Goal: Information Seeking & Learning: Learn about a topic

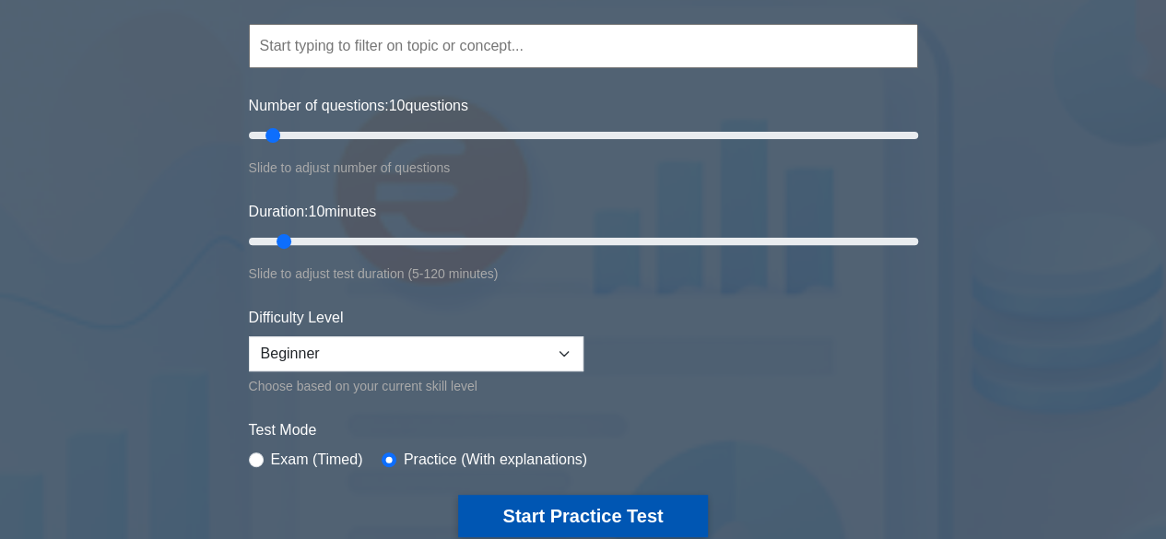
scroll to position [369, 0]
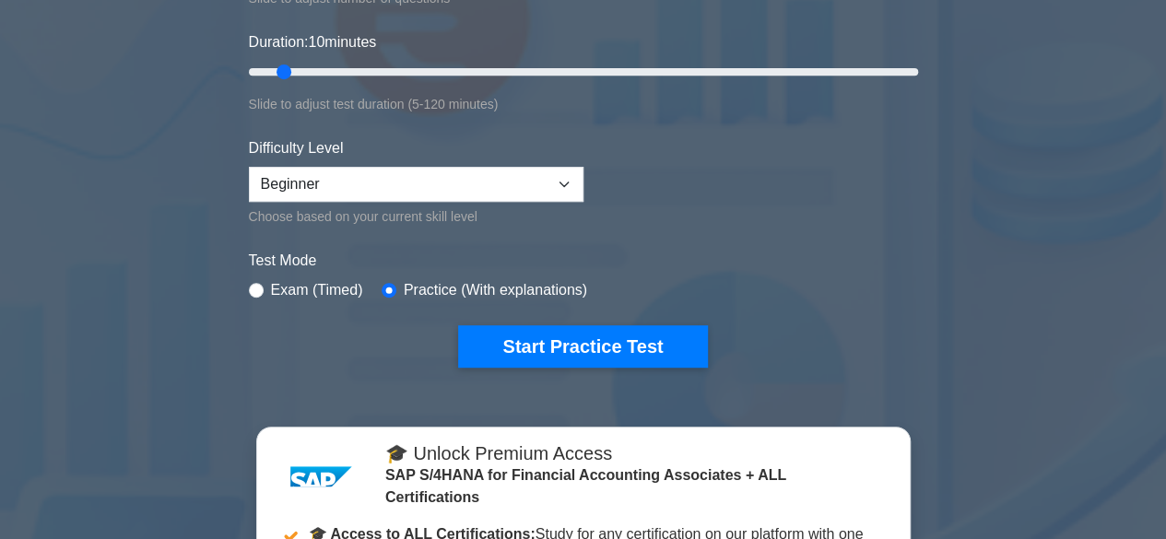
drag, startPoint x: 618, startPoint y: 349, endPoint x: 691, endPoint y: 401, distance: 89.3
click at [618, 349] on button "Start Practice Test" at bounding box center [582, 346] width 249 height 42
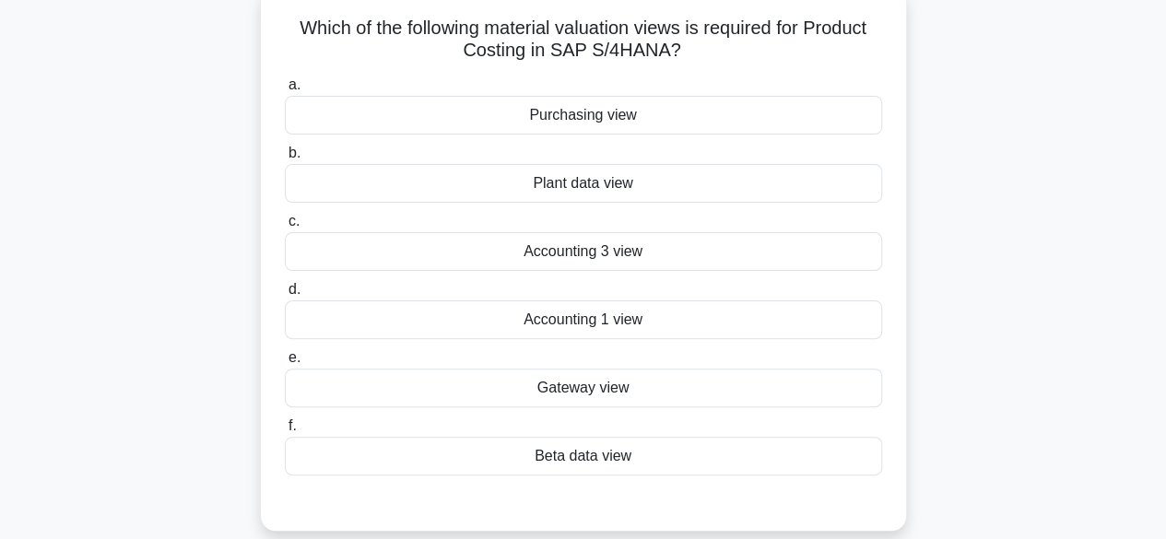
scroll to position [92, 0]
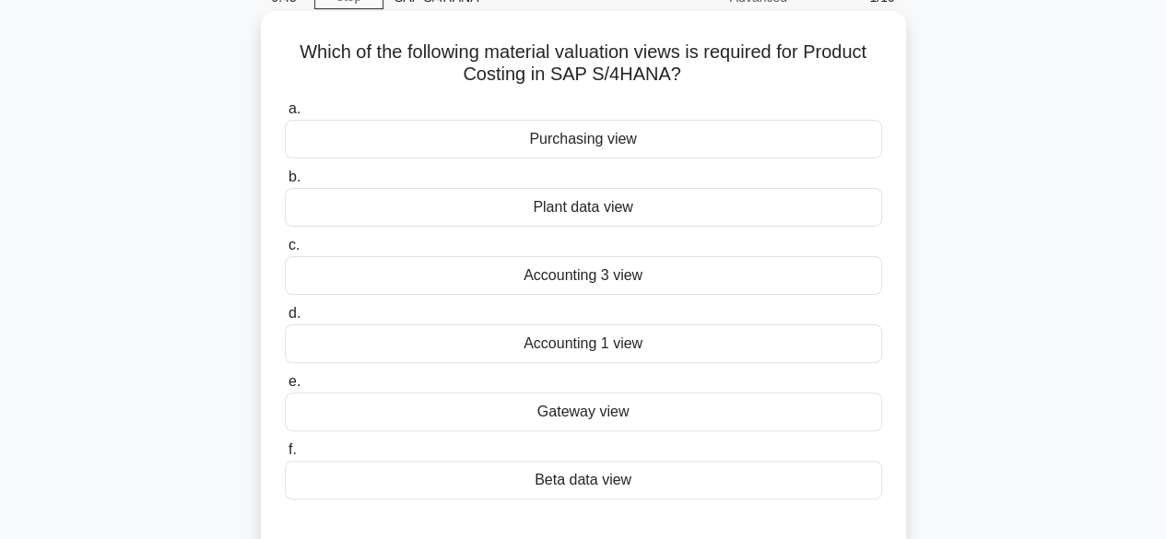
click at [616, 349] on div "Accounting 1 view" at bounding box center [583, 344] width 597 height 39
click at [285, 320] on input "d. Accounting 1 view" at bounding box center [285, 314] width 0 height 12
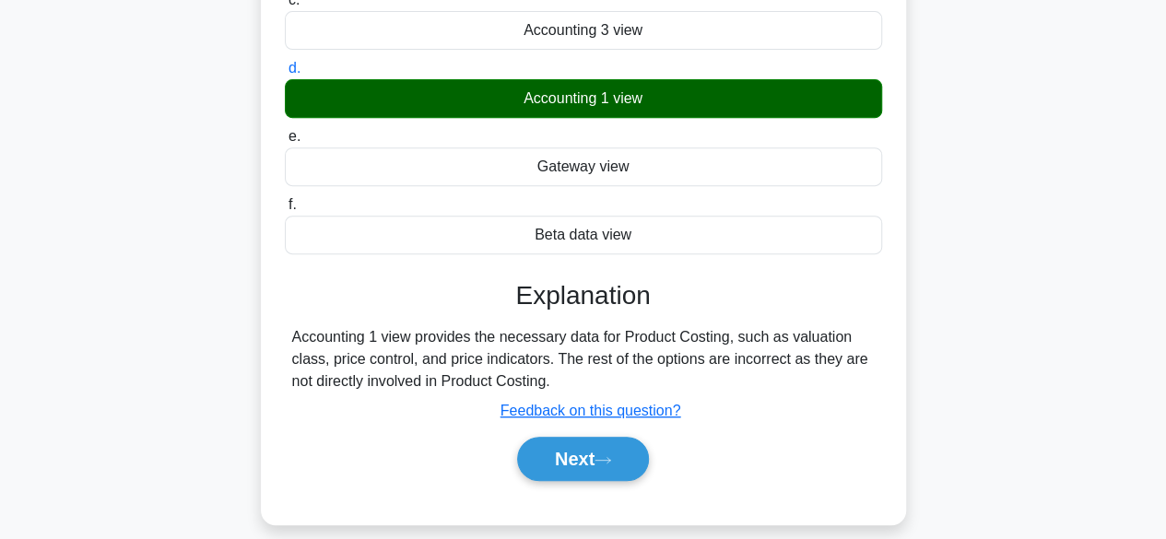
scroll to position [456, 0]
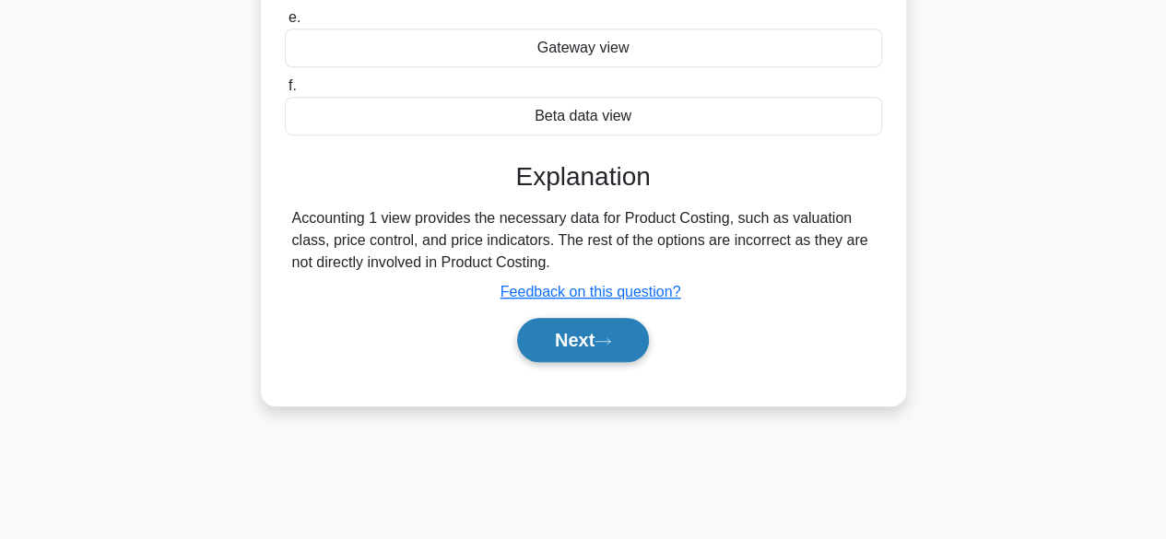
click at [579, 352] on button "Next" at bounding box center [583, 340] width 132 height 44
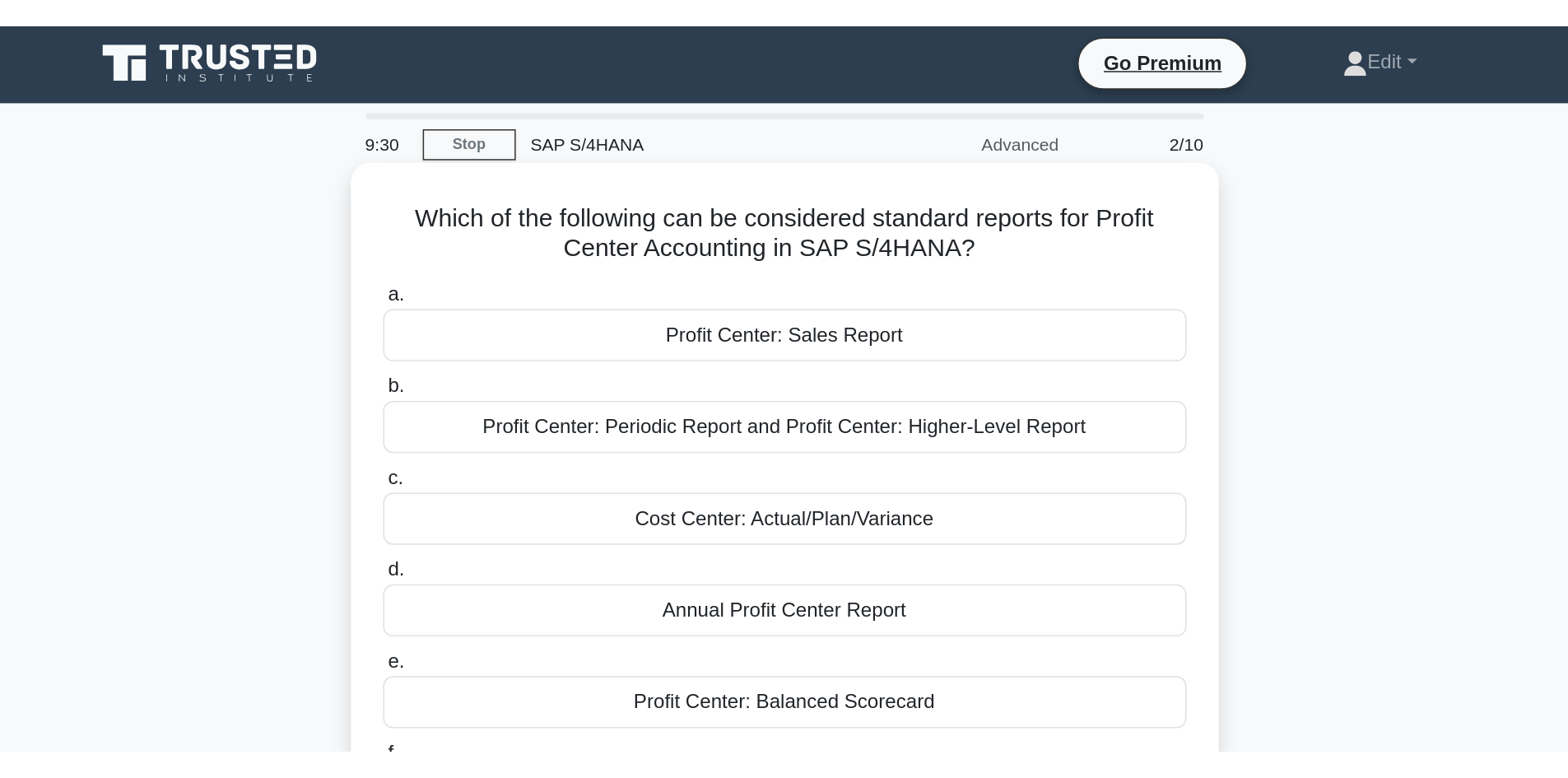
scroll to position [0, 0]
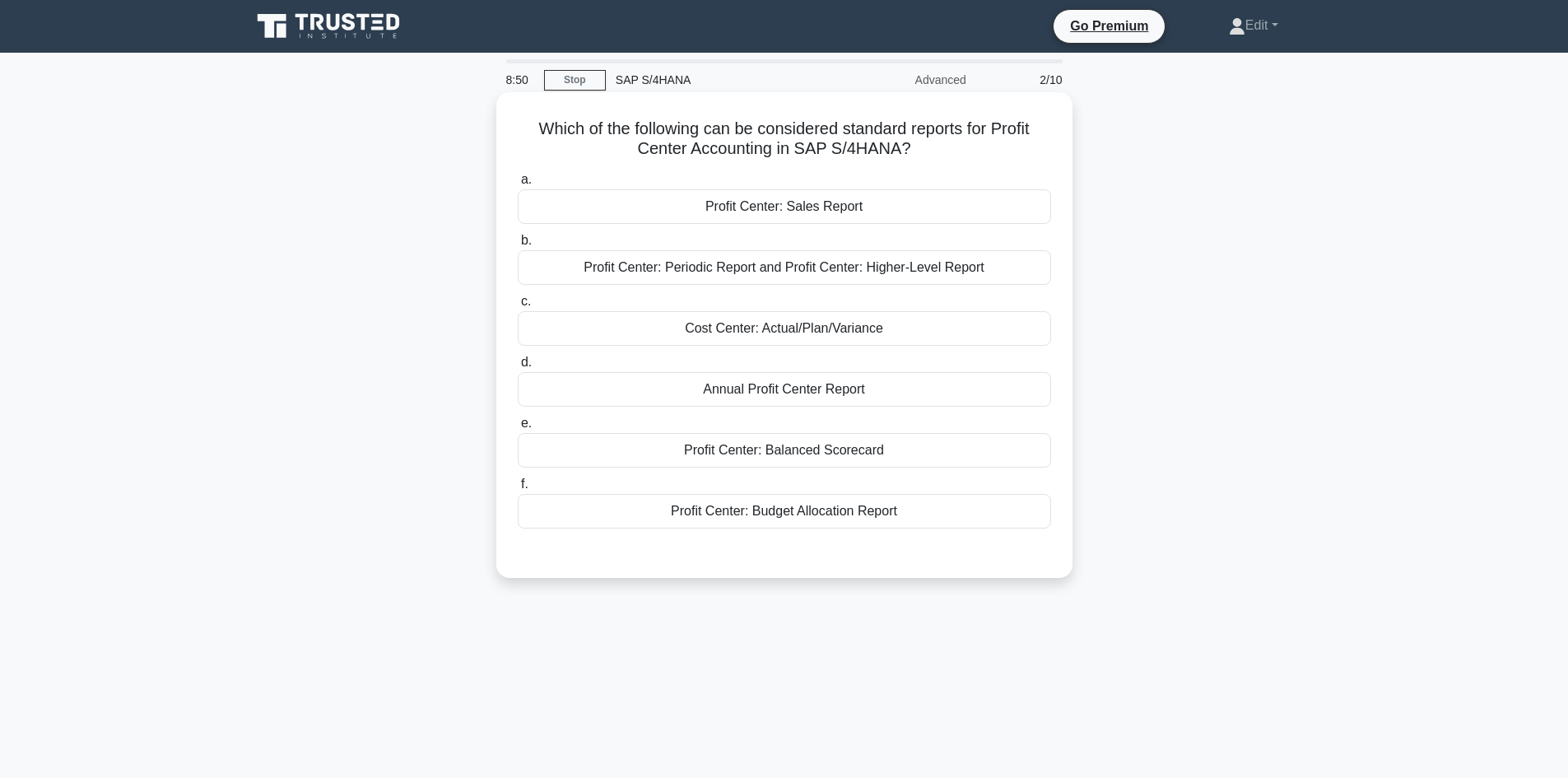
click at [835, 271] on div "Profit Center: Periodic Report and Profit Center: Higher-Level Report" at bounding box center [784, 267] width 533 height 35
click at [518, 247] on input "b. Profit Center: Periodic Report and Profit Center: Higher-Level Report" at bounding box center [518, 241] width 0 height 11
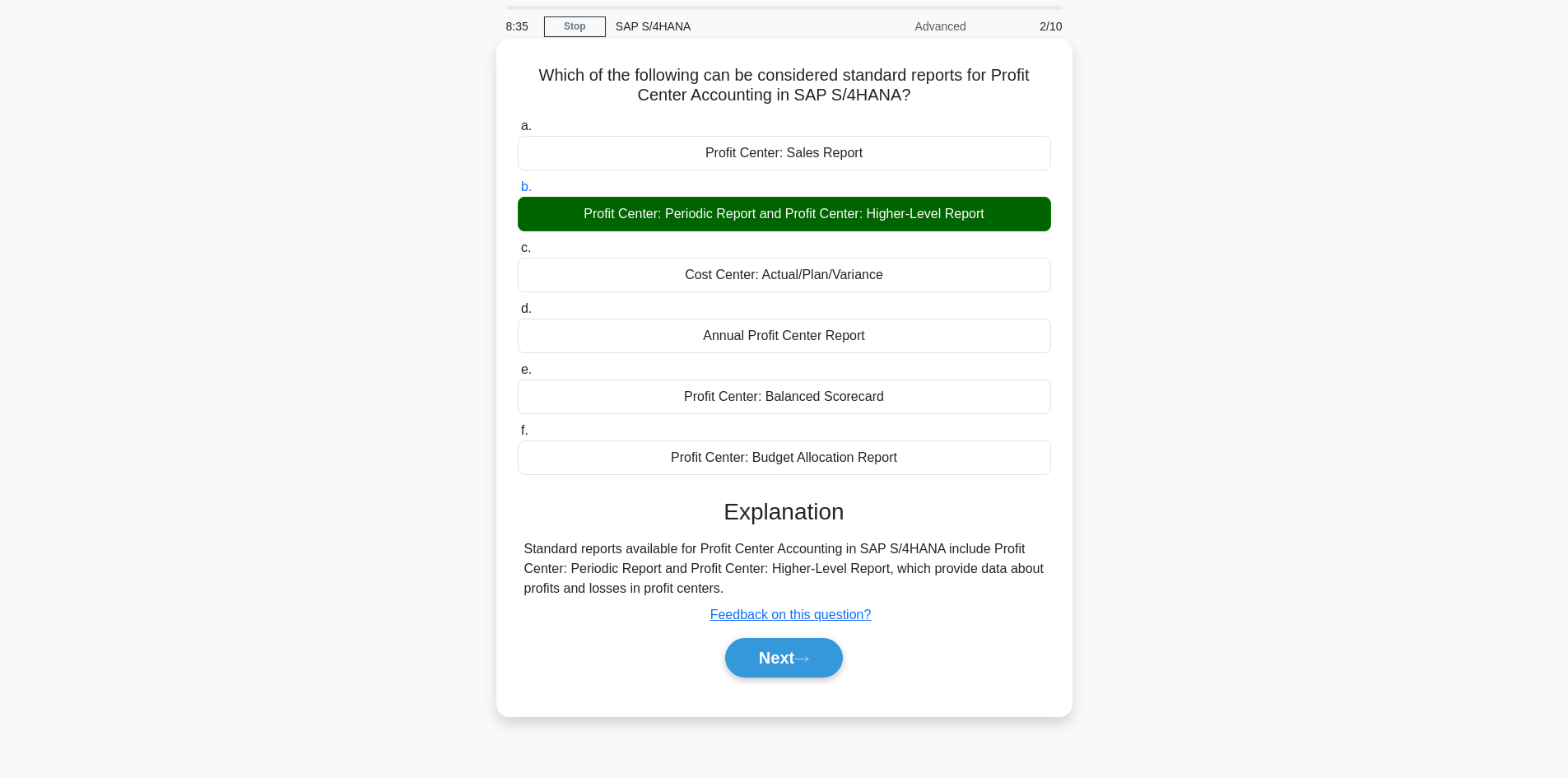
scroll to position [82, 0]
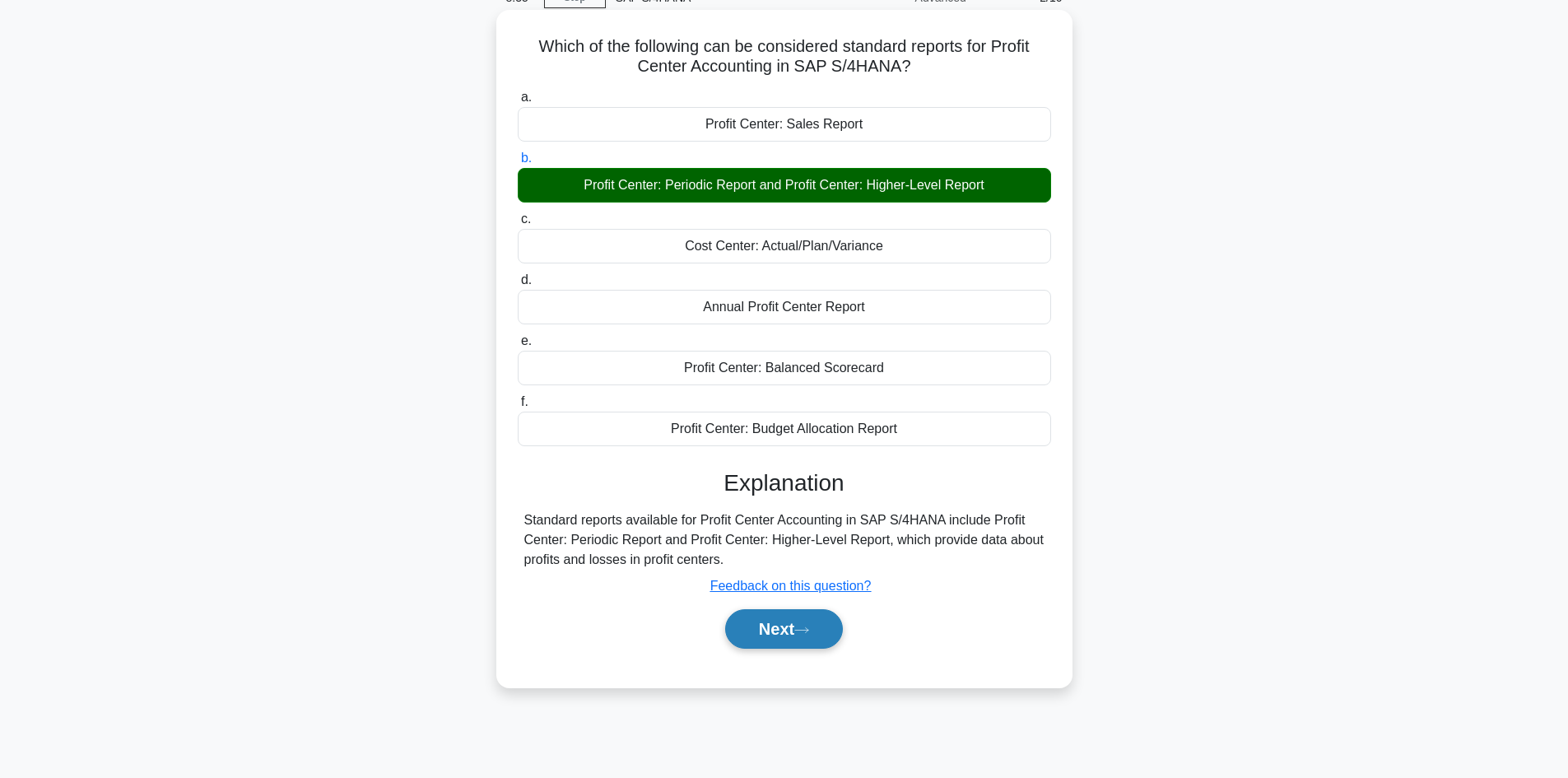
click at [755, 481] on button "Next" at bounding box center [784, 629] width 118 height 39
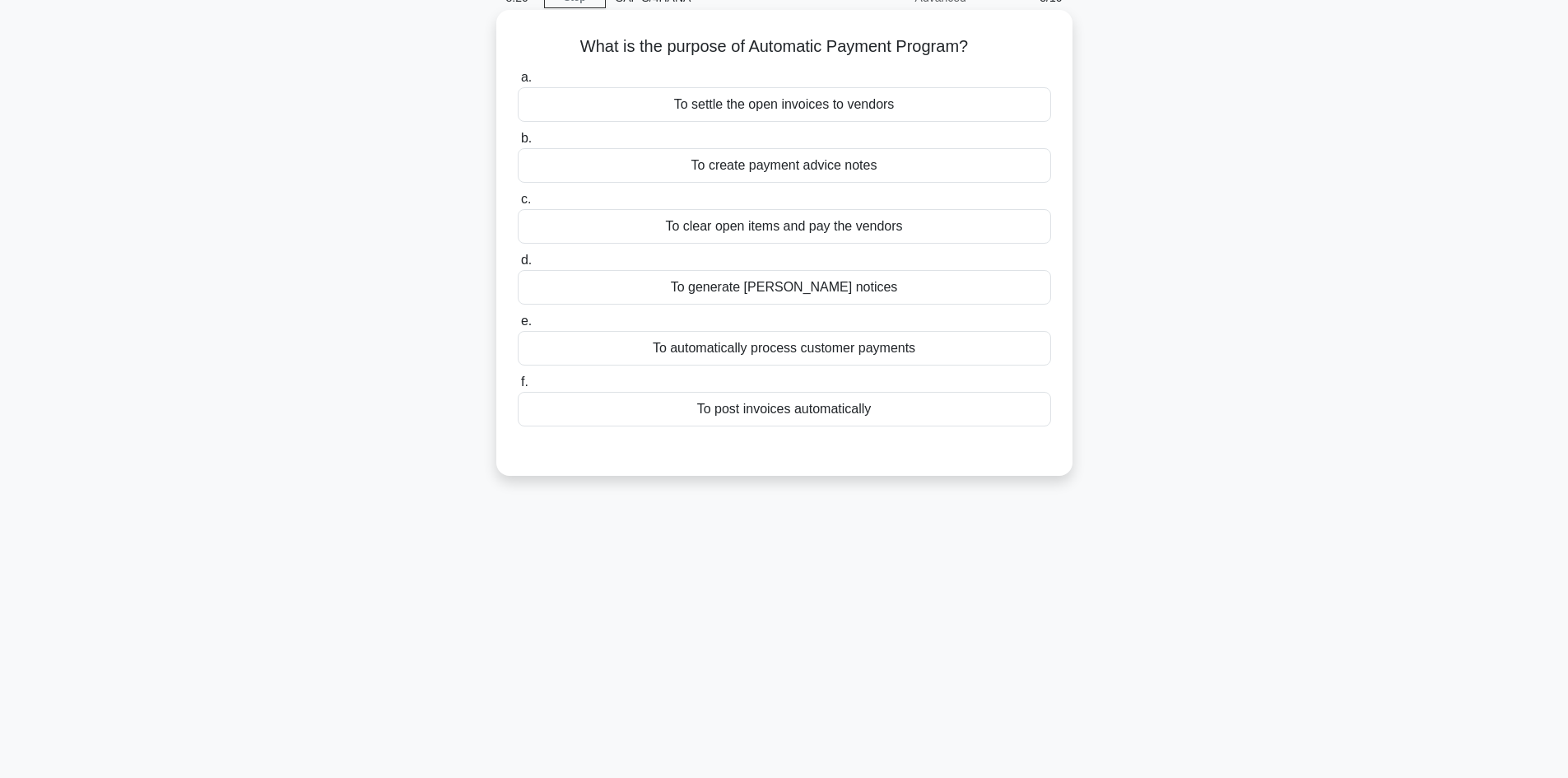
click at [825, 114] on div "To settle the open invoices to vendors" at bounding box center [784, 105] width 533 height 35
click at [518, 83] on input "a. To settle the open invoices to vendors" at bounding box center [518, 78] width 0 height 11
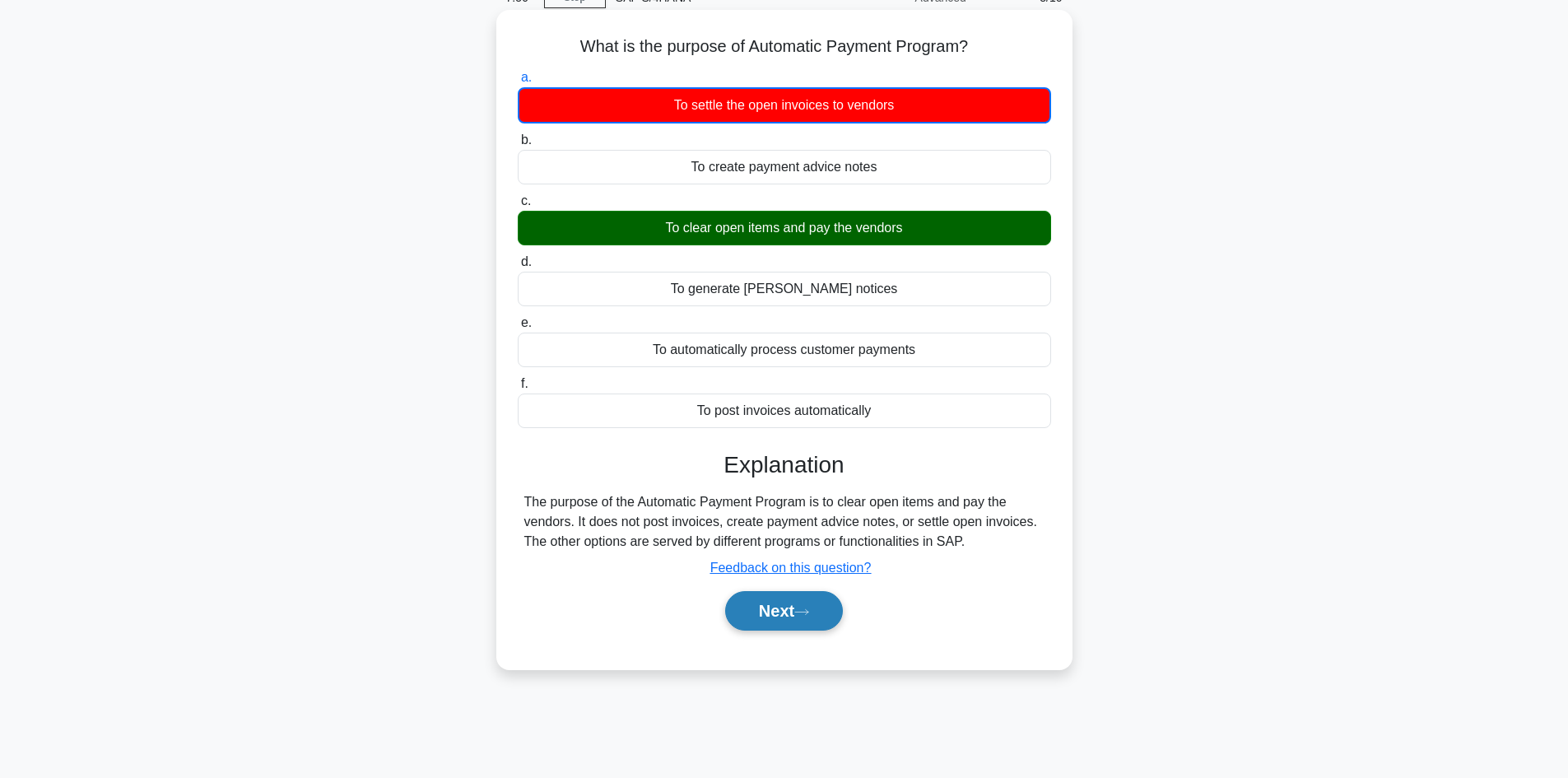
click at [767, 481] on button "Next" at bounding box center [784, 611] width 118 height 39
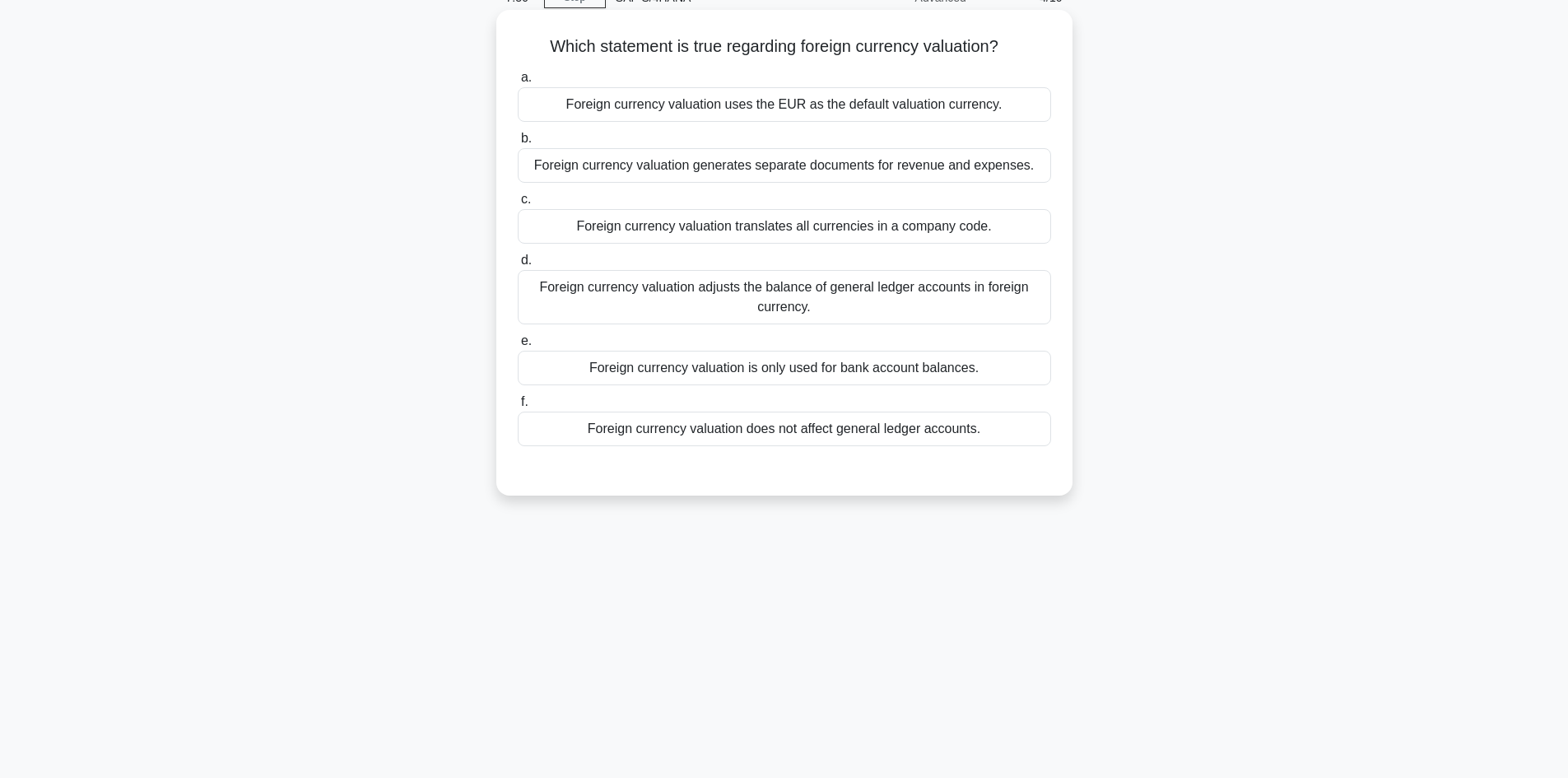
click at [745, 297] on div "Foreign currency valuation adjusts the balance of general ledger accounts in fo…" at bounding box center [784, 297] width 533 height 54
click at [518, 266] on input "d. Foreign currency valuation adjusts the balance of general ledger accounts in…" at bounding box center [518, 261] width 0 height 11
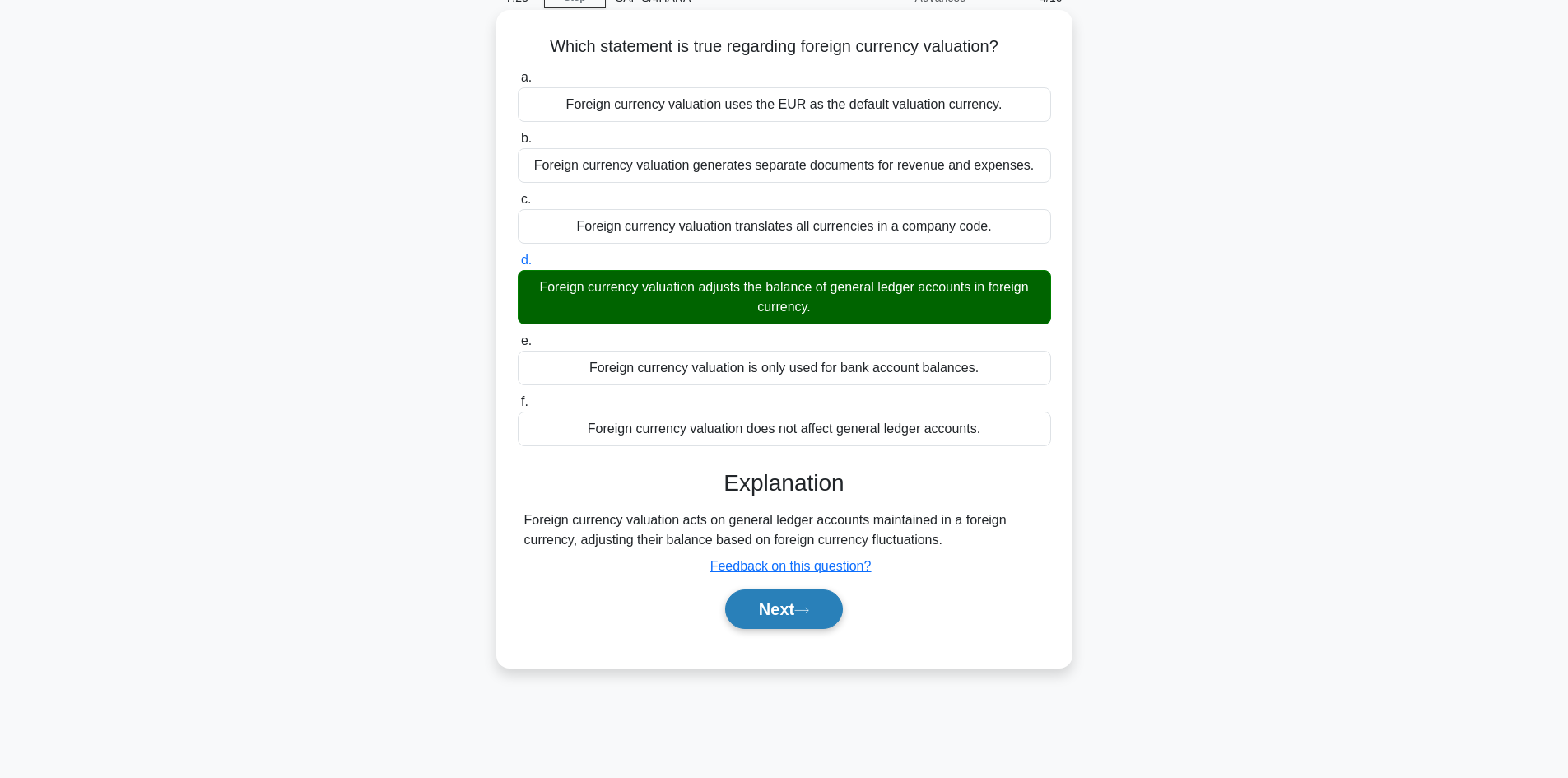
click at [786, 481] on button "Next" at bounding box center [784, 609] width 118 height 39
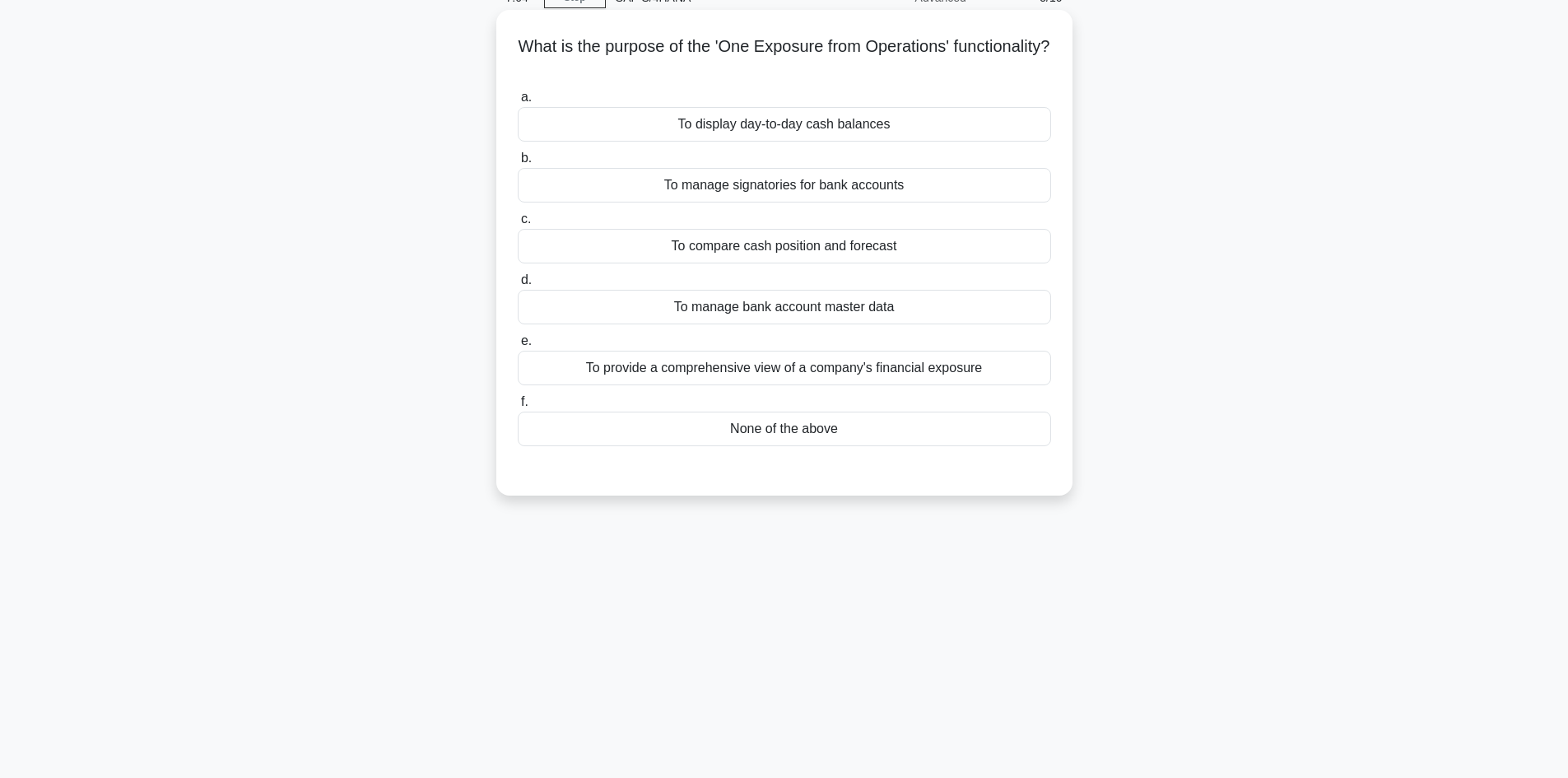
click at [940, 368] on div "To provide a comprehensive view of a company's financial exposure" at bounding box center [784, 368] width 533 height 35
click at [518, 347] on input "e. To provide a comprehensive view of a company's financial exposure" at bounding box center [518, 341] width 0 height 11
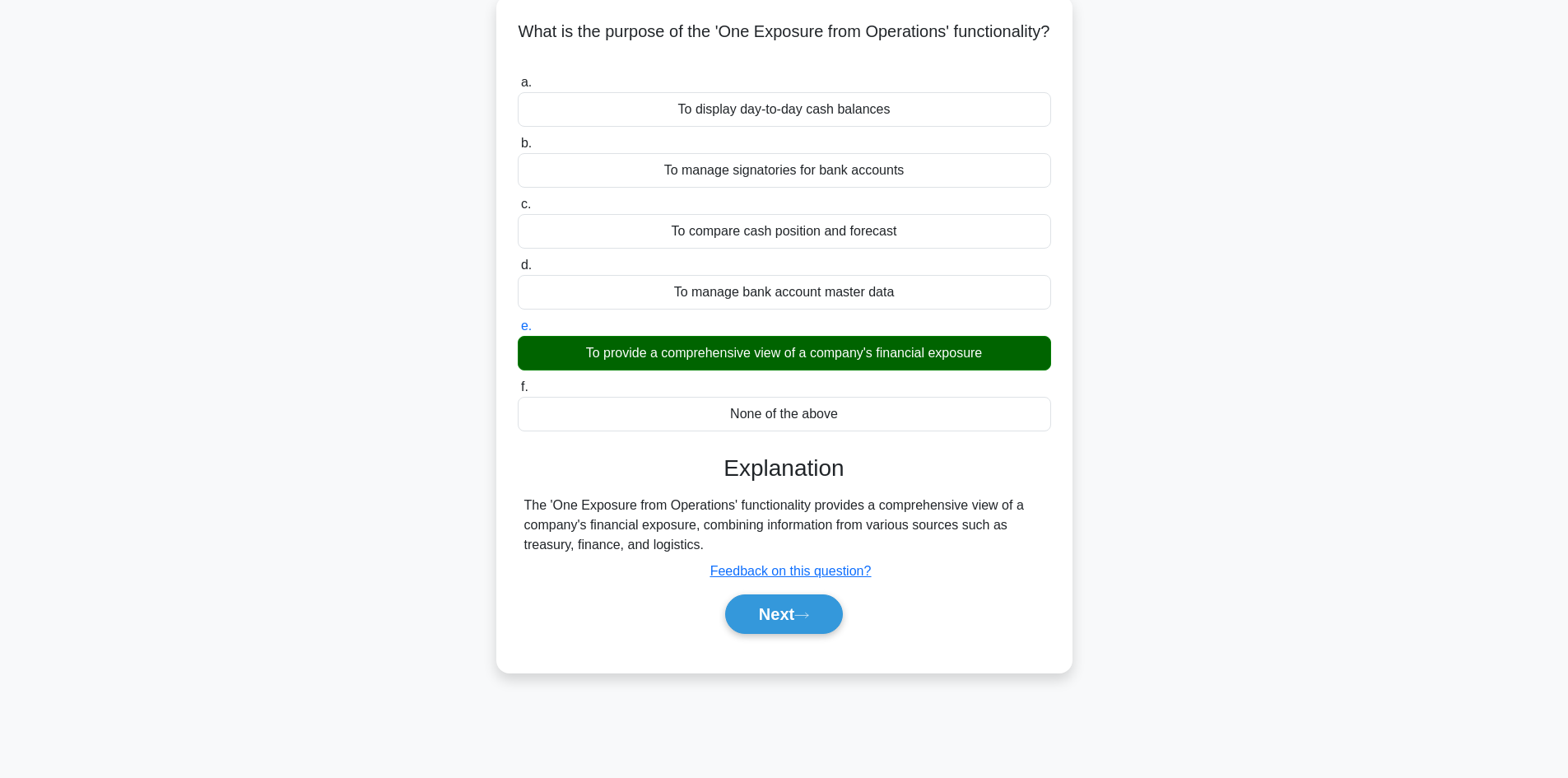
scroll to position [111, 0]
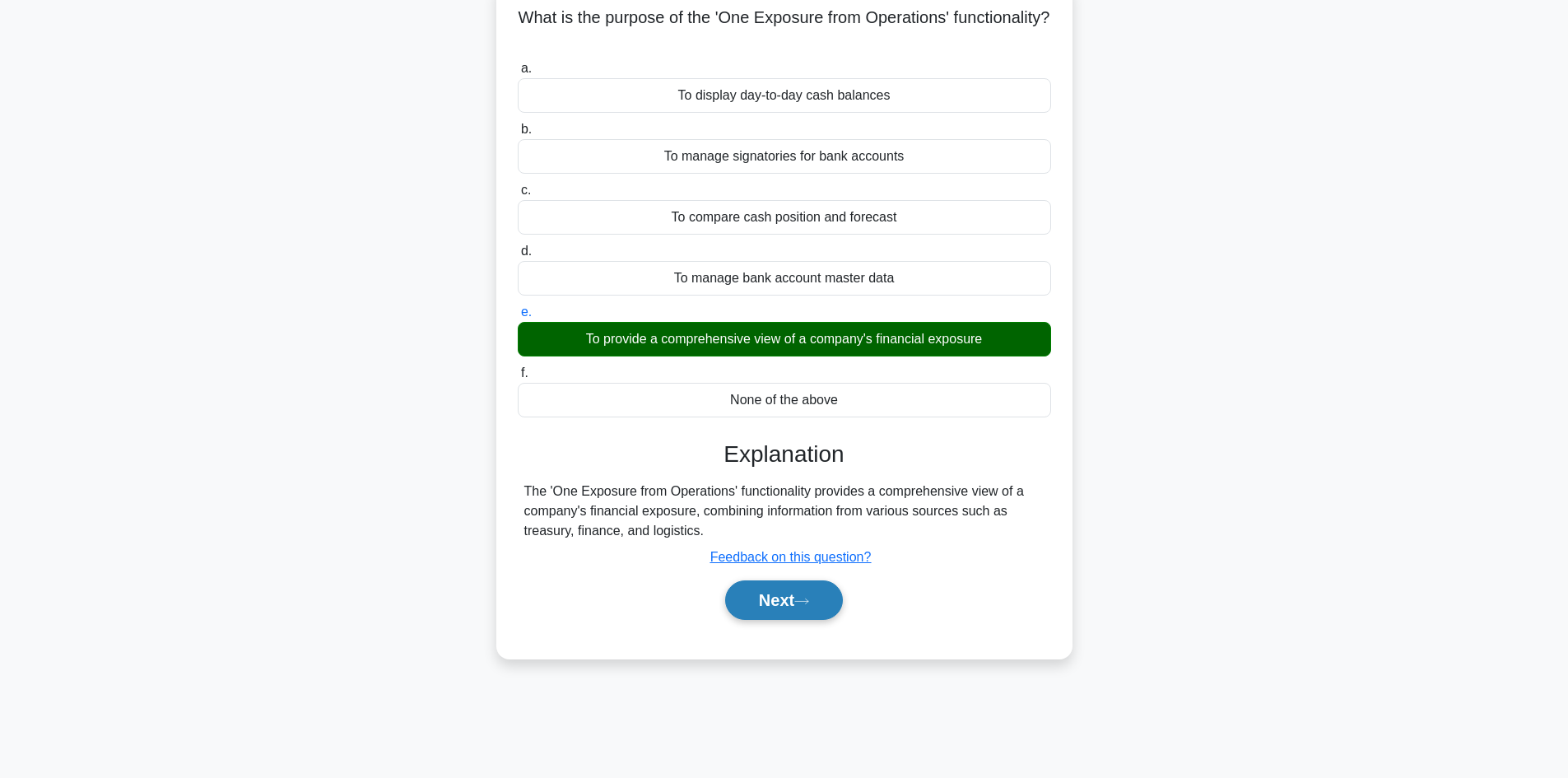
click at [817, 481] on button "Next" at bounding box center [784, 600] width 118 height 39
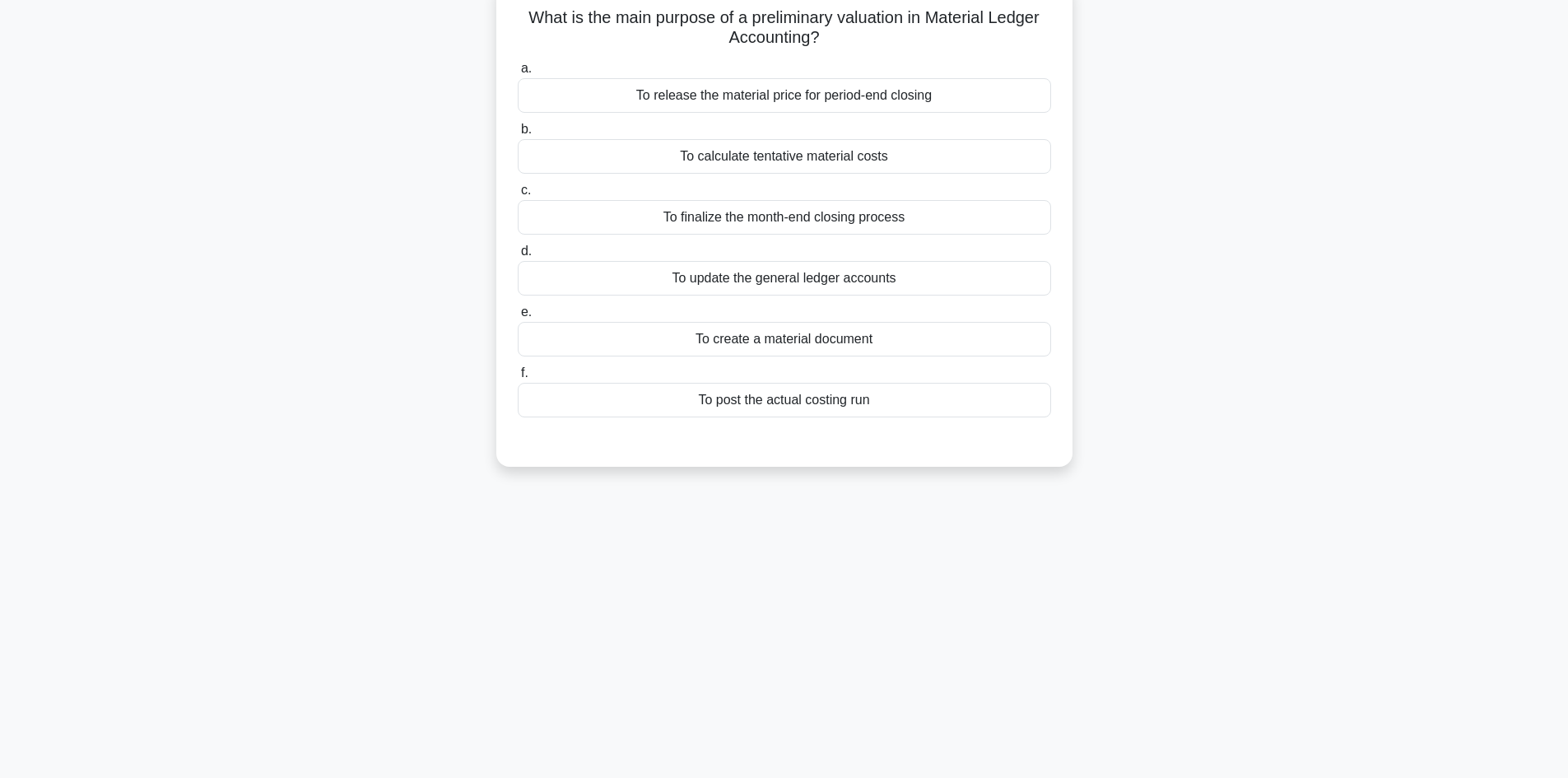
click at [817, 220] on div "To finalize the month-end closing process" at bounding box center [784, 217] width 533 height 35
click at [518, 196] on input "c. To finalize the month-end closing process" at bounding box center [518, 190] width 0 height 11
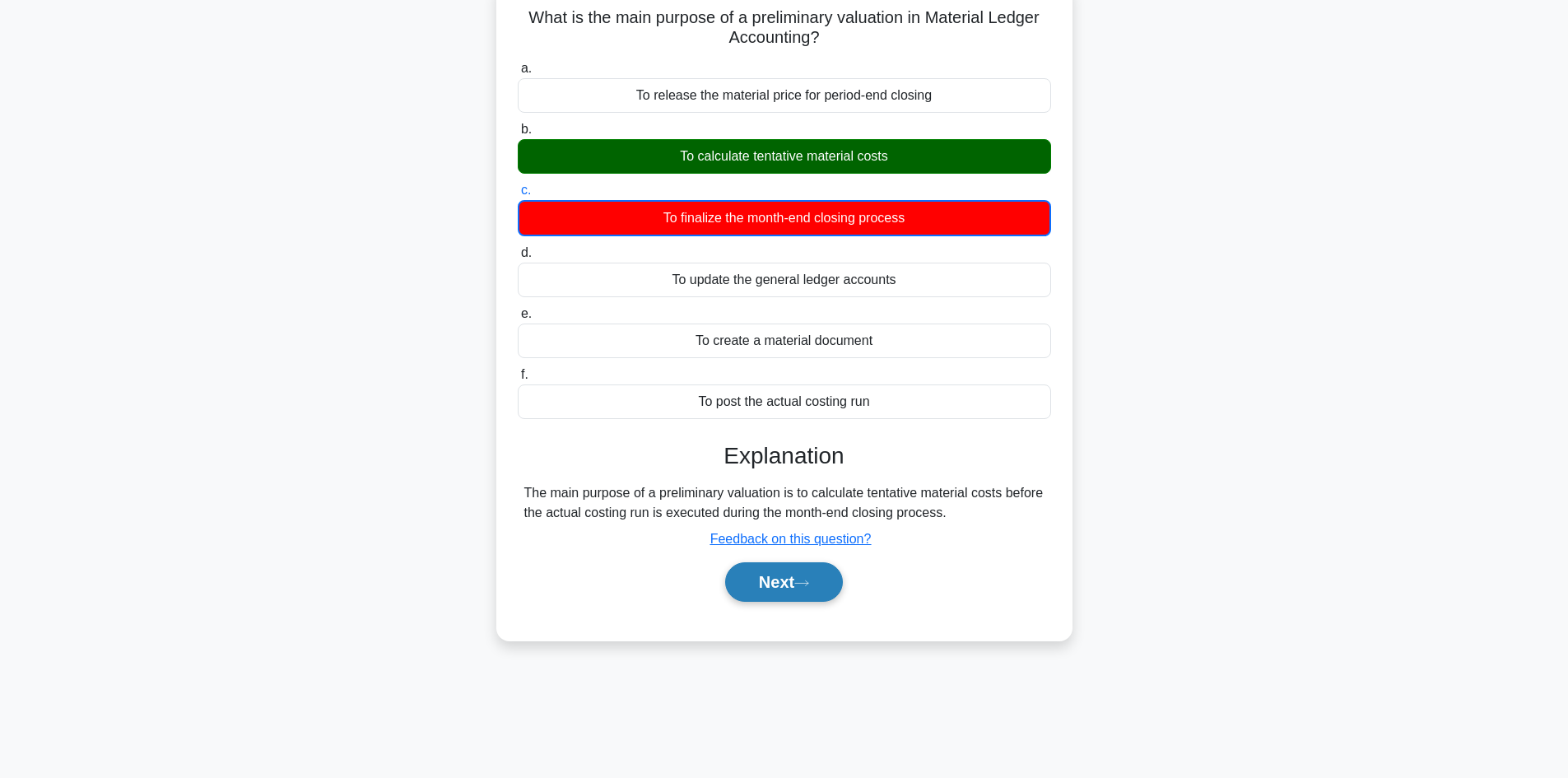
click at [765, 481] on button "Next" at bounding box center [784, 582] width 118 height 39
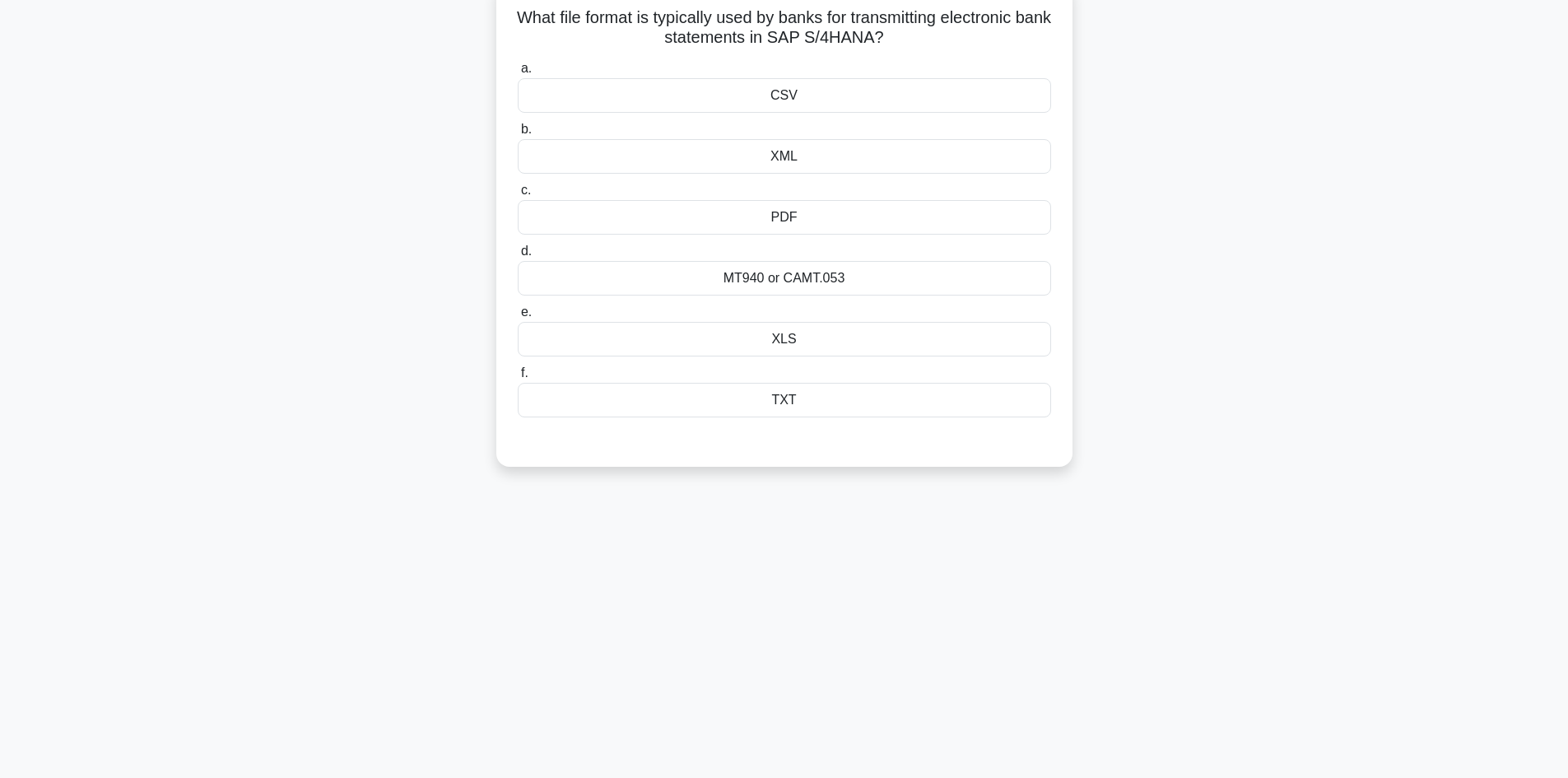
click at [796, 163] on div "XML" at bounding box center [784, 156] width 533 height 35
click at [518, 135] on input "b. XML" at bounding box center [518, 130] width 0 height 11
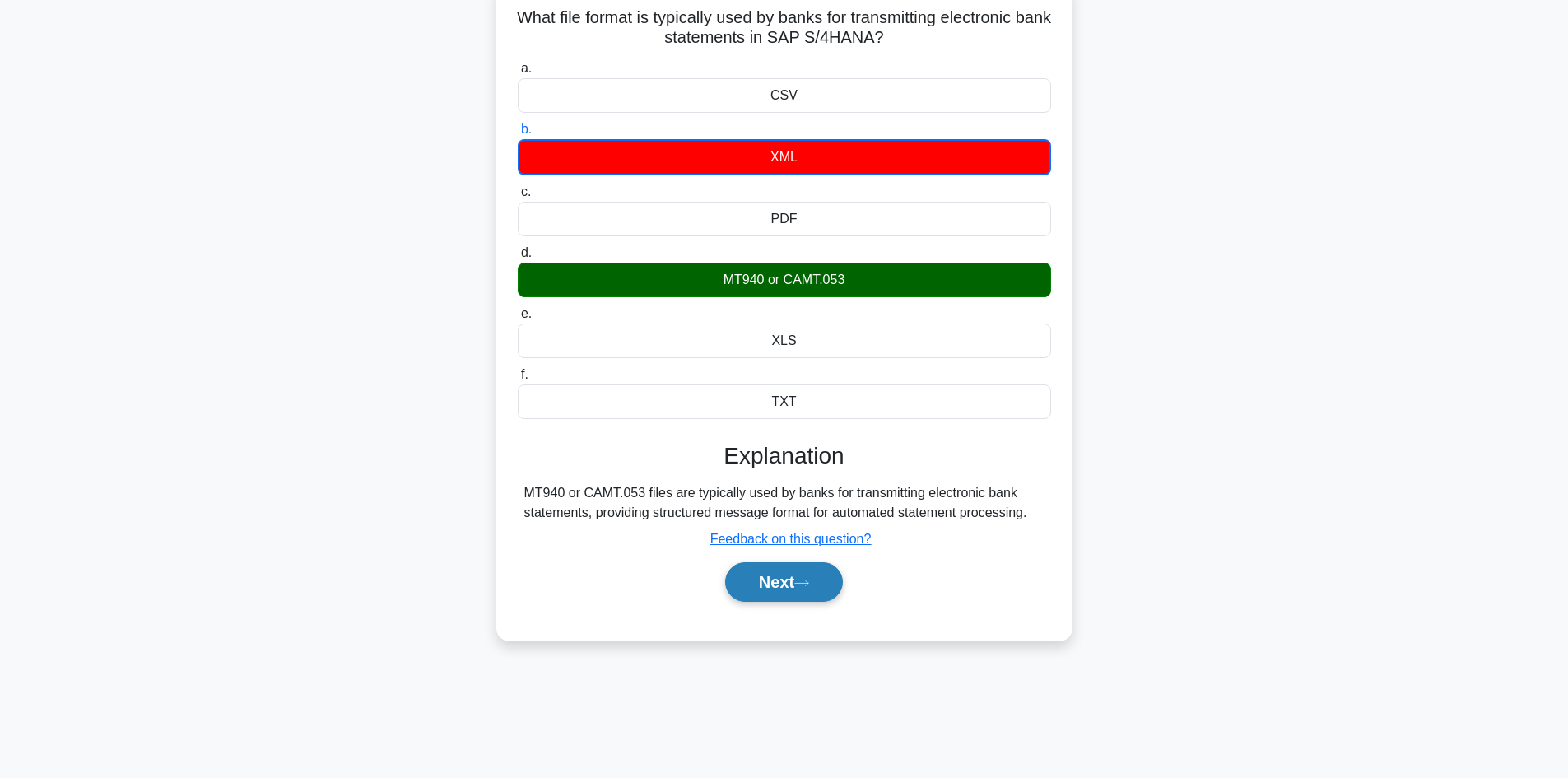
click at [760, 481] on button "Next" at bounding box center [784, 582] width 118 height 39
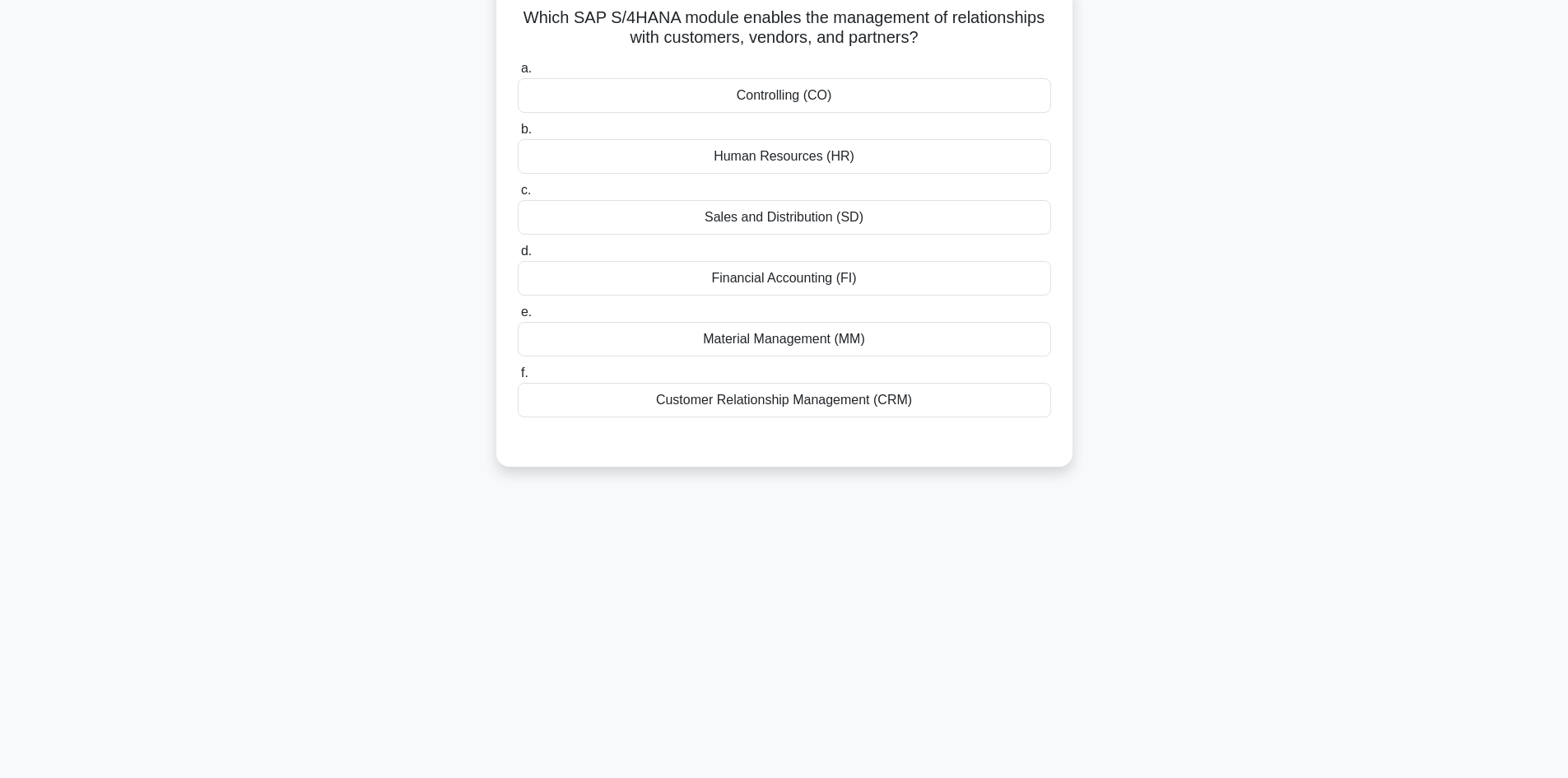
click at [806, 406] on div "Customer Relationship Management (CRM)" at bounding box center [784, 400] width 533 height 35
click at [518, 379] on input "f. Customer Relationship Management (CRM)" at bounding box center [518, 373] width 0 height 11
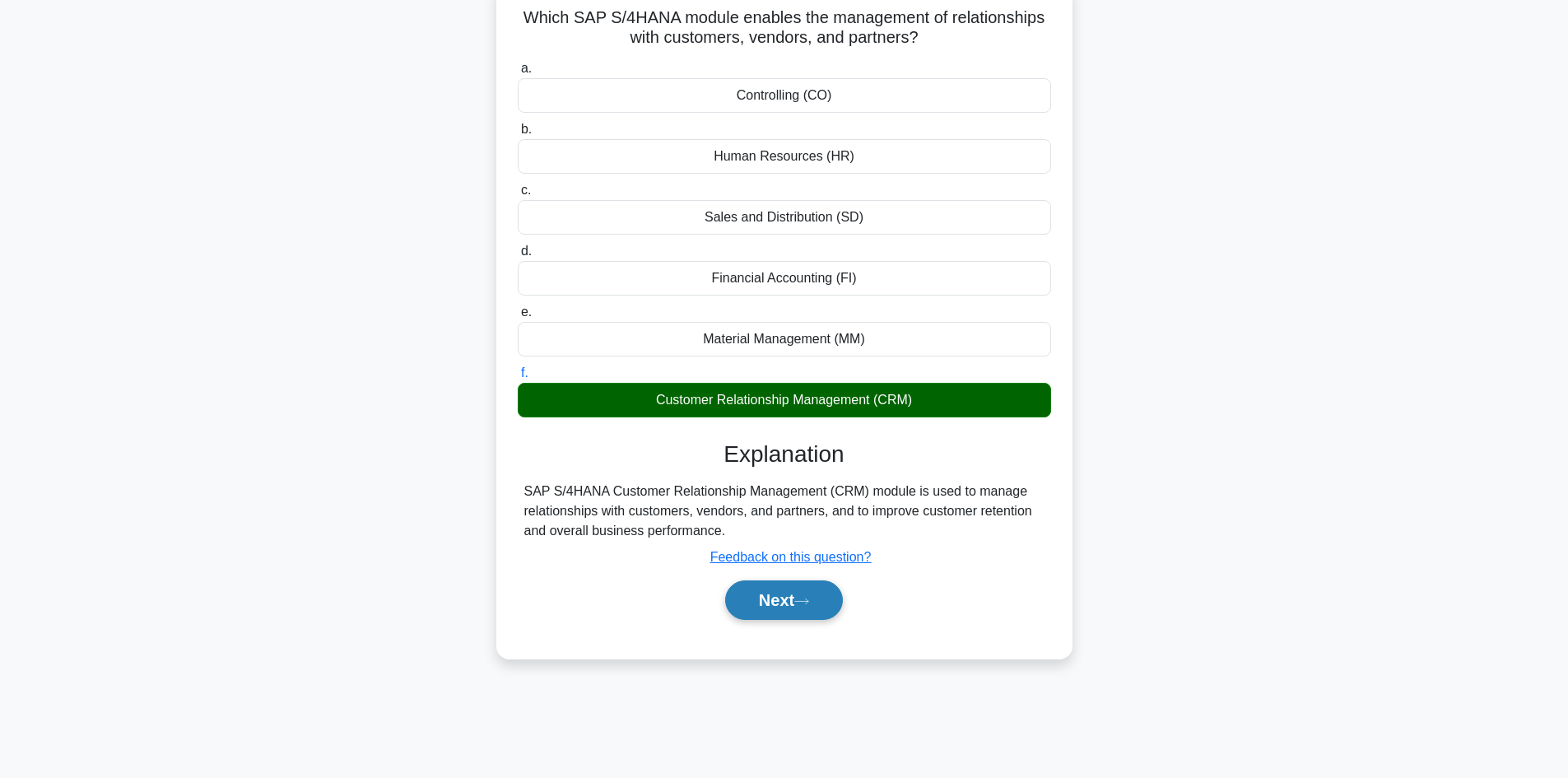
click at [778, 481] on button "Next" at bounding box center [784, 600] width 118 height 39
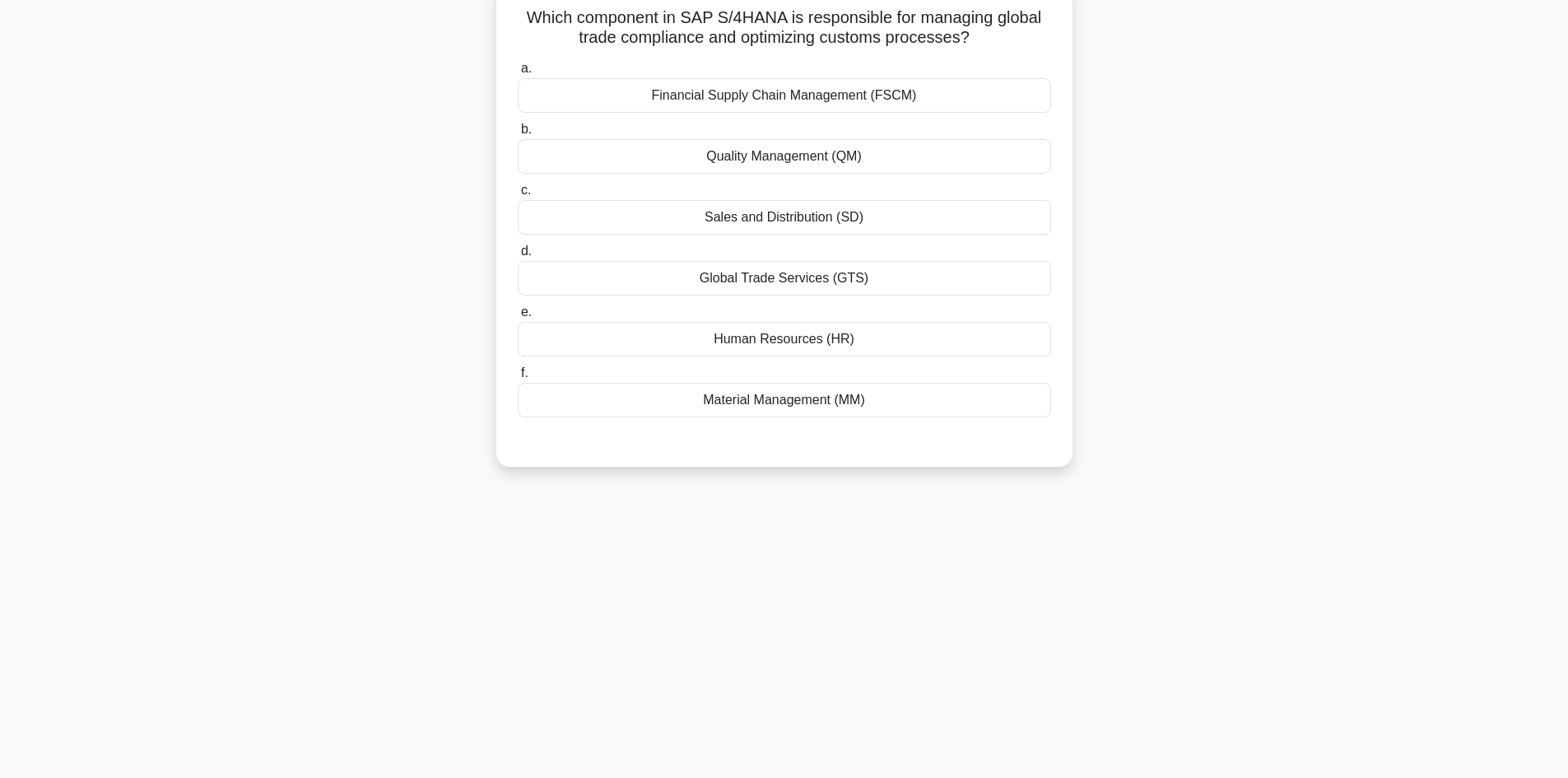
click at [835, 96] on div "Financial Supply Chain Management (FSCM)" at bounding box center [784, 96] width 533 height 35
click at [518, 74] on input "a. Financial Supply Chain Management (FSCM)" at bounding box center [518, 69] width 0 height 11
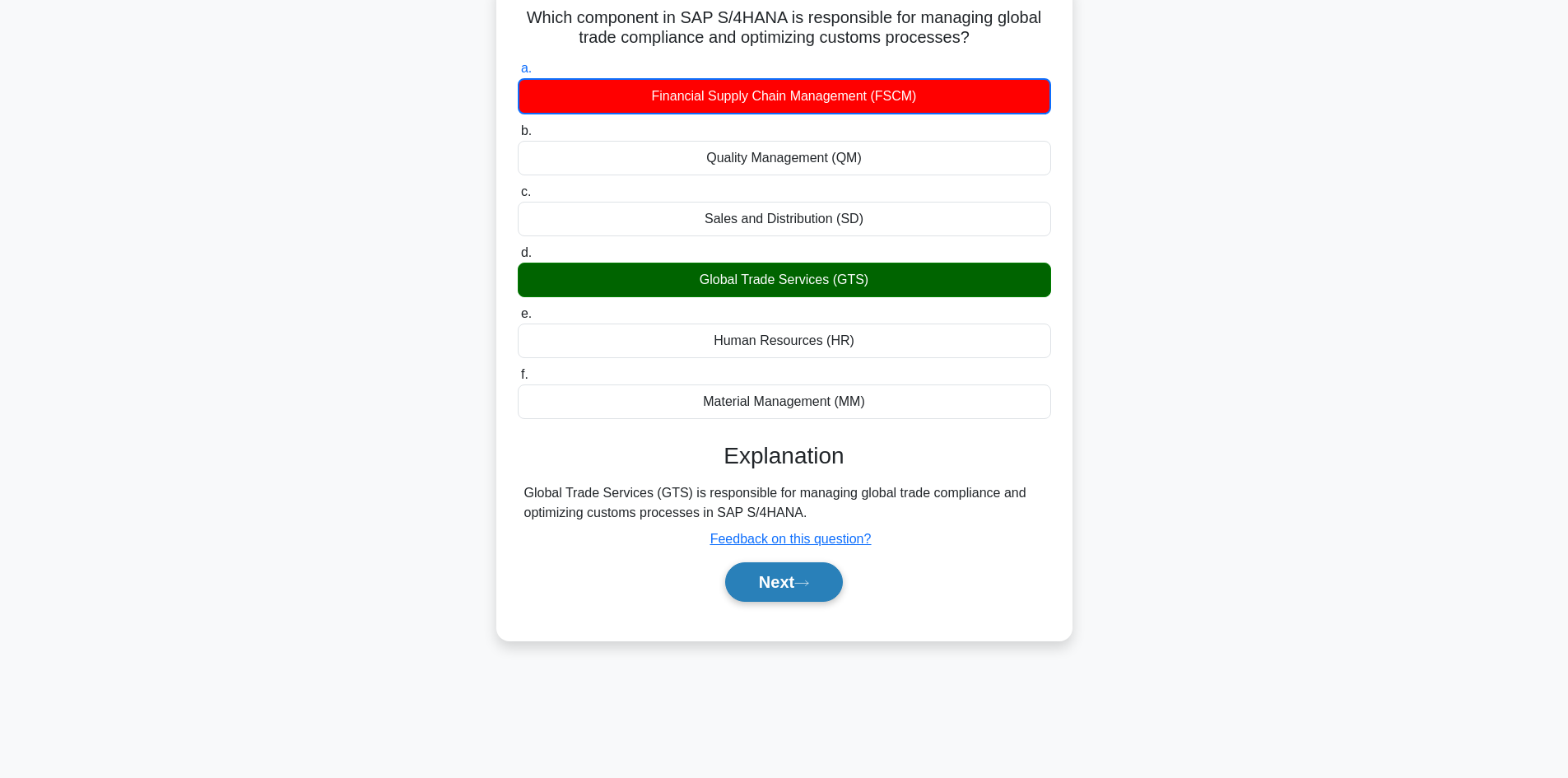
click at [800, 481] on button "Next" at bounding box center [784, 582] width 118 height 39
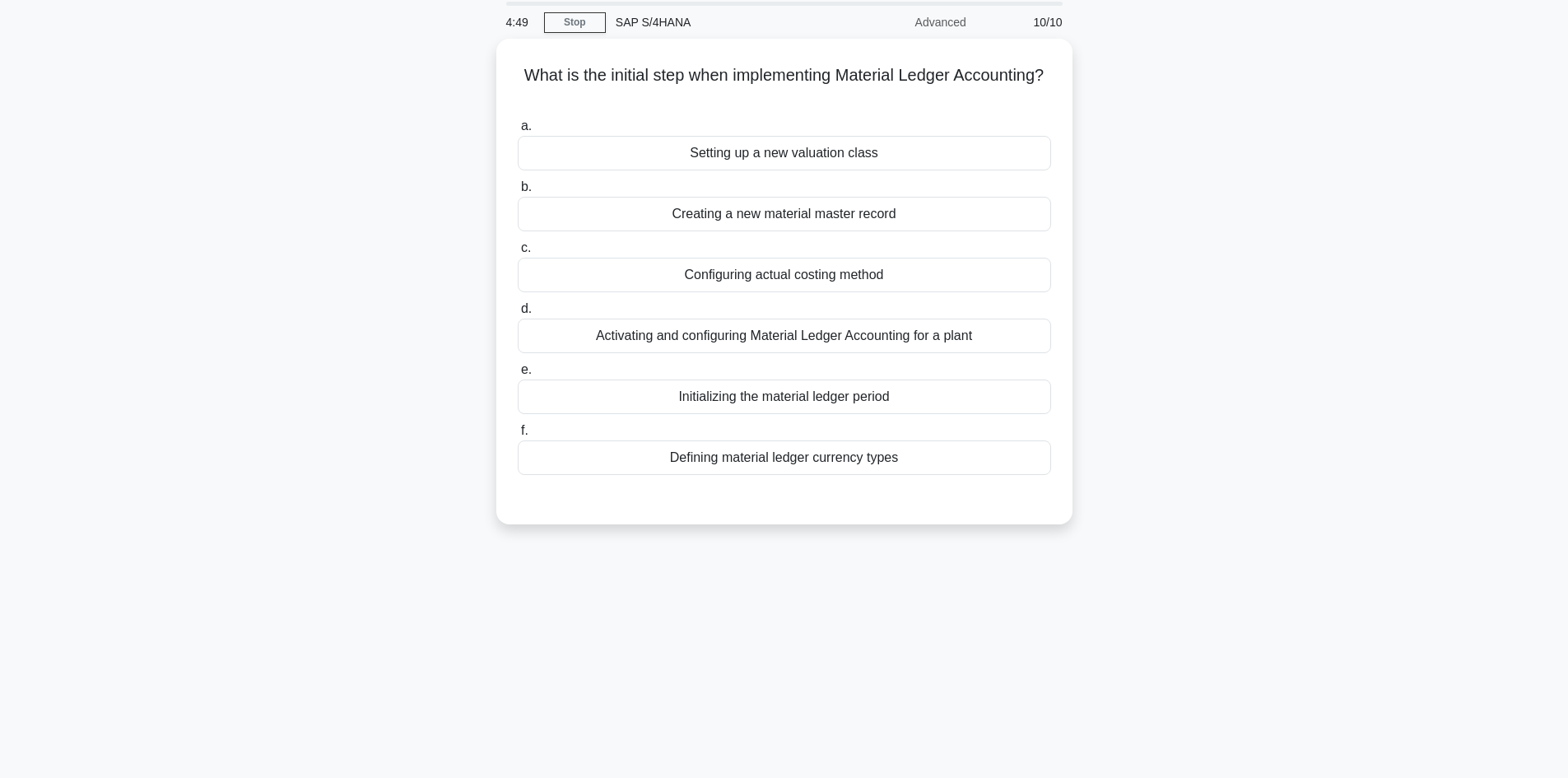
scroll to position [29, 0]
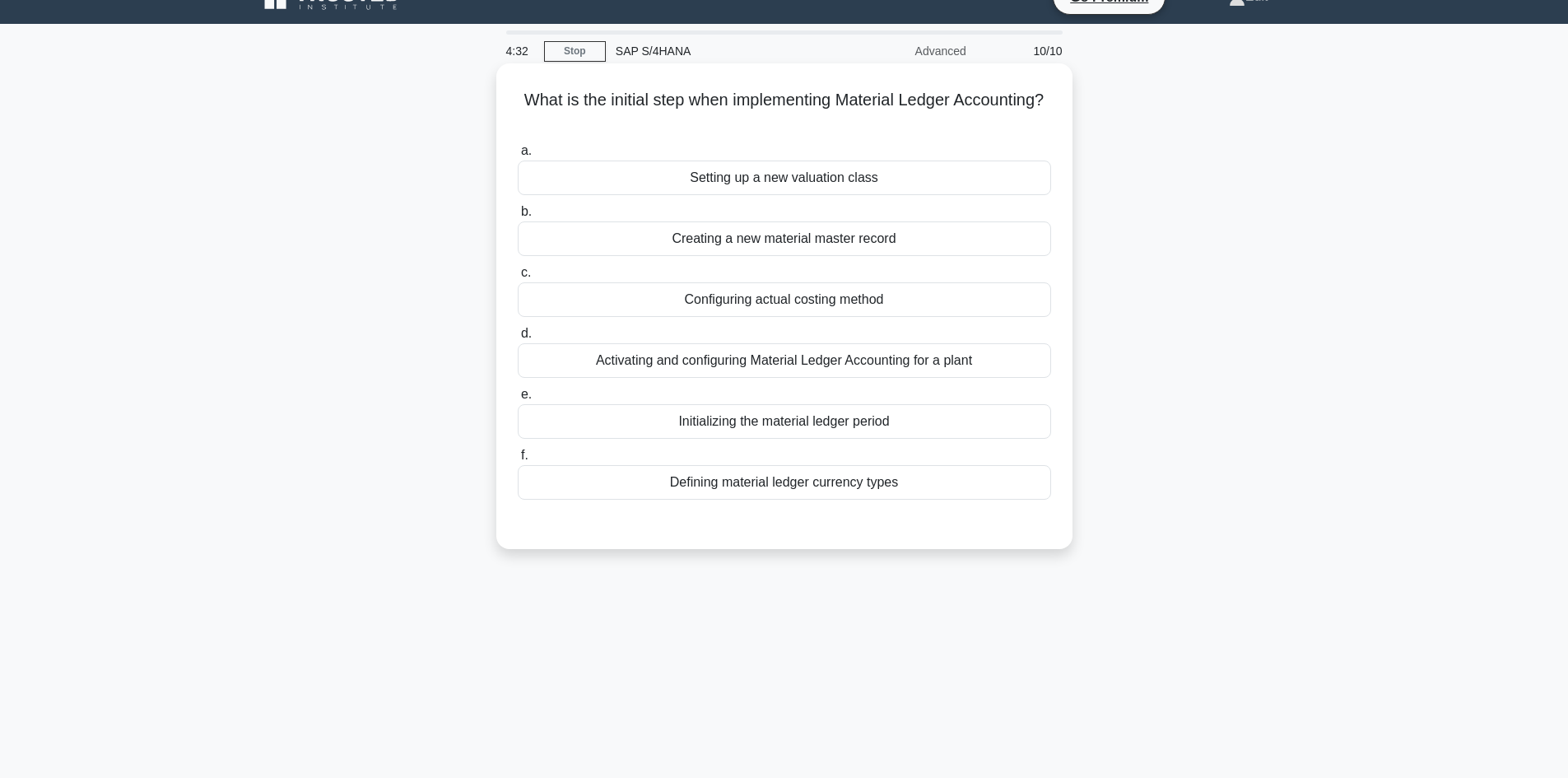
click at [939, 364] on div "Activating and configuring Material Ledger Accounting for a plant" at bounding box center [784, 360] width 533 height 35
click at [518, 339] on input "d. Activating and configuring Material Ledger Accounting for a plant" at bounding box center [518, 334] width 0 height 11
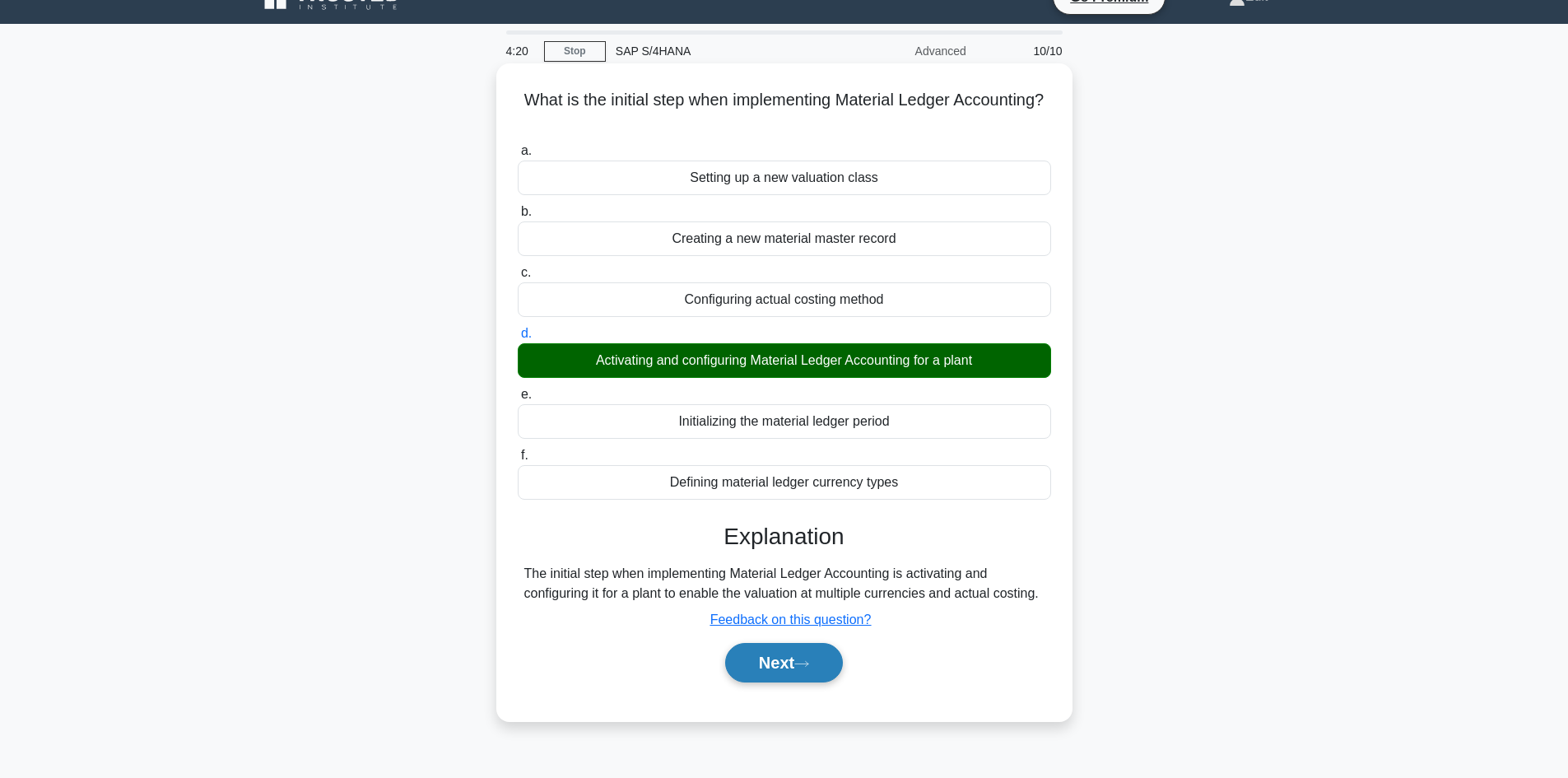
drag, startPoint x: 782, startPoint y: 667, endPoint x: 789, endPoint y: 673, distance: 9.2
click at [782, 481] on button "Next" at bounding box center [784, 663] width 118 height 39
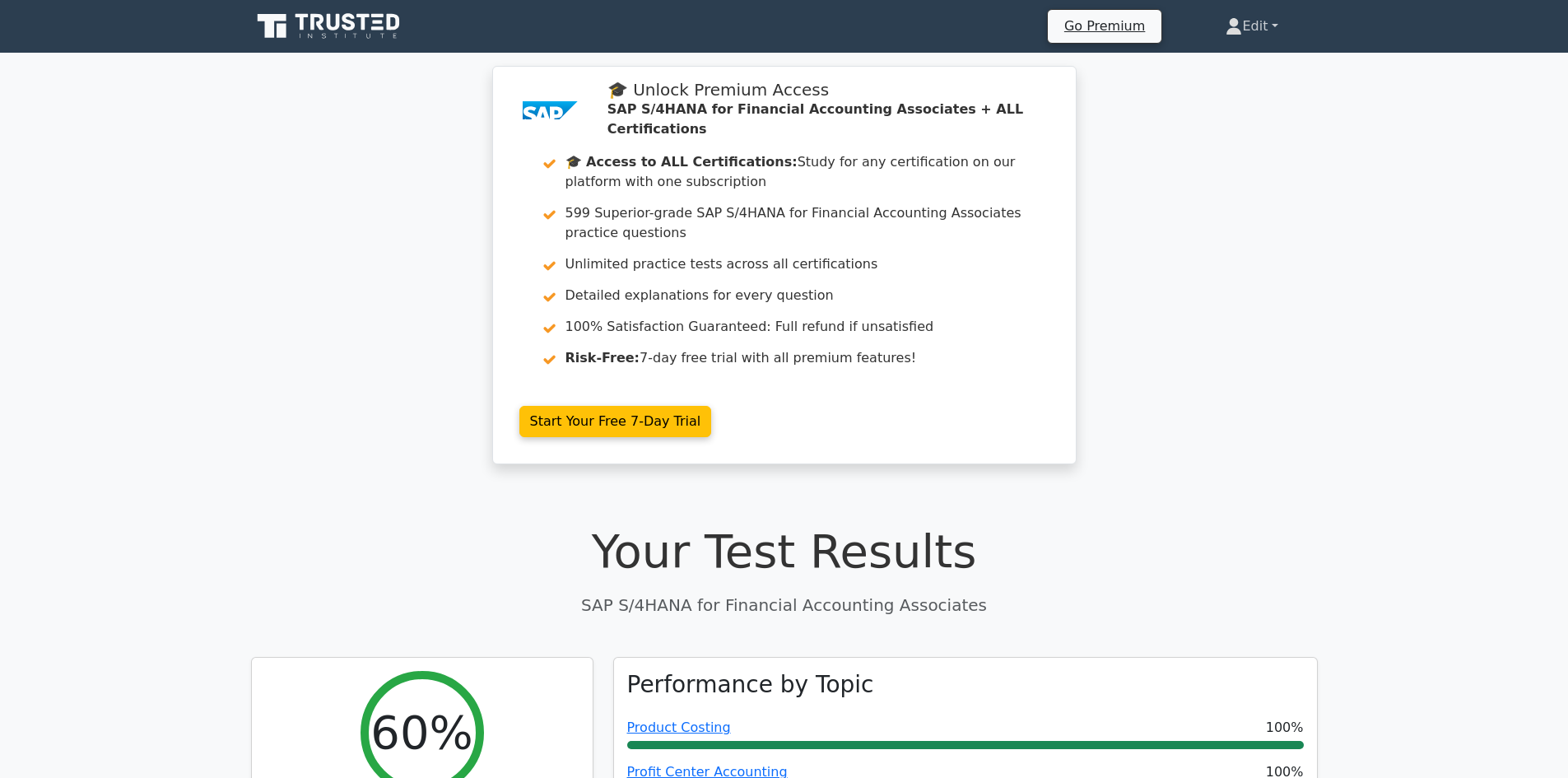
click at [1277, 30] on link "Edit" at bounding box center [1251, 26] width 131 height 33
click at [1268, 23] on link "Edit" at bounding box center [1251, 26] width 131 height 33
click at [1235, 24] on link "Edit" at bounding box center [1251, 26] width 131 height 33
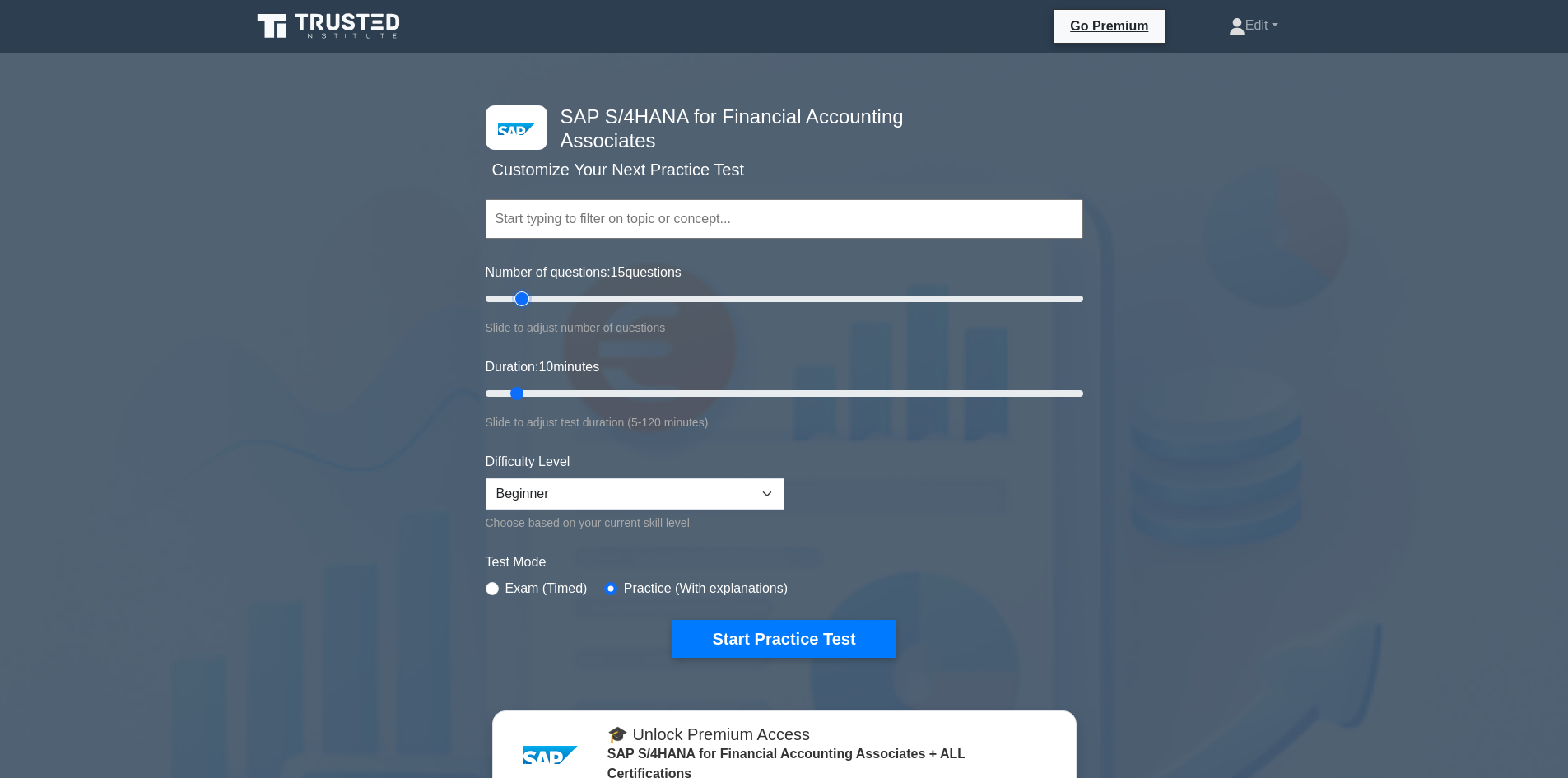
drag, startPoint x: 505, startPoint y: 296, endPoint x: 516, endPoint y: 294, distance: 11.2
type input "15"
click at [516, 294] on input "Number of questions: 15 questions" at bounding box center [784, 299] width 597 height 20
click at [627, 481] on select "Beginner Intermediate Expert" at bounding box center [635, 494] width 299 height 31
click at [486, 479] on select "Beginner Intermediate Expert" at bounding box center [635, 494] width 299 height 31
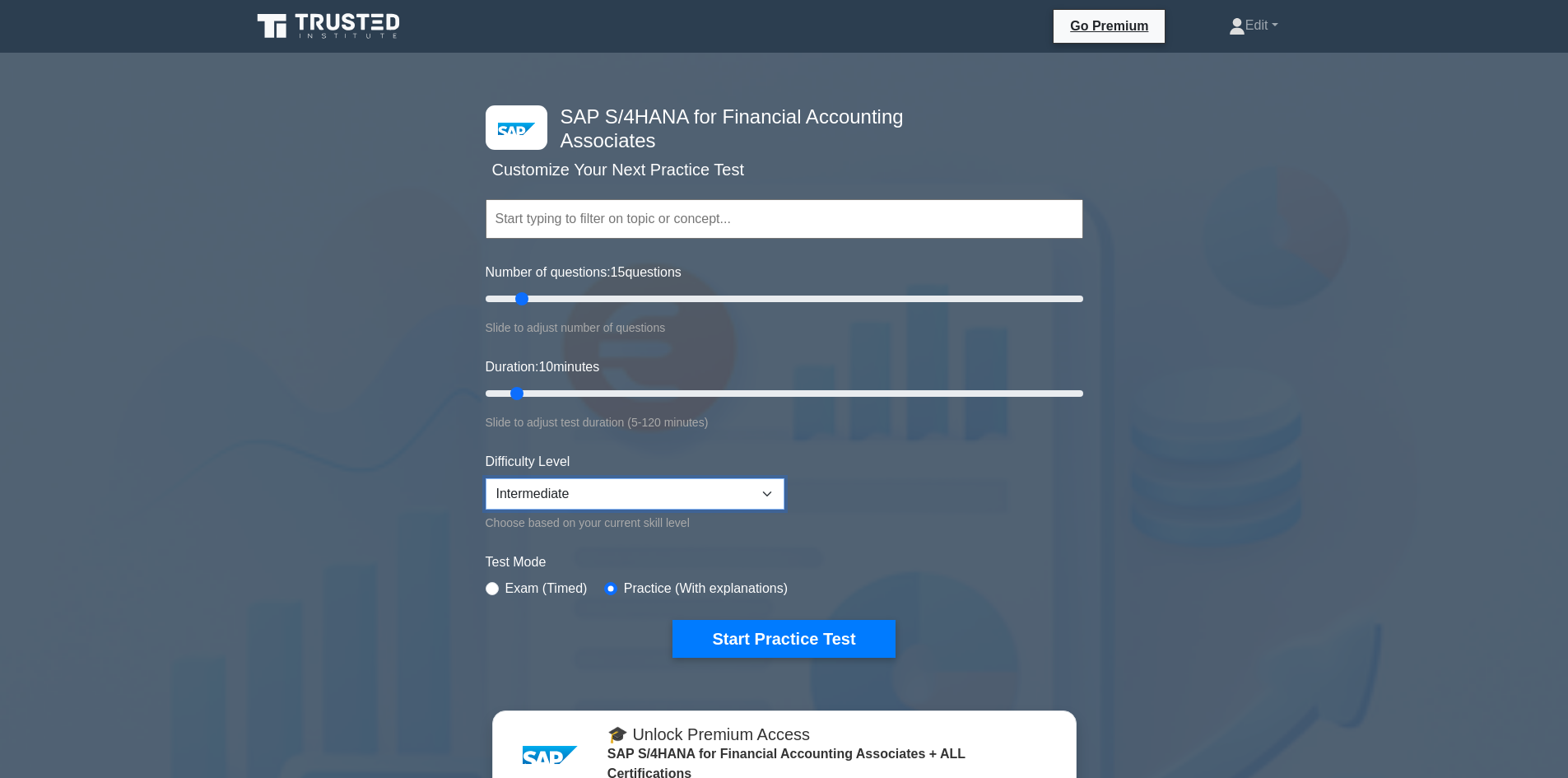
click at [576, 481] on select "Beginner Intermediate Expert" at bounding box center [635, 494] width 299 height 31
select select "beginner"
click at [486, 479] on select "Beginner Intermediate Expert" at bounding box center [635, 494] width 299 height 31
click at [762, 481] on button "Start Practice Test" at bounding box center [783, 639] width 222 height 38
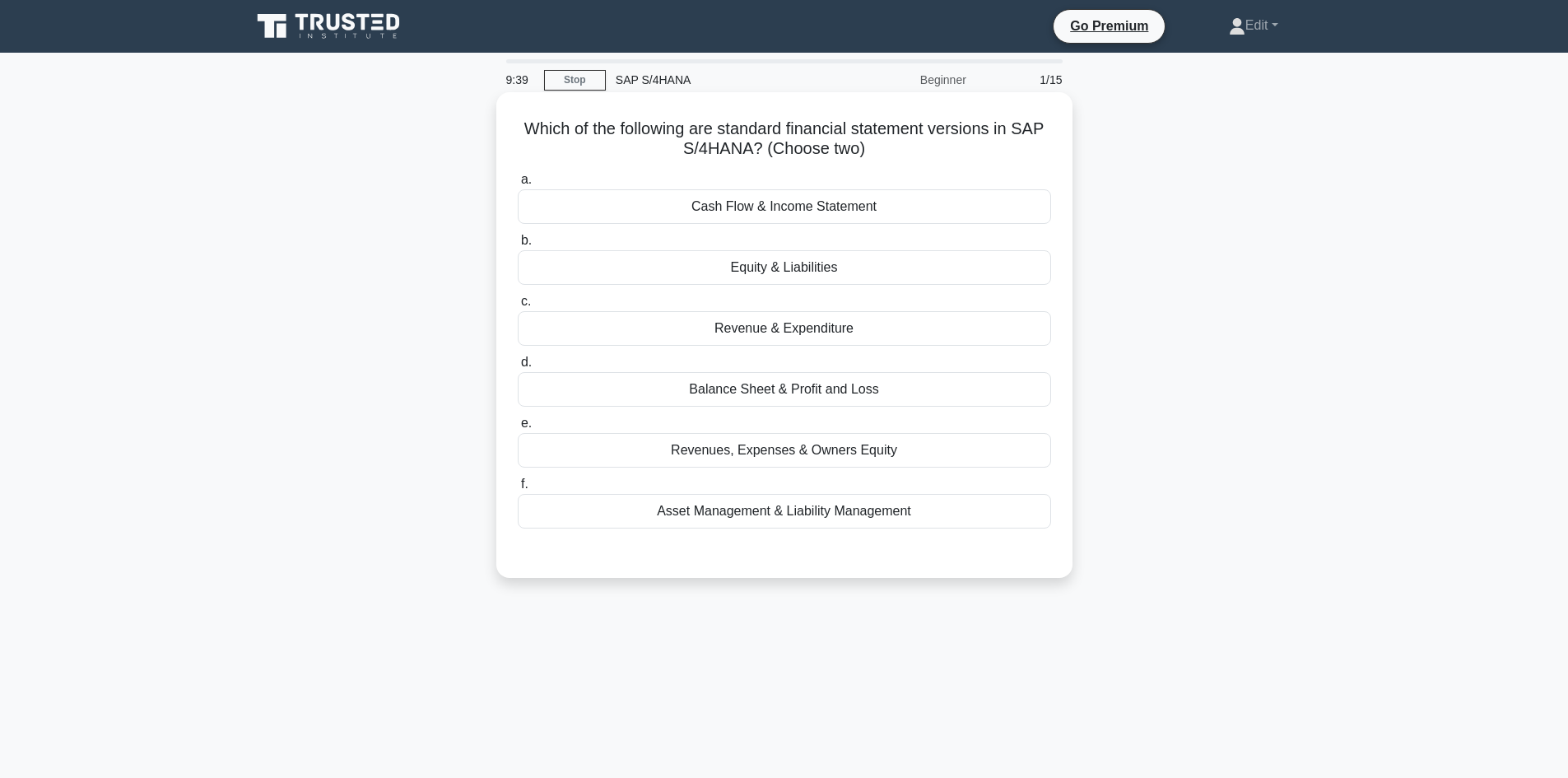
click at [796, 269] on div "Equity & Liabilities" at bounding box center [784, 267] width 533 height 35
click at [518, 247] on input "b. Equity & Liabilities" at bounding box center [518, 241] width 0 height 11
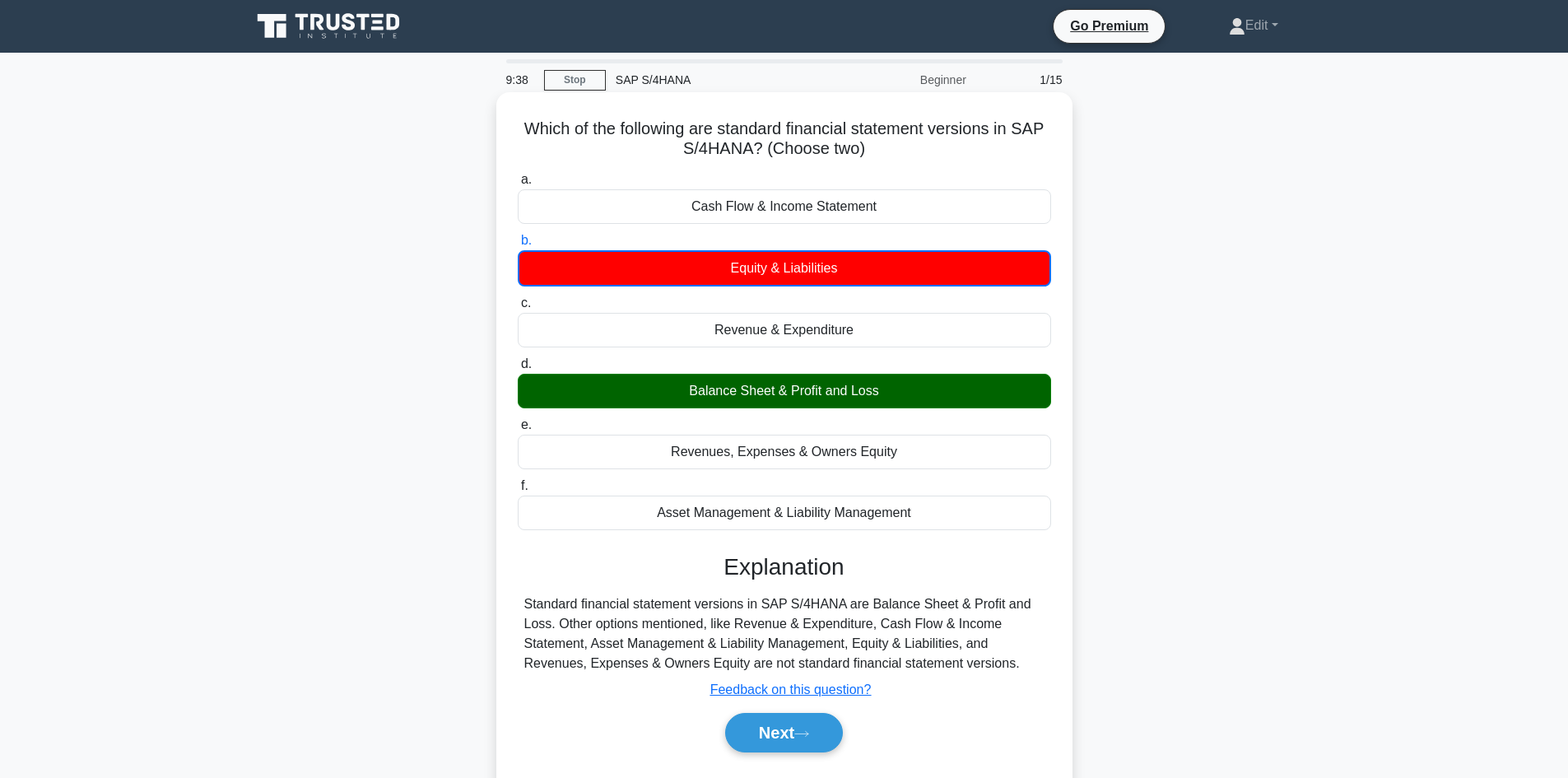
click at [791, 402] on div "Balance Sheet & Profit and Loss" at bounding box center [784, 391] width 533 height 35
click at [518, 370] on input "d. Balance Sheet & Profit and Loss" at bounding box center [518, 364] width 0 height 11
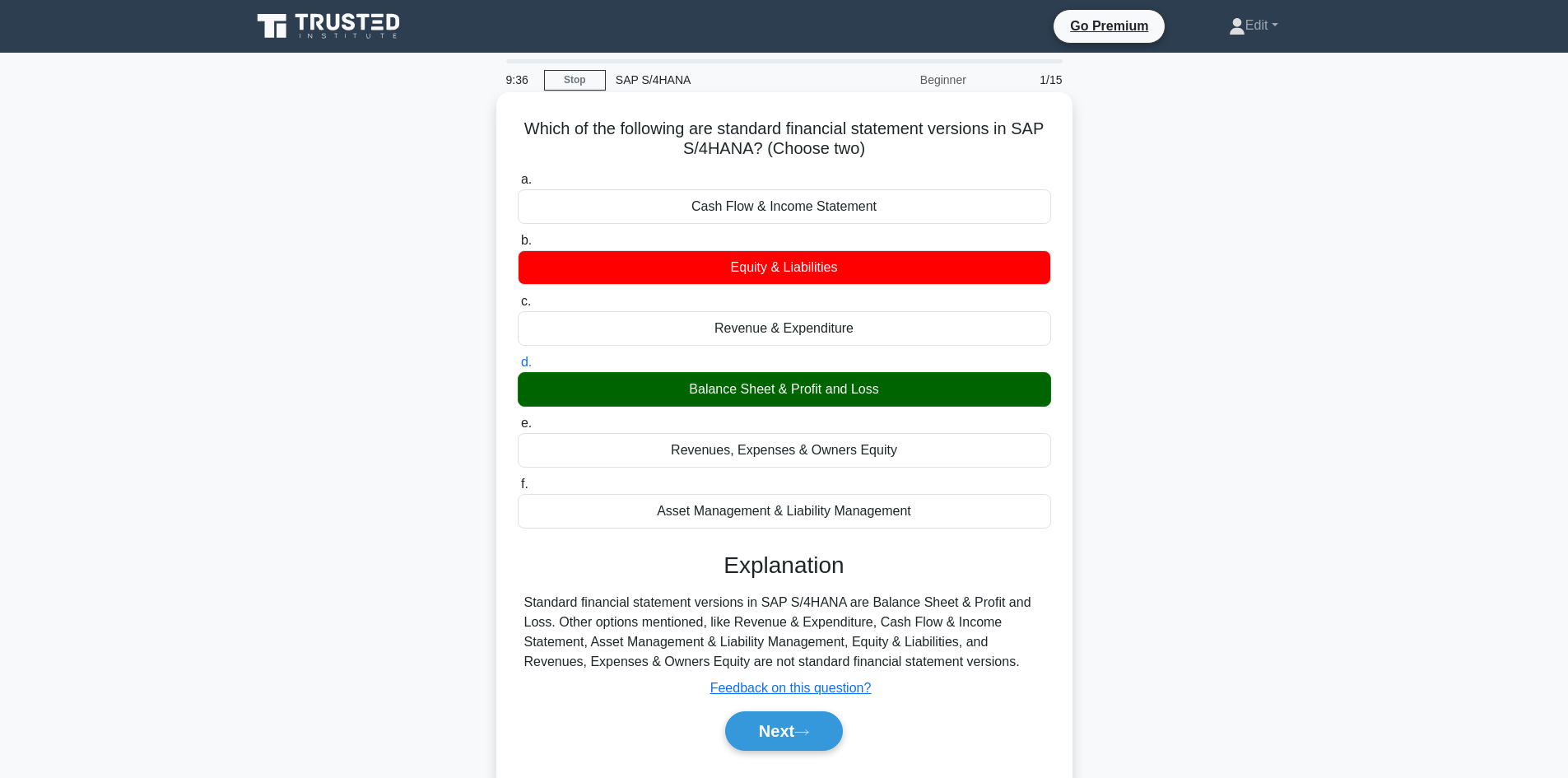
click at [854, 395] on div "Balance Sheet & Profit and Loss" at bounding box center [784, 389] width 533 height 35
click at [518, 368] on input "d. Balance Sheet & Profit and Loss" at bounding box center [518, 363] width 0 height 11
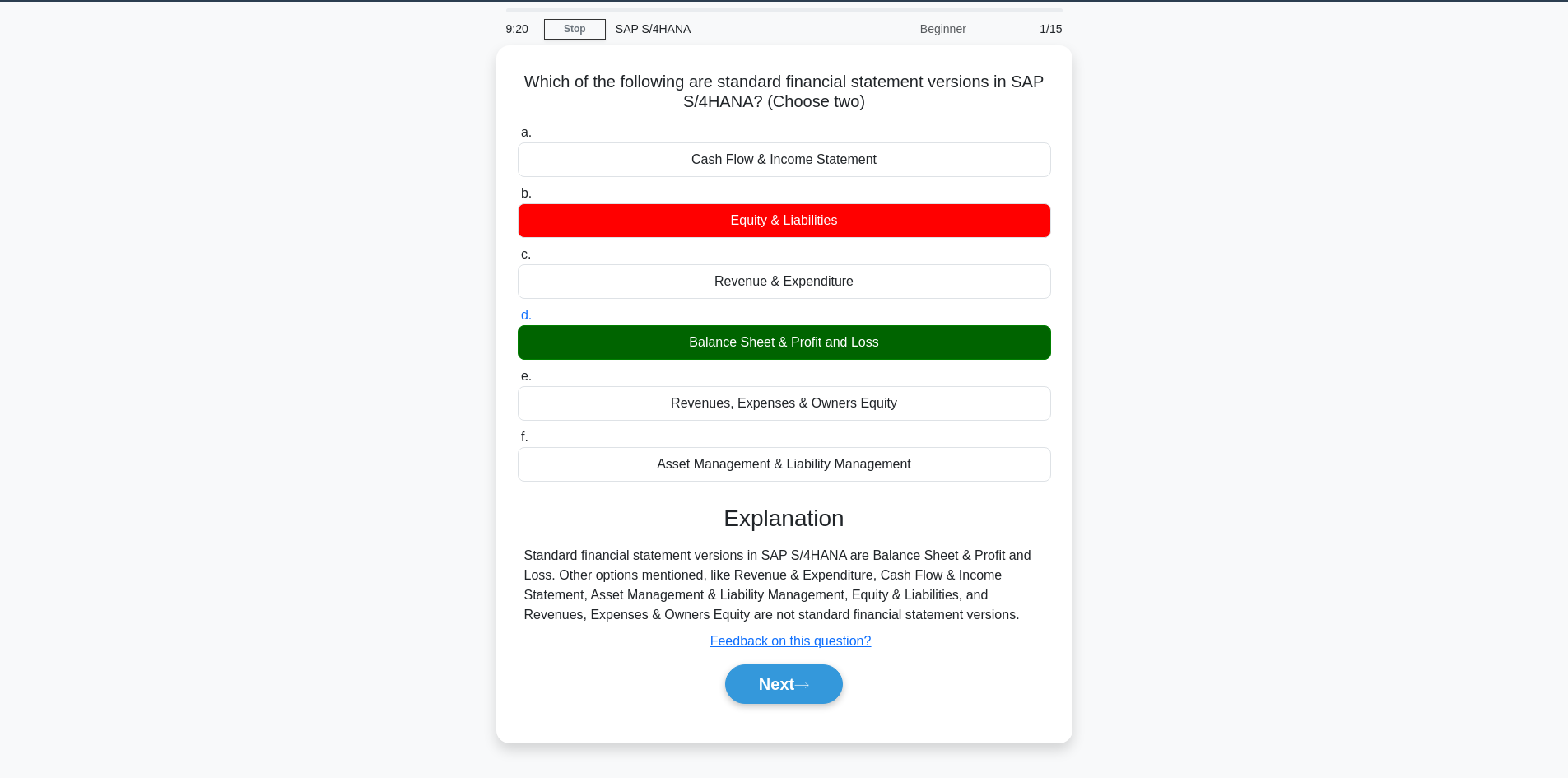
scroll to position [111, 0]
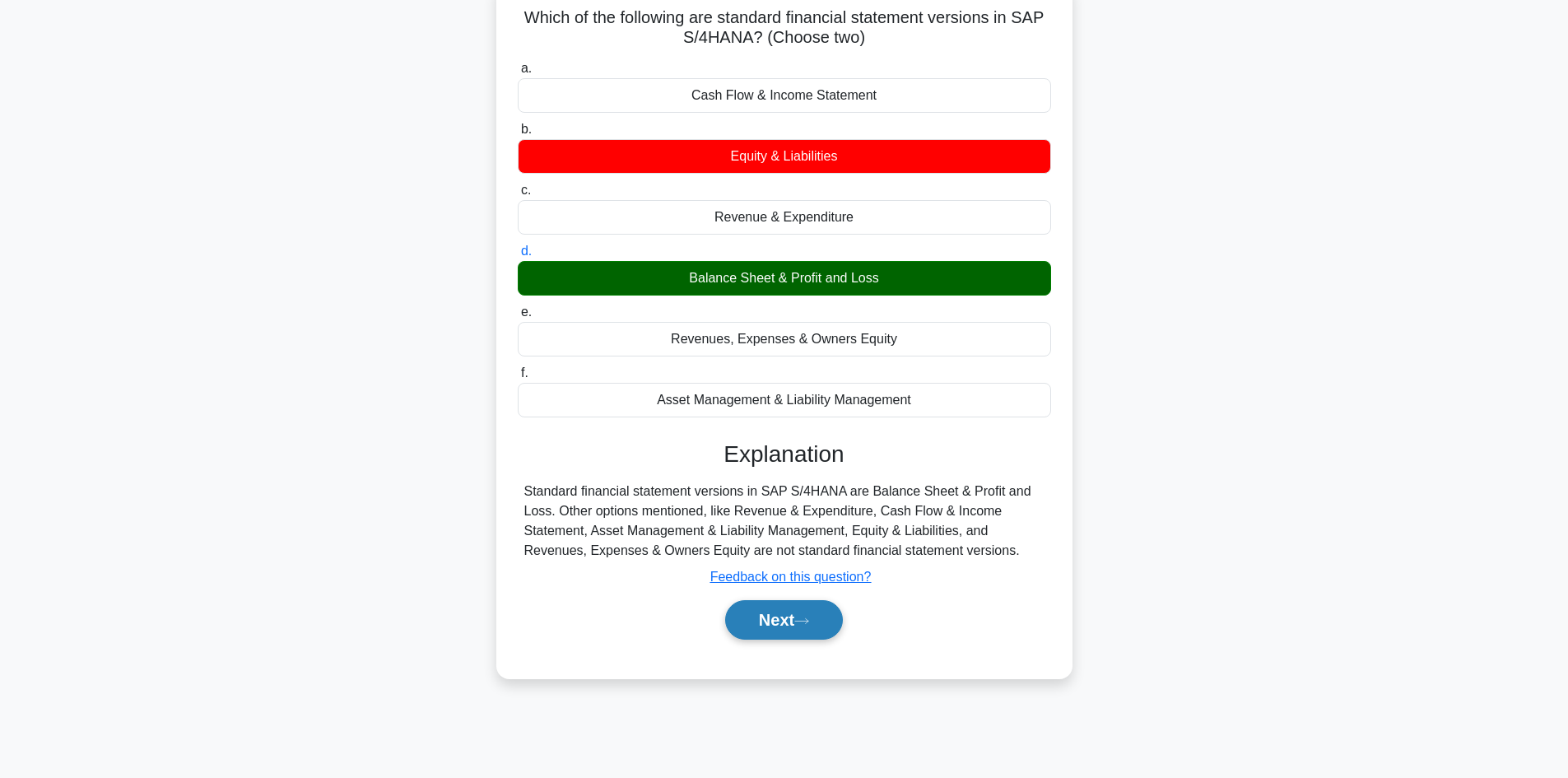
click at [757, 637] on button "Next" at bounding box center [784, 620] width 118 height 39
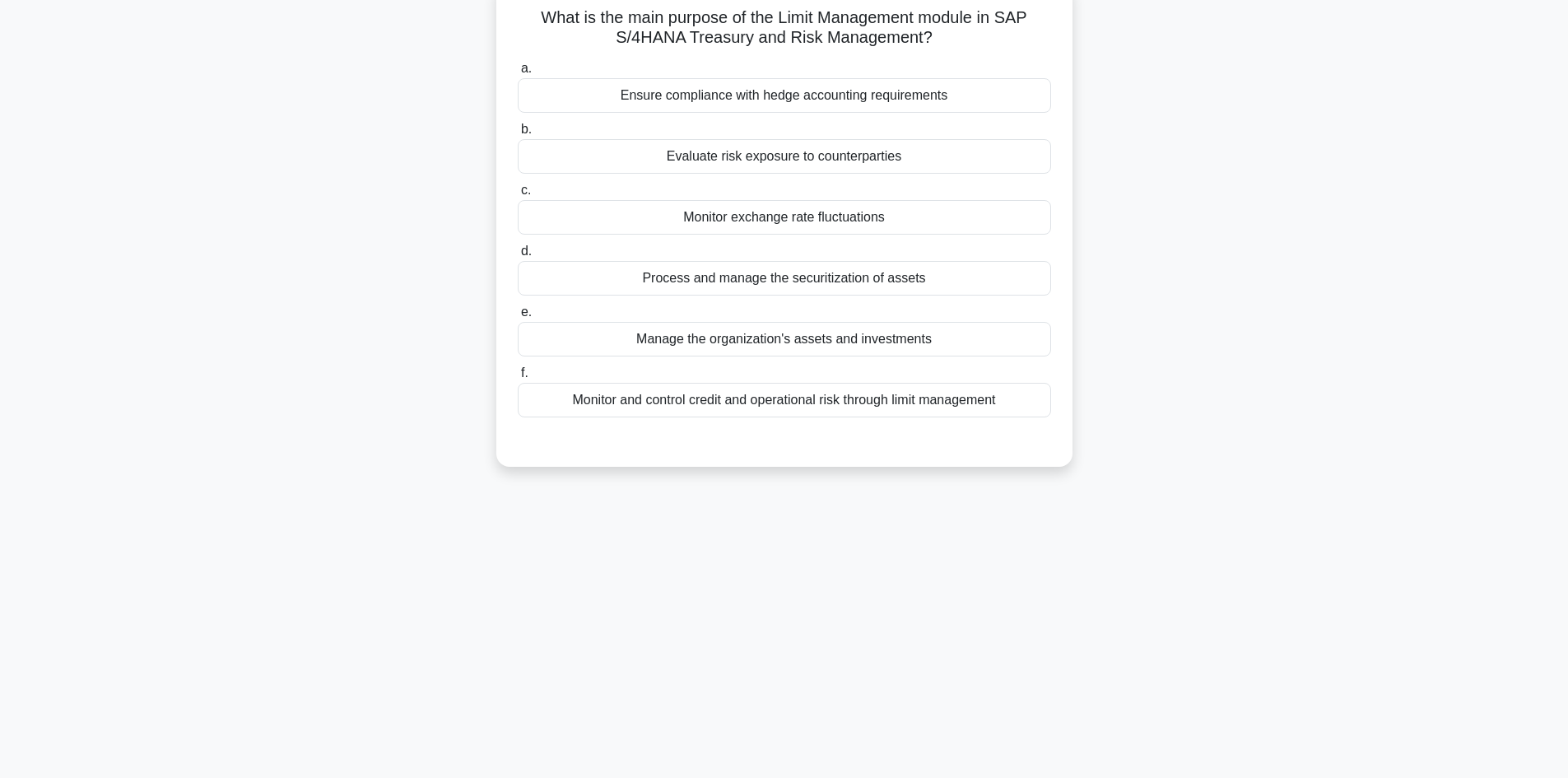
click at [831, 398] on div "Monitor and control credit and operational risk through limit management" at bounding box center [784, 400] width 533 height 35
click at [518, 379] on input "f. Monitor and control credit and operational risk through limit management" at bounding box center [518, 373] width 0 height 11
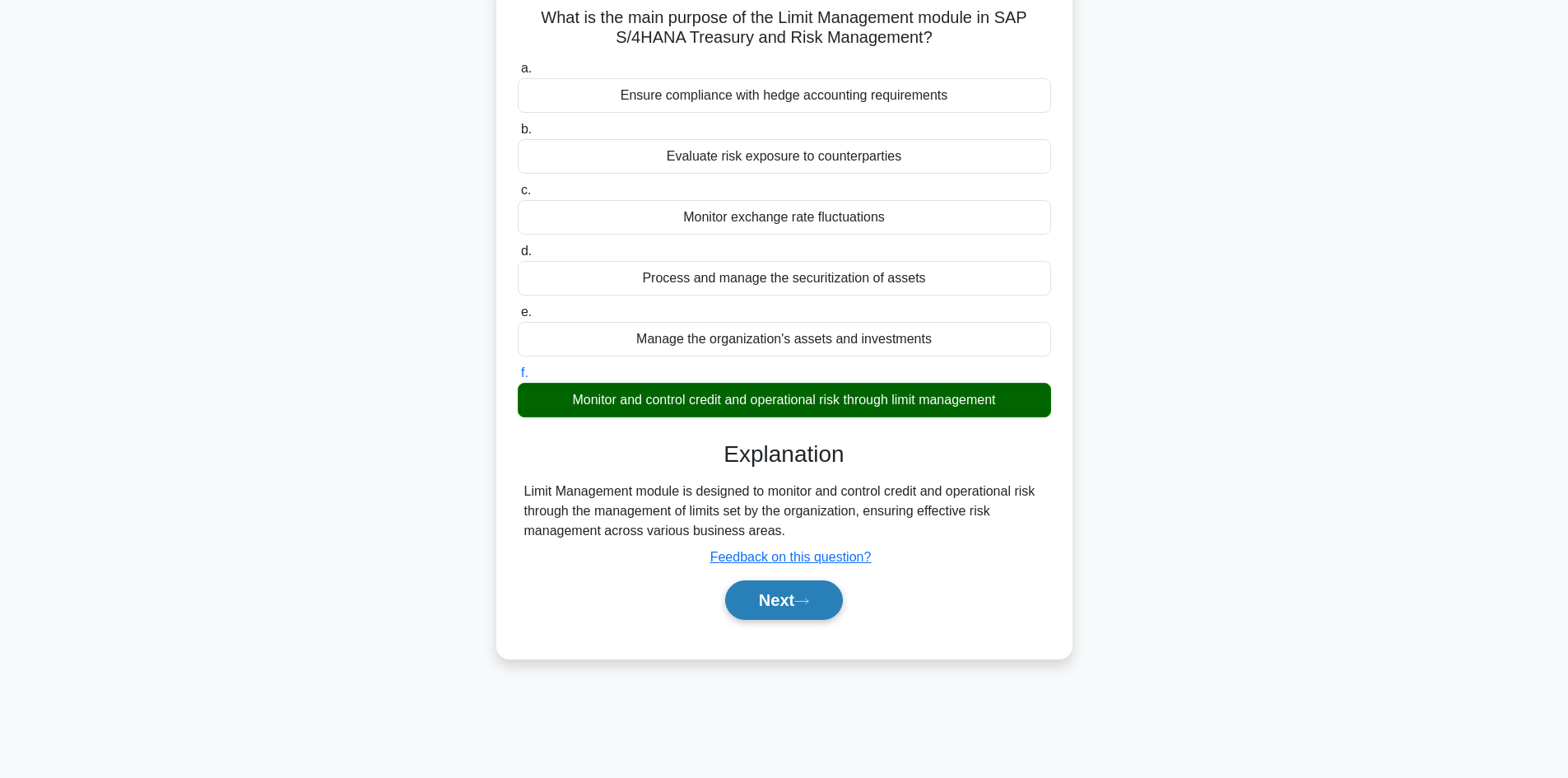
click at [797, 607] on button "Next" at bounding box center [784, 600] width 118 height 39
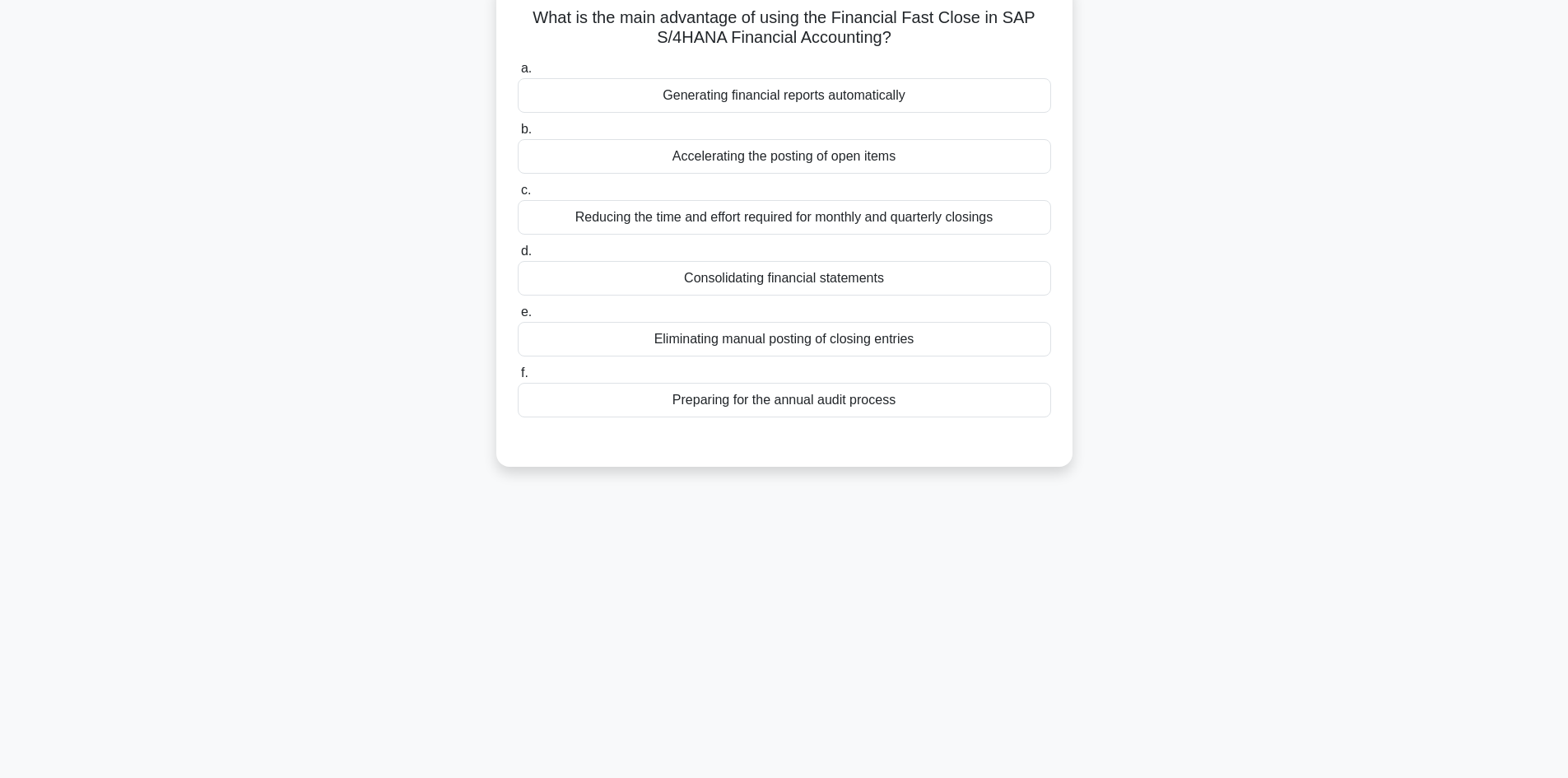
click at [883, 216] on div "Reducing the time and effort required for monthly and quarterly closings" at bounding box center [784, 217] width 533 height 35
click at [518, 196] on input "c. Reducing the time and effort required for monthly and quarterly closings" at bounding box center [518, 190] width 0 height 11
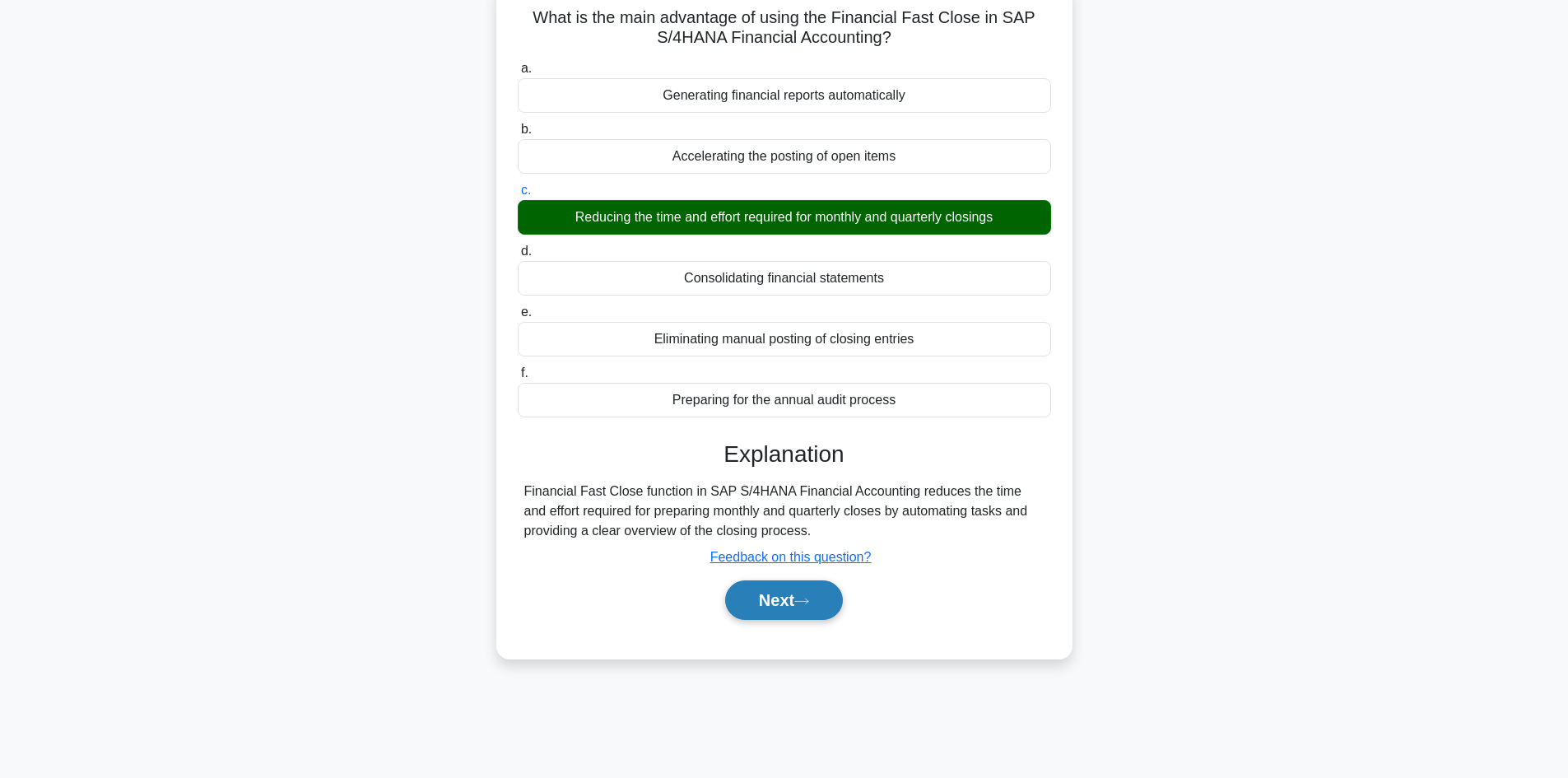
click at [806, 607] on icon at bounding box center [802, 601] width 15 height 9
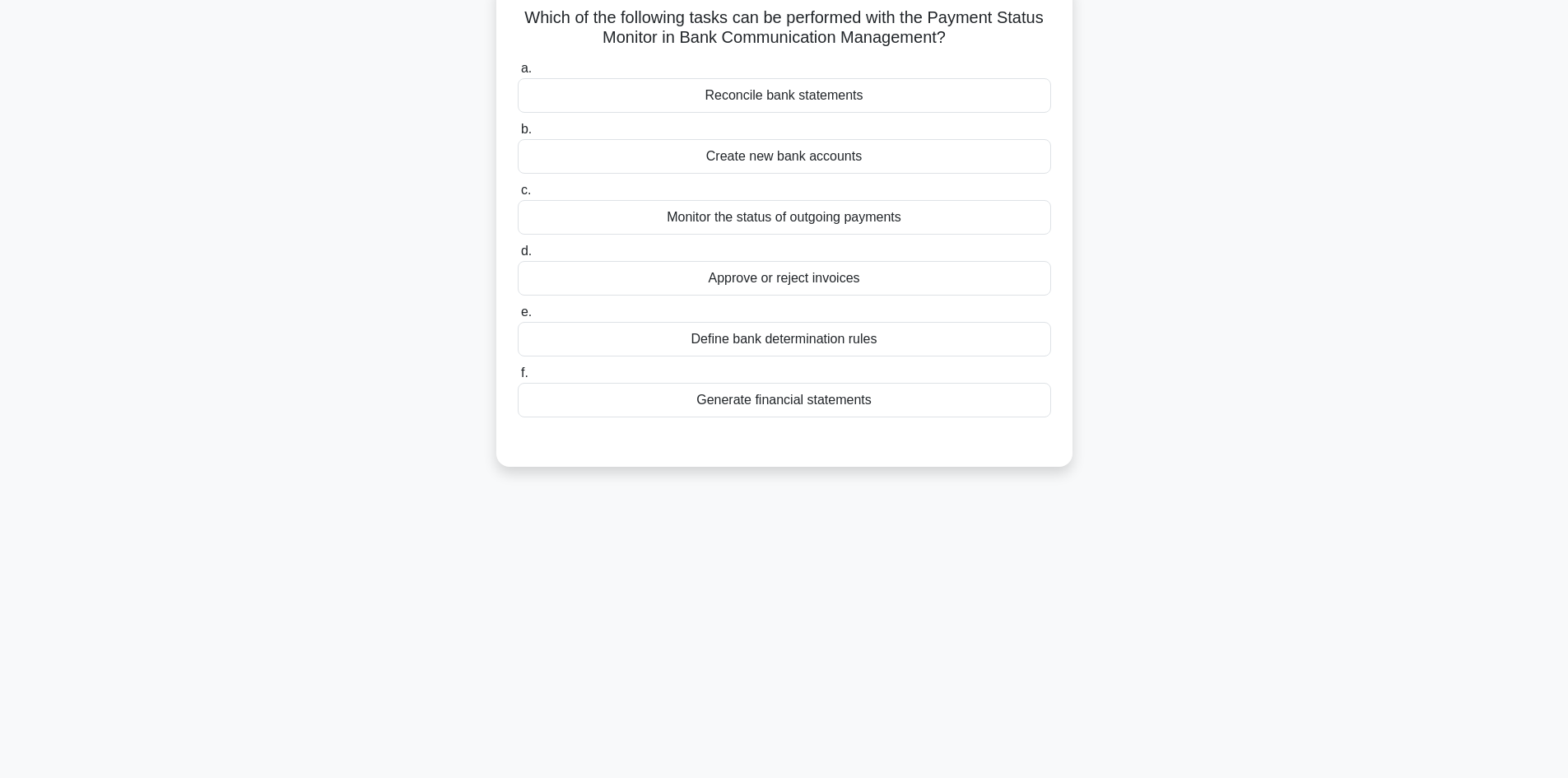
click at [795, 220] on div "Monitor the status of outgoing payments" at bounding box center [784, 217] width 533 height 35
click at [696, 208] on div "Monitor the status of outgoing payments" at bounding box center [784, 217] width 533 height 35
click at [518, 196] on input "c. Monitor the status of outgoing payments" at bounding box center [518, 190] width 0 height 11
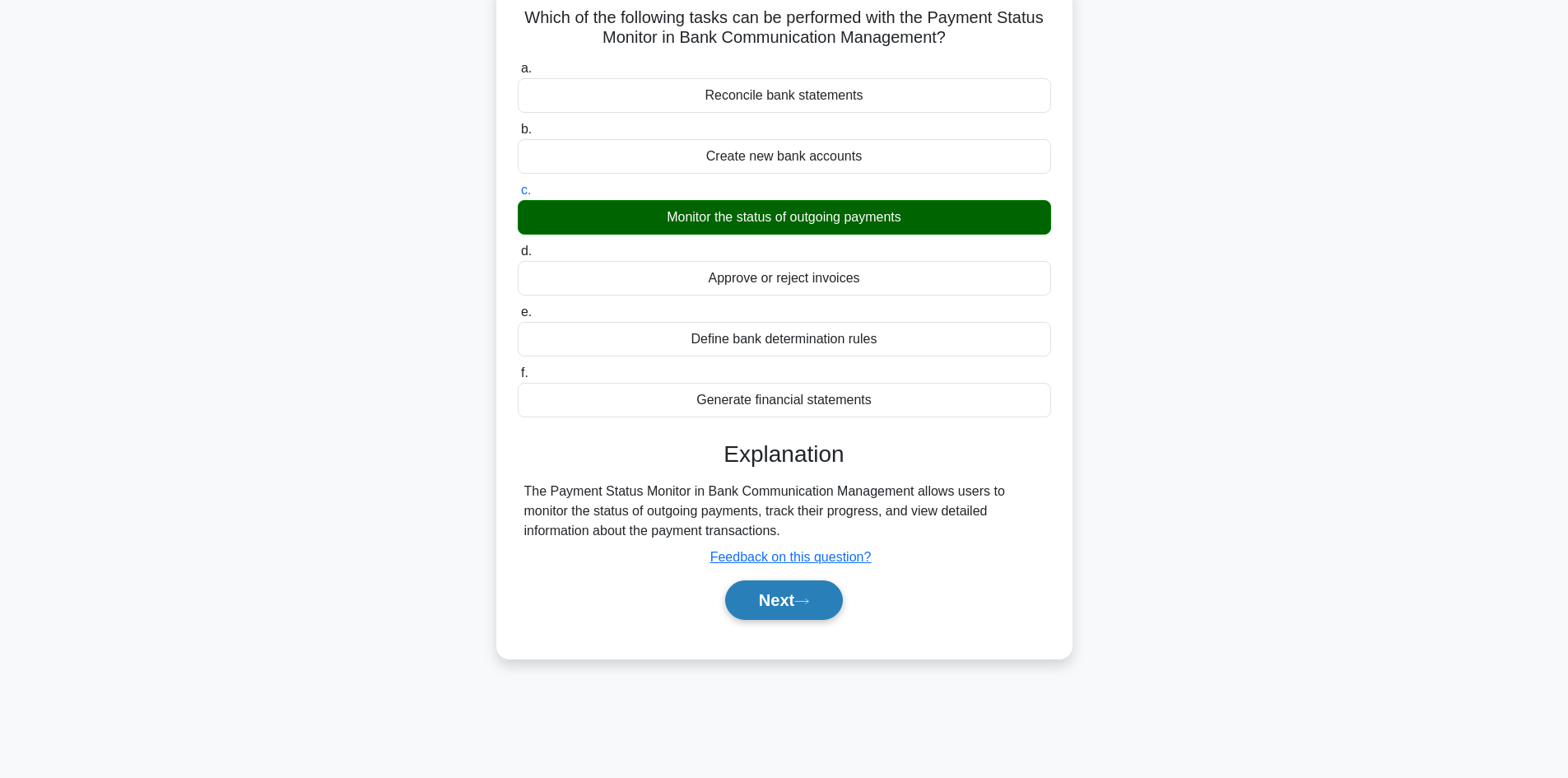
click at [761, 607] on button "Next" at bounding box center [784, 600] width 118 height 39
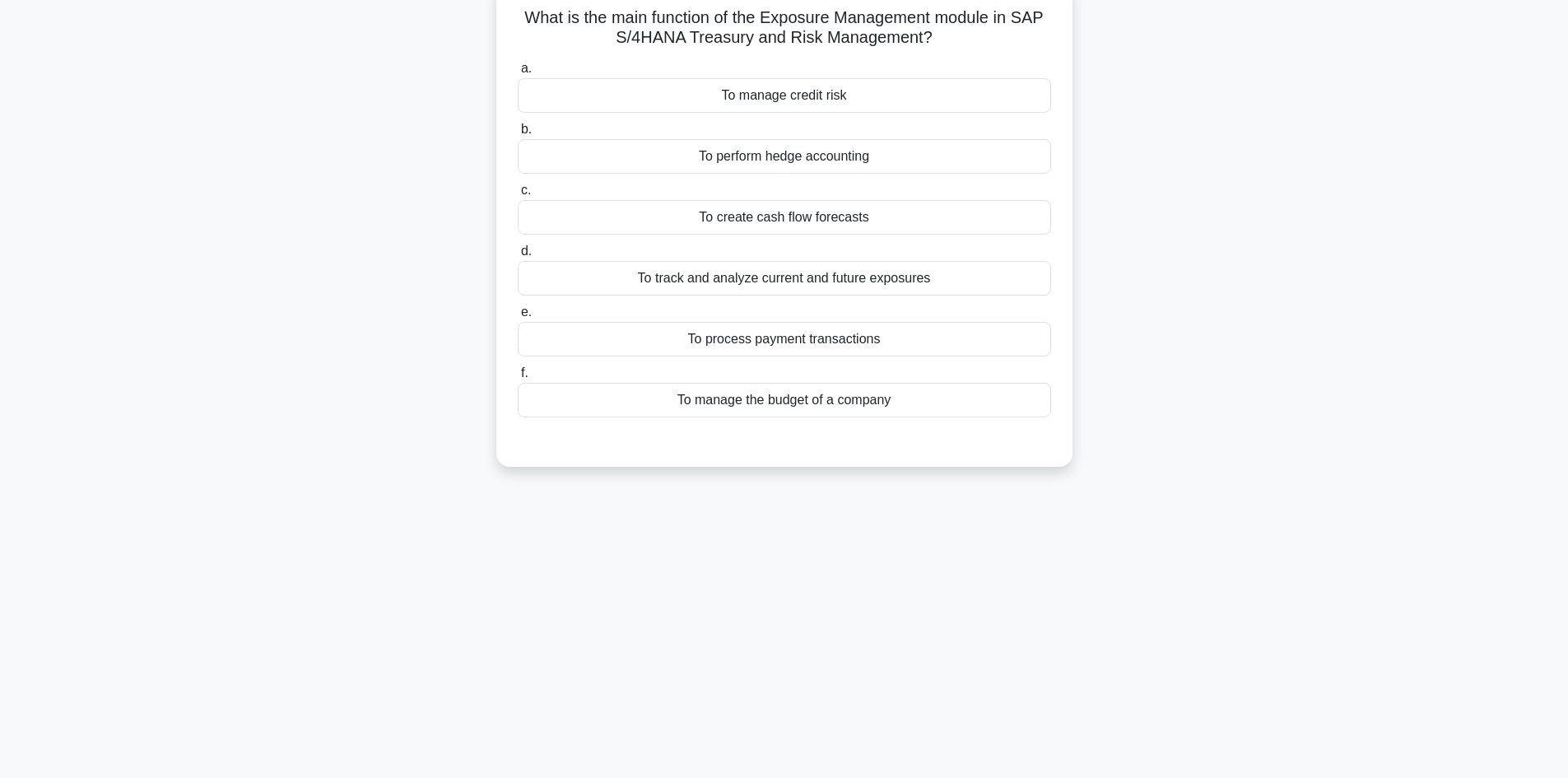
click at [804, 105] on div "To manage credit risk" at bounding box center [784, 96] width 533 height 35
click at [518, 74] on input "a. To manage credit risk" at bounding box center [518, 69] width 0 height 11
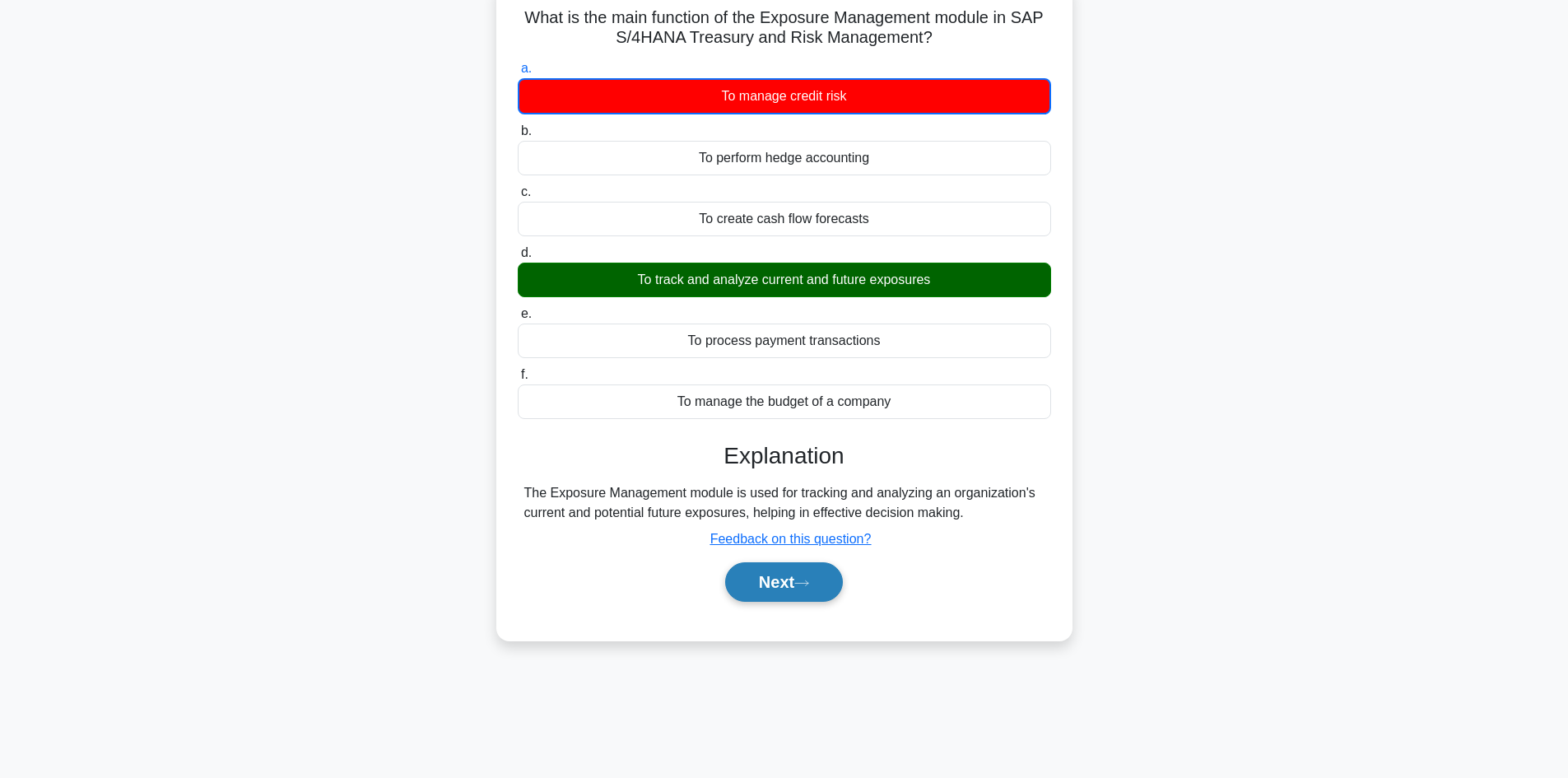
click at [776, 584] on button "Next" at bounding box center [784, 582] width 118 height 39
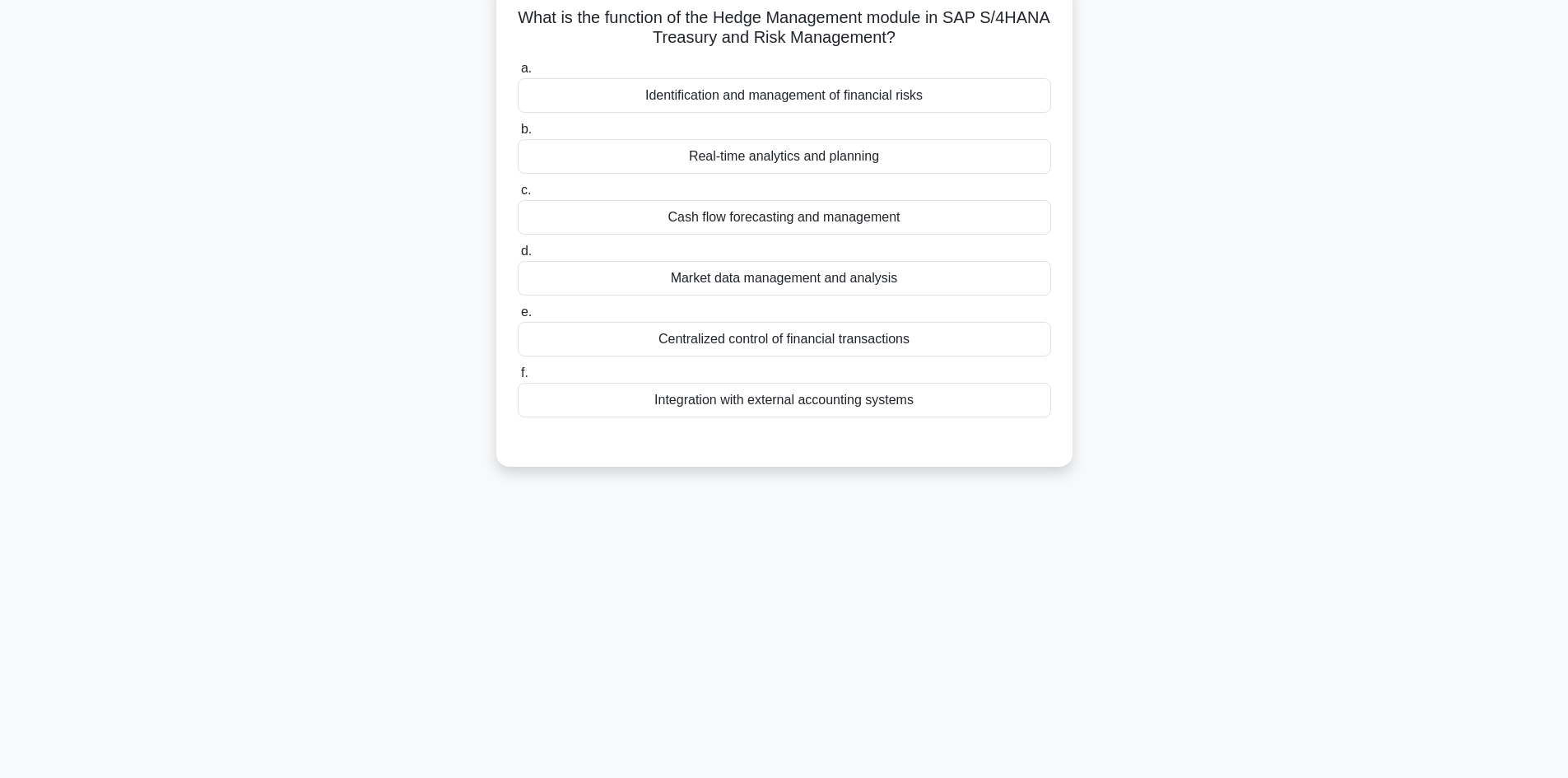
click at [795, 287] on div "Market data management and analysis" at bounding box center [784, 278] width 533 height 35
click at [518, 257] on input "d. Market data management and analysis" at bounding box center [518, 252] width 0 height 11
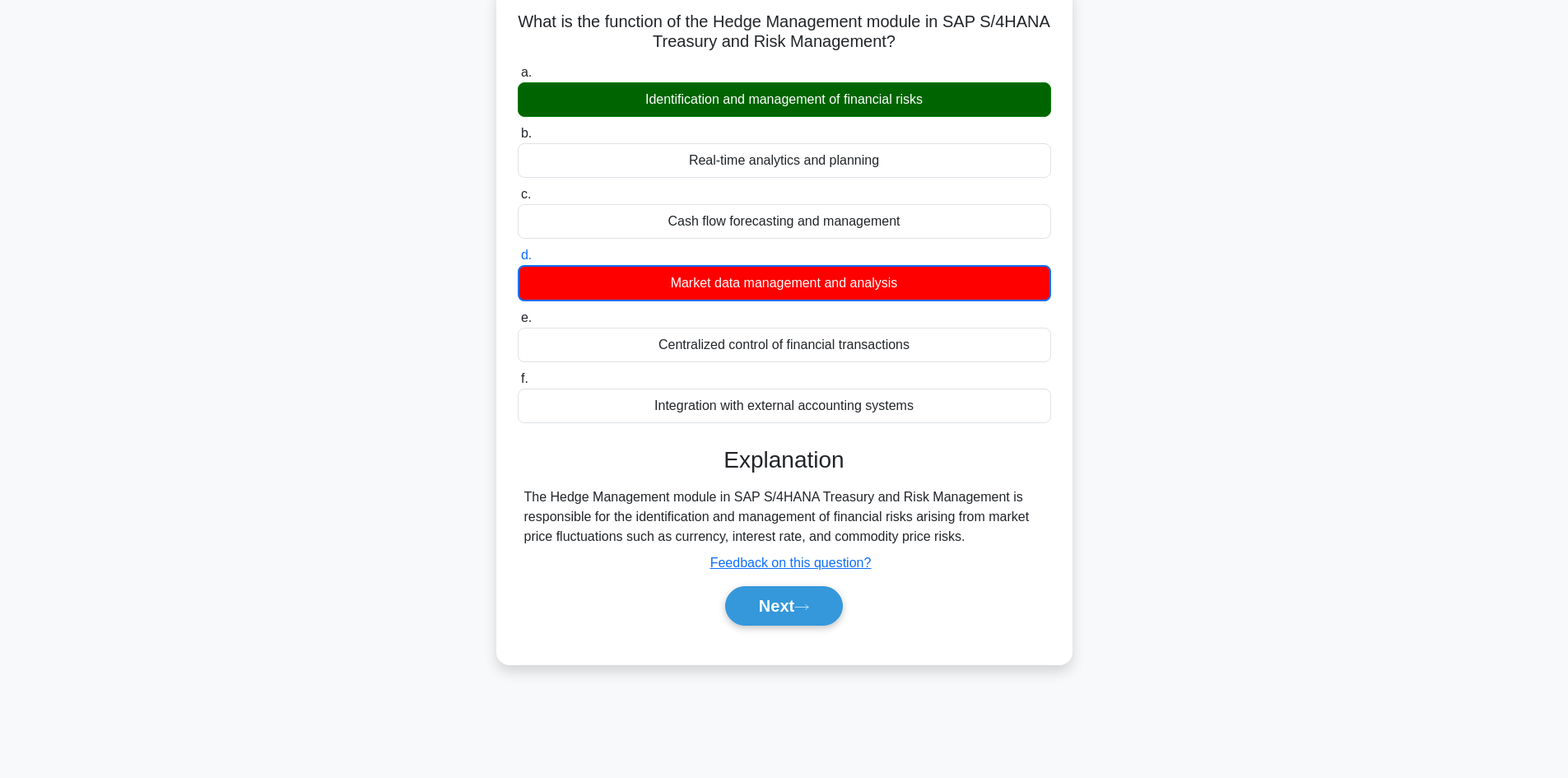
click at [1236, 424] on div "What is the function of the Hedge Management module in SAP S/4HANA Treasury and…" at bounding box center [784, 334] width 1087 height 699
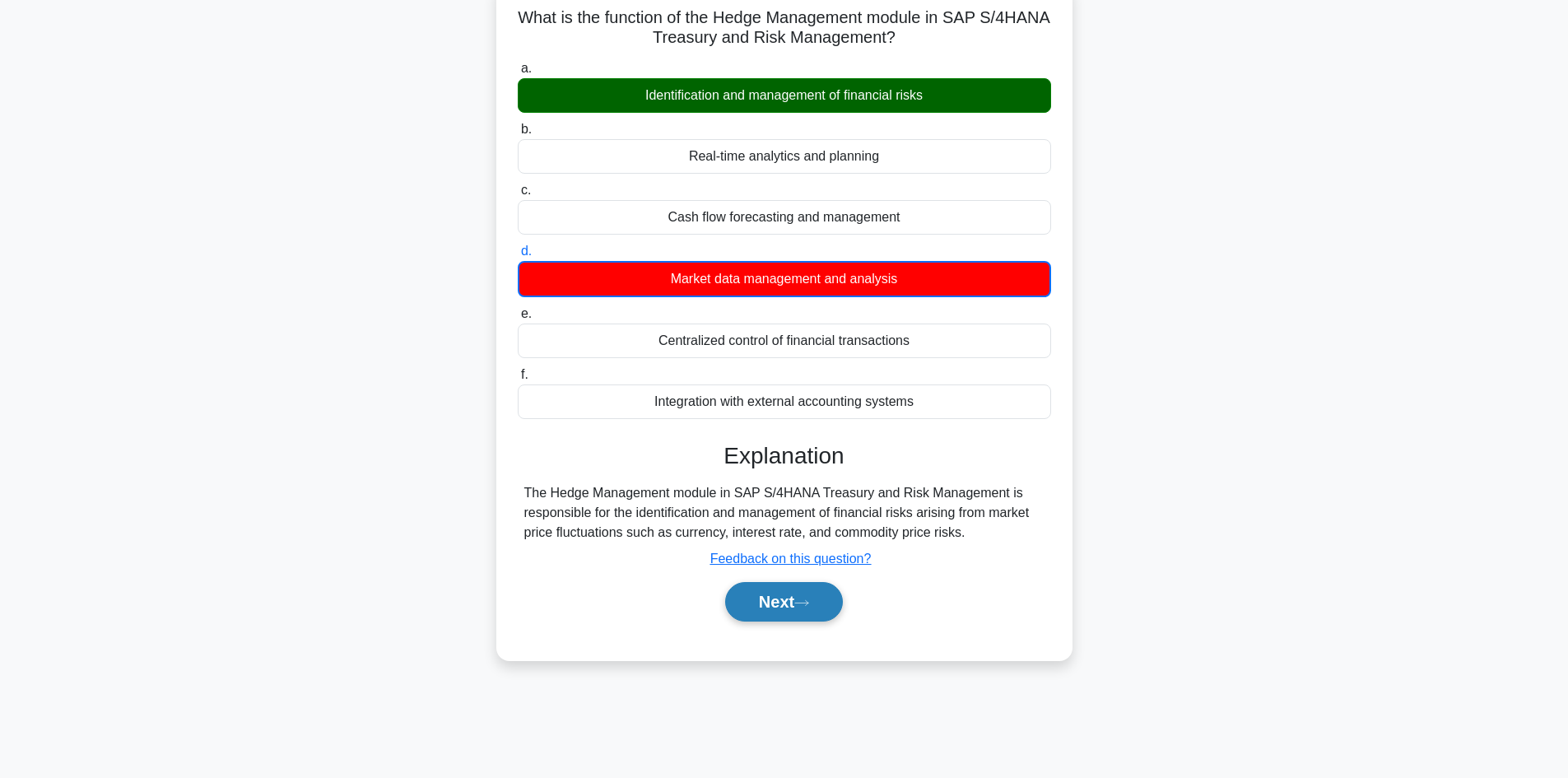
click at [771, 602] on button "Next" at bounding box center [784, 602] width 118 height 39
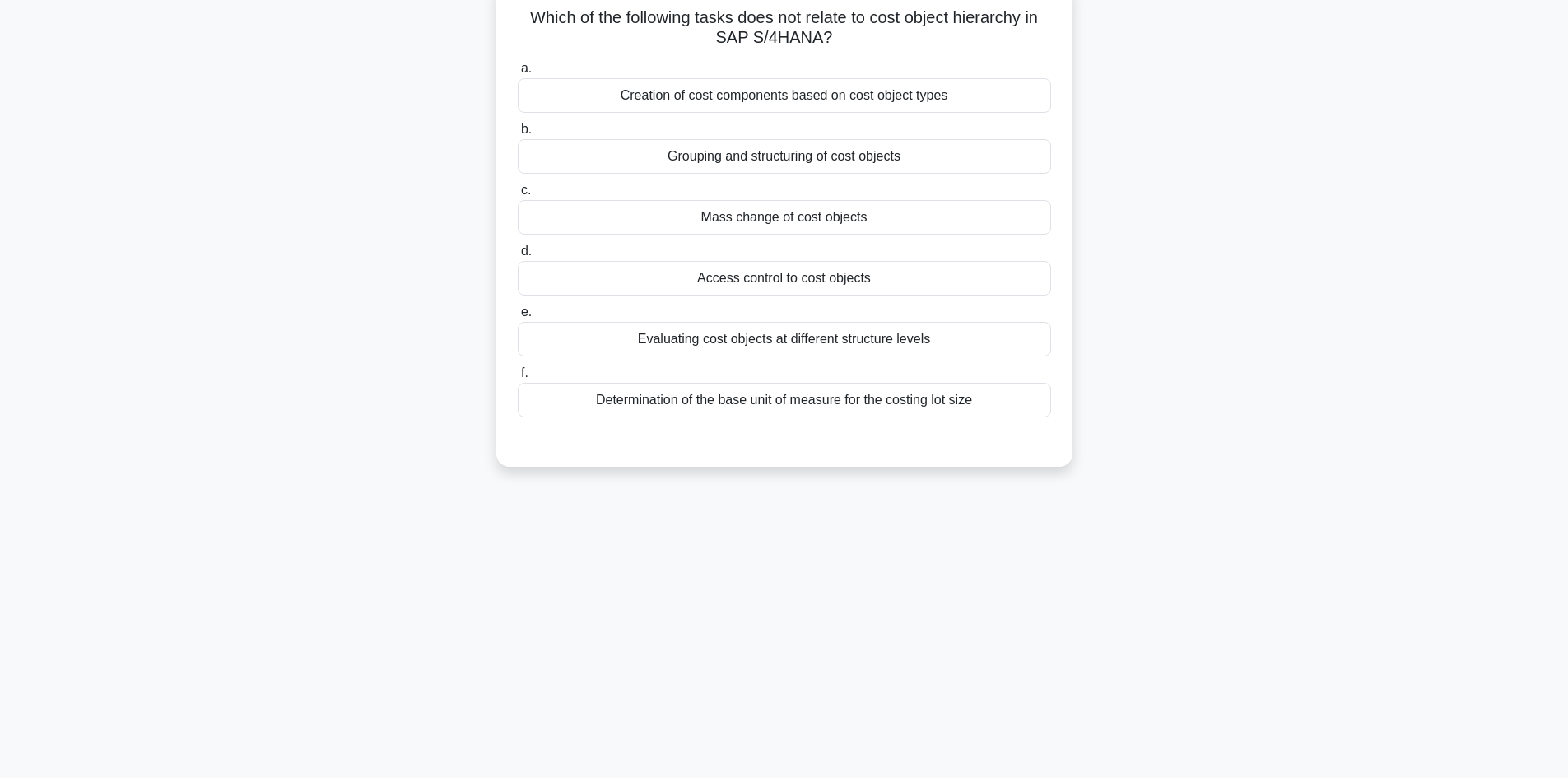
click at [822, 280] on div "Access control to cost objects" at bounding box center [784, 278] width 533 height 35
click at [518, 257] on input "d. Access control to cost objects" at bounding box center [518, 252] width 0 height 11
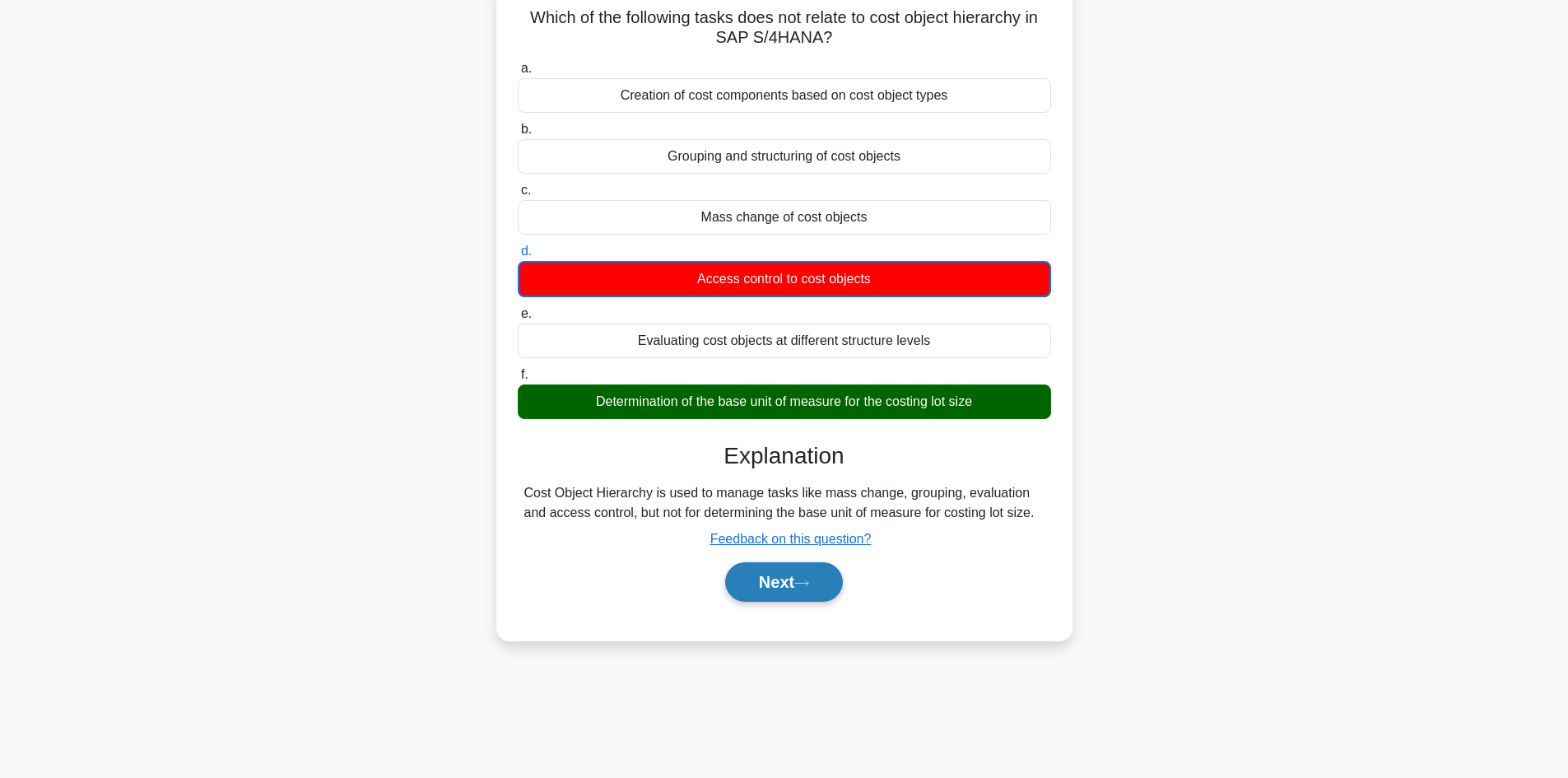
click at [765, 574] on button "Next" at bounding box center [784, 582] width 118 height 39
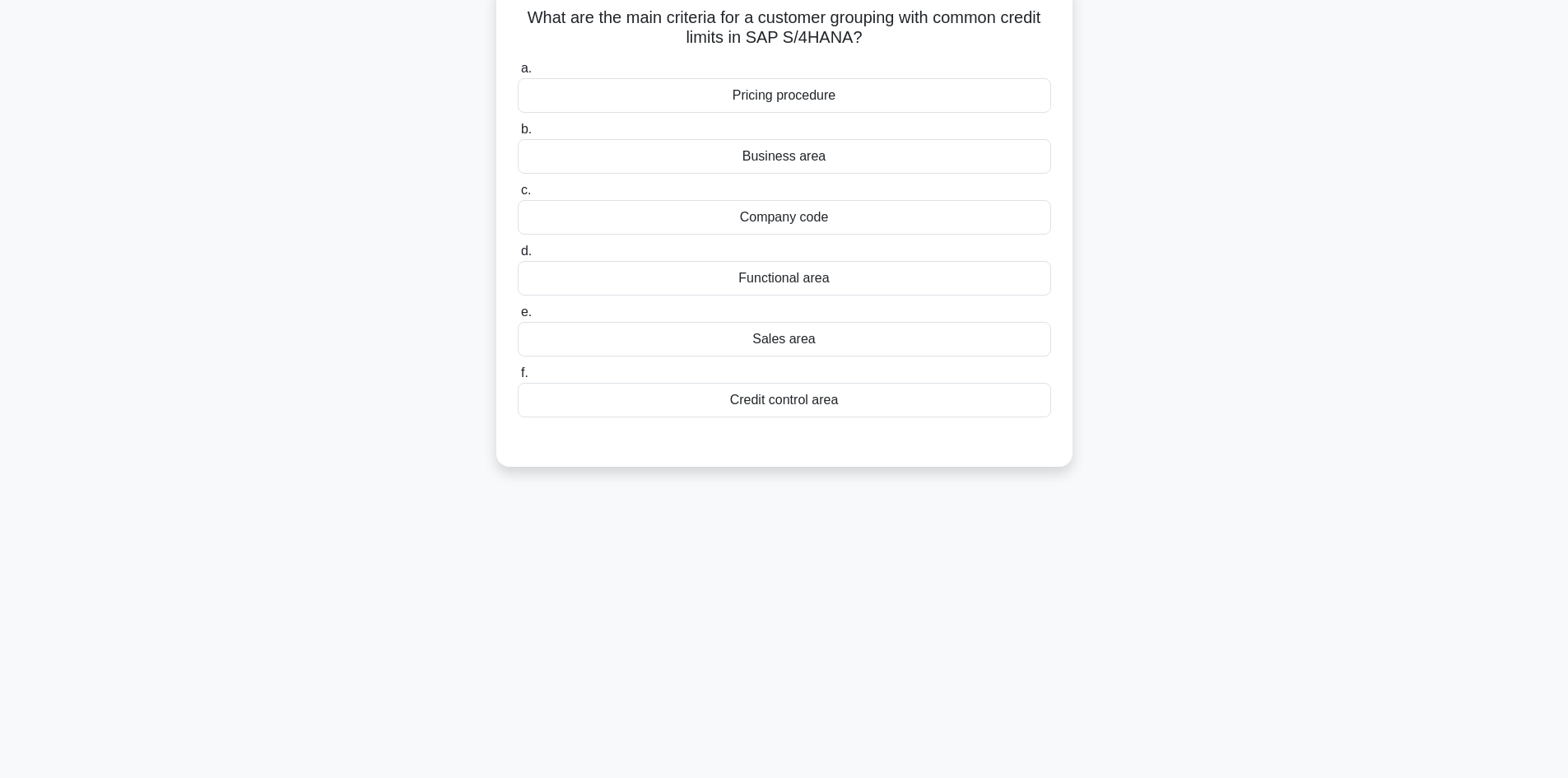
click at [831, 401] on div "Credit control area" at bounding box center [784, 400] width 533 height 35
click at [518, 379] on input "f. Credit control area" at bounding box center [518, 373] width 0 height 11
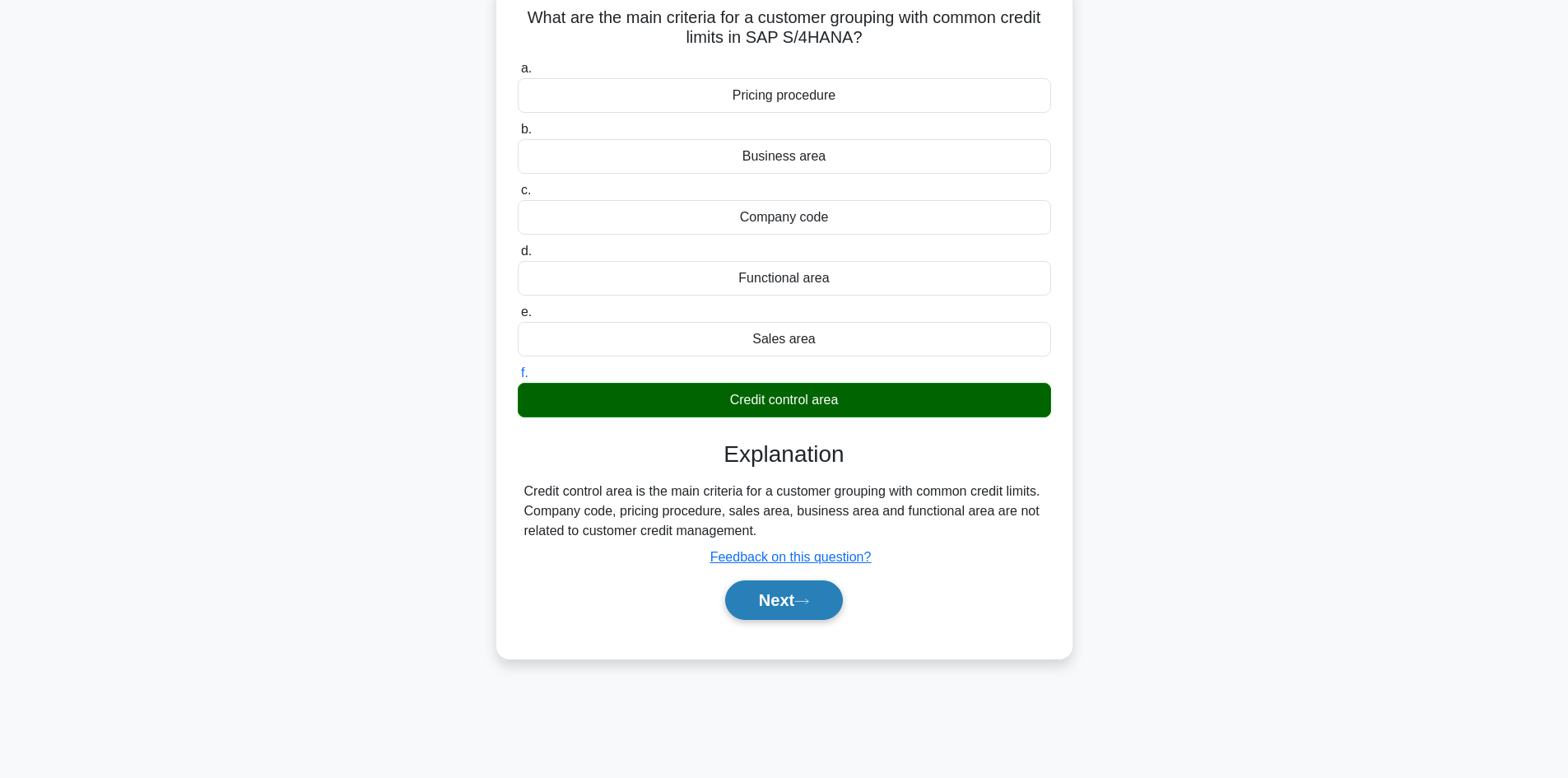
click at [774, 609] on button "Next" at bounding box center [784, 600] width 118 height 39
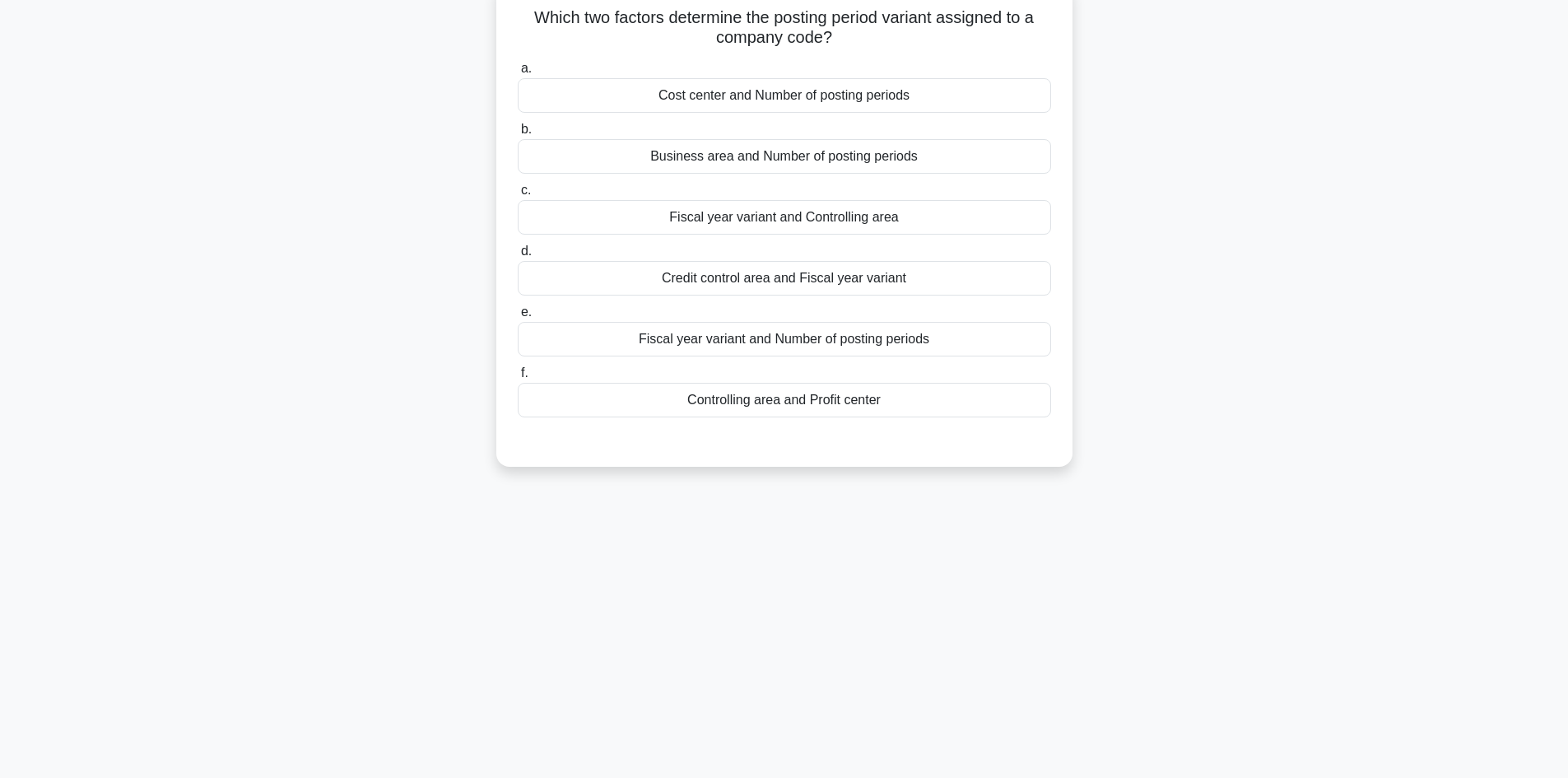
click at [926, 217] on div "Fiscal year variant and Controlling area" at bounding box center [784, 217] width 533 height 35
click at [518, 196] on input "c. Fiscal year variant and Controlling area" at bounding box center [518, 190] width 0 height 11
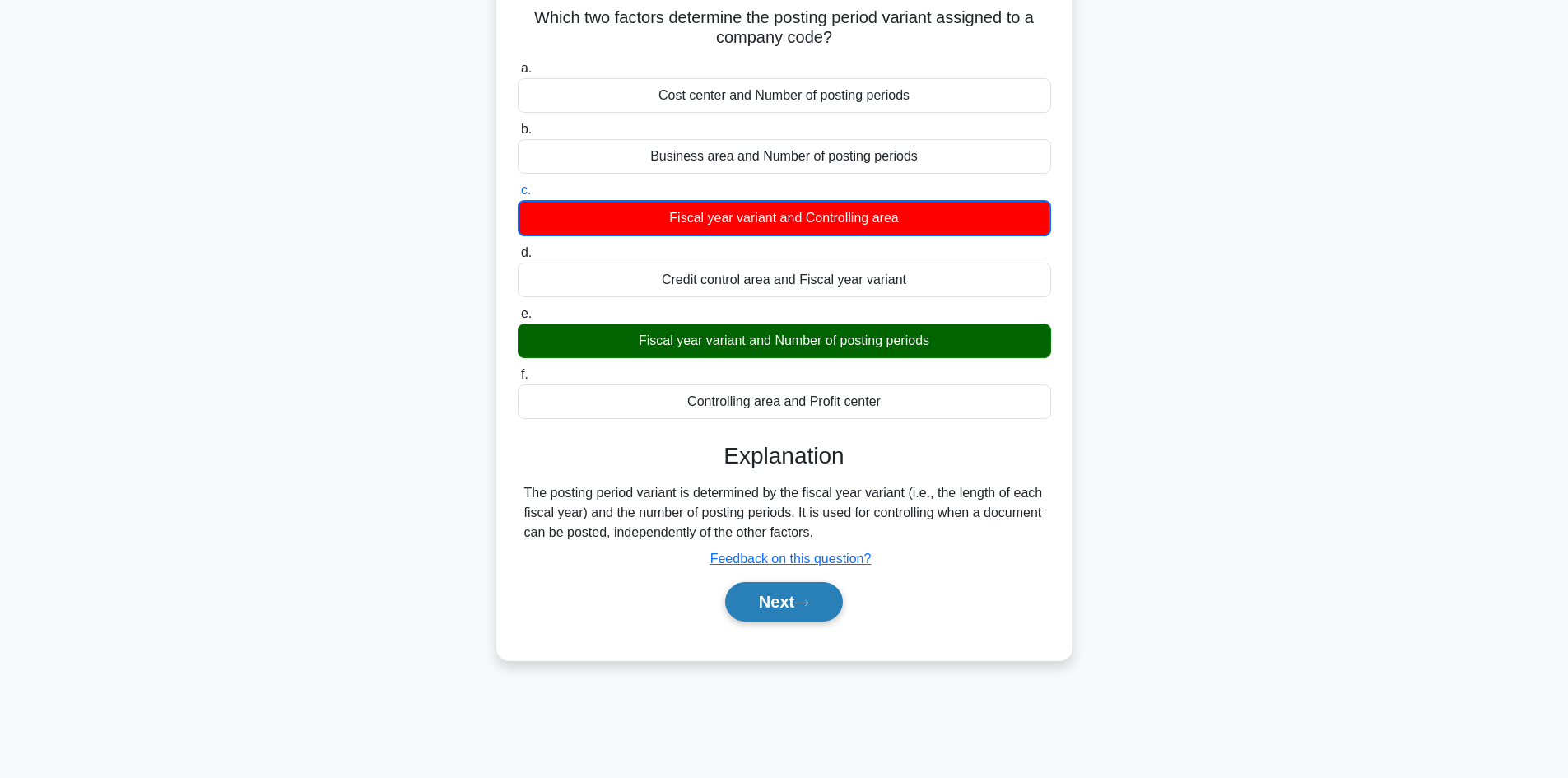
click at [774, 614] on button "Next" at bounding box center [784, 602] width 118 height 39
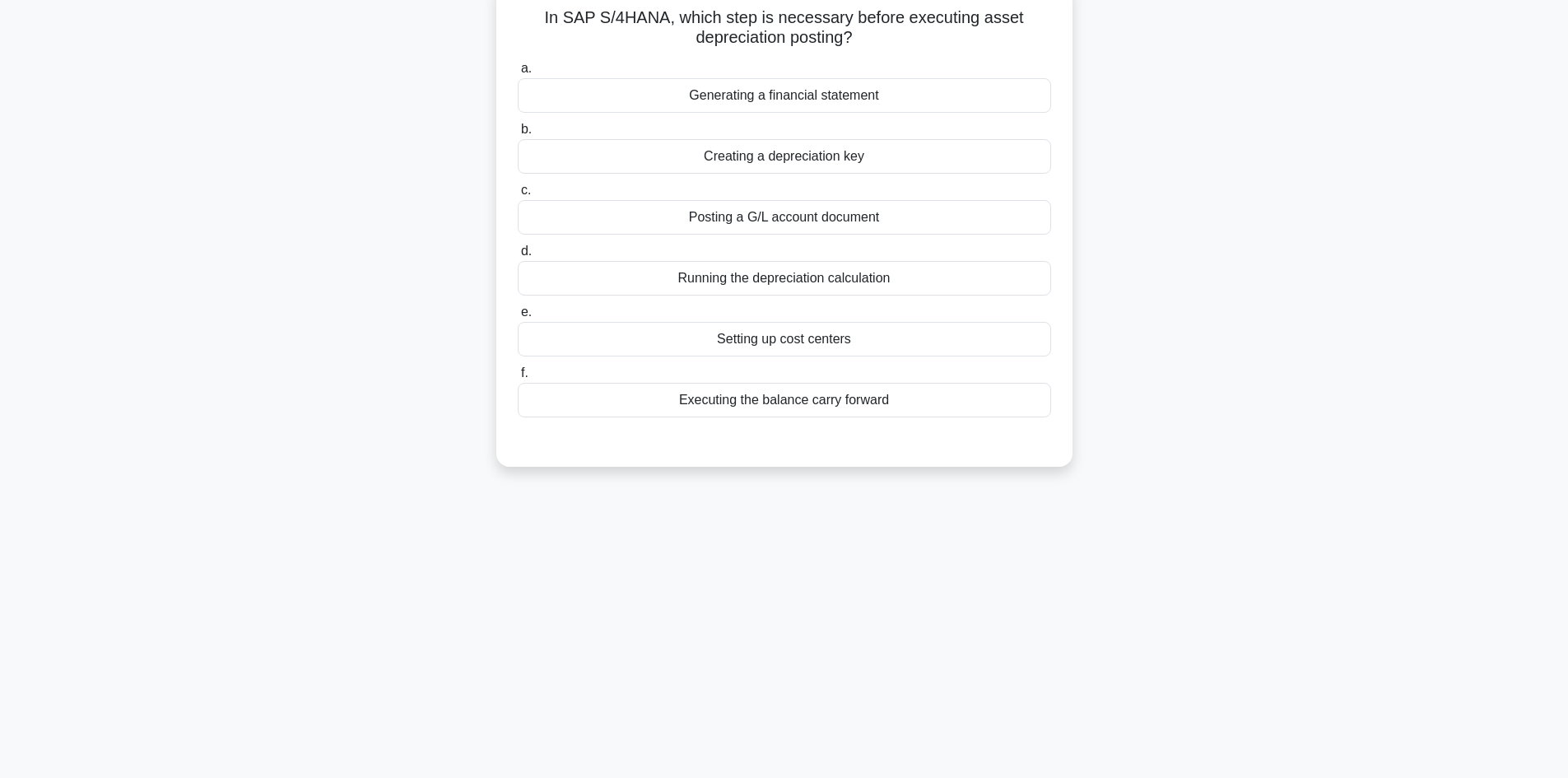
click at [721, 286] on div "Running the depreciation calculation" at bounding box center [784, 278] width 533 height 35
click at [518, 257] on input "d. Running the depreciation calculation" at bounding box center [518, 252] width 0 height 11
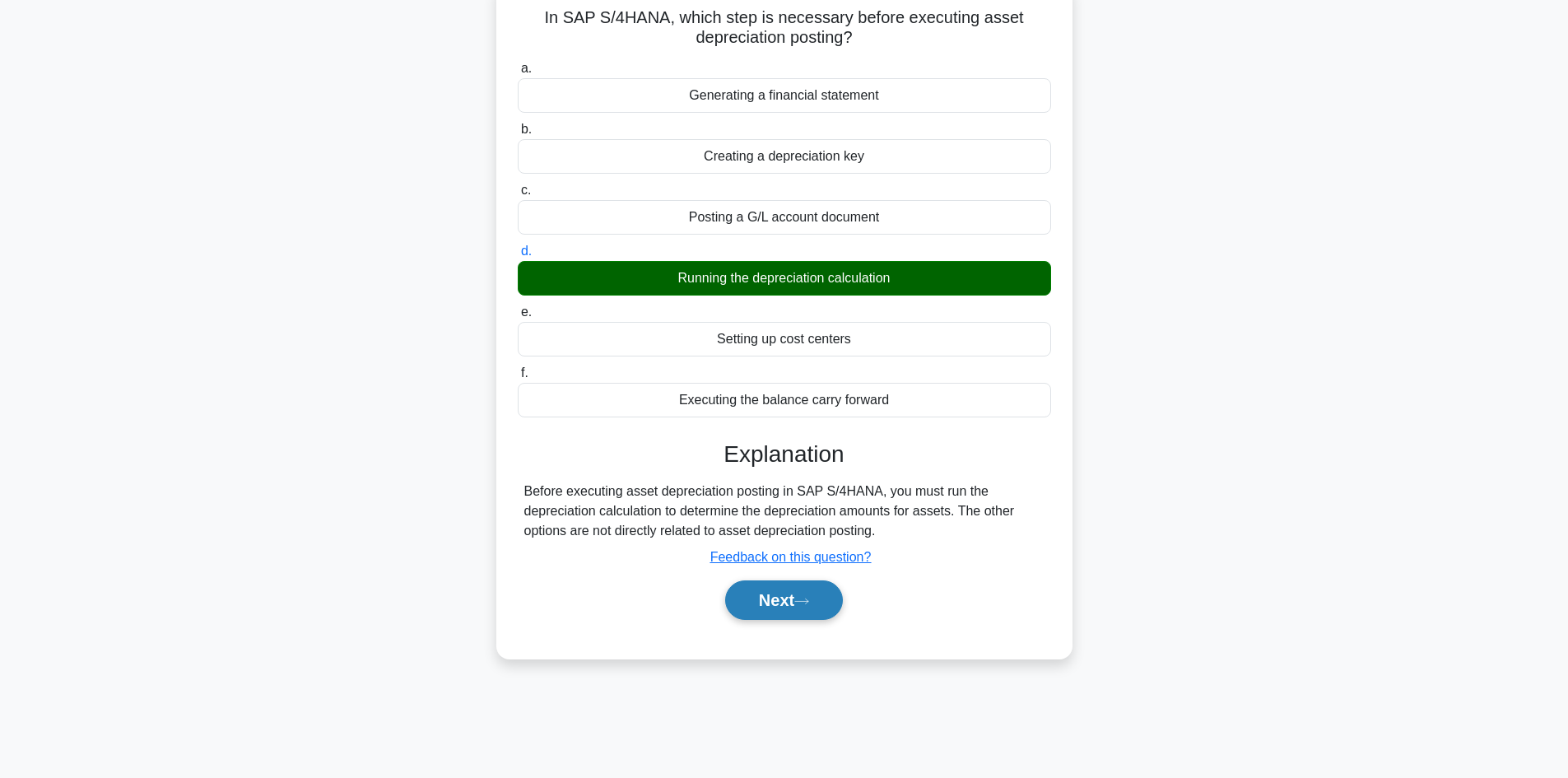
click at [792, 610] on button "Next" at bounding box center [784, 600] width 118 height 39
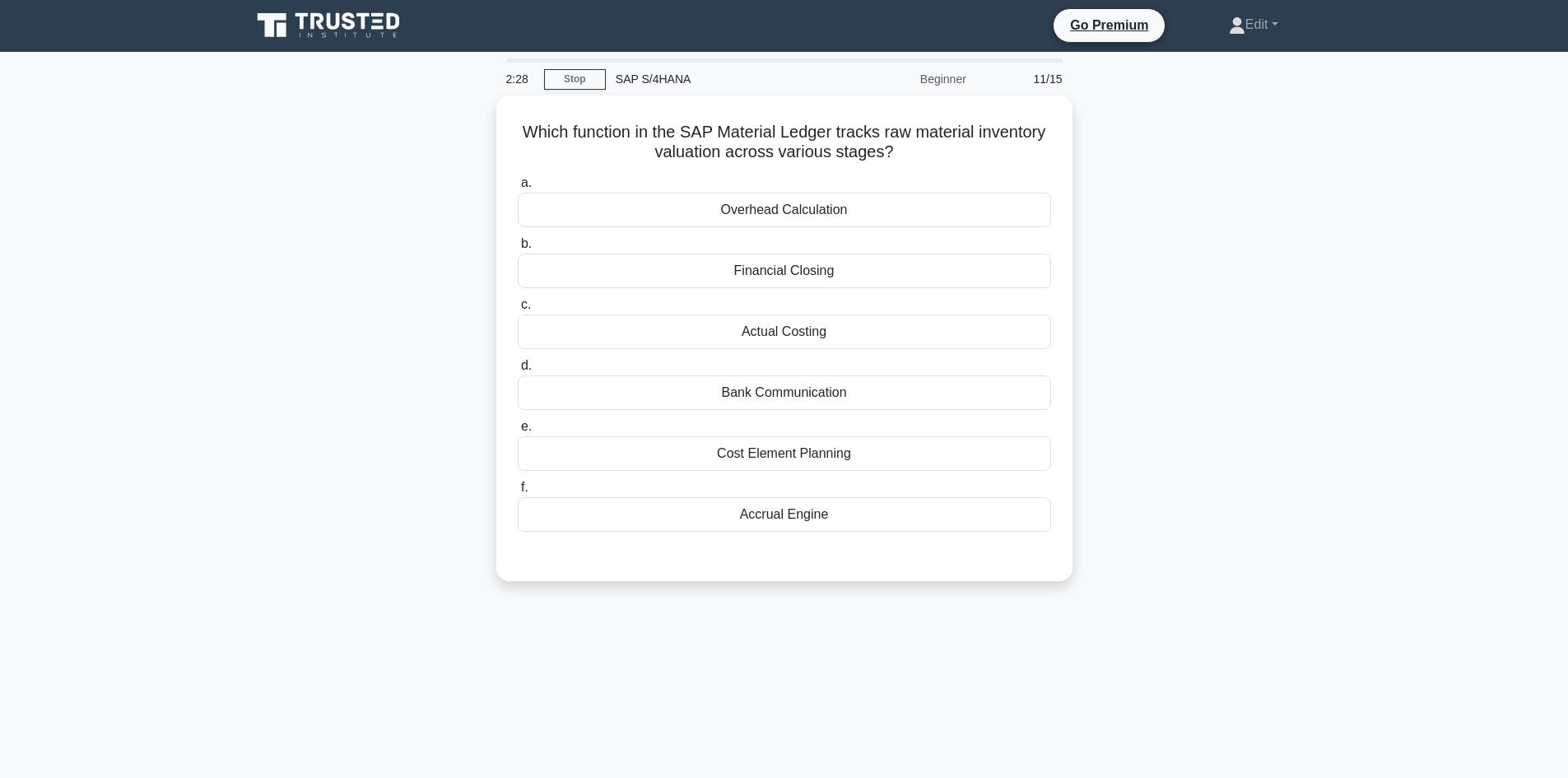
scroll to position [0, 0]
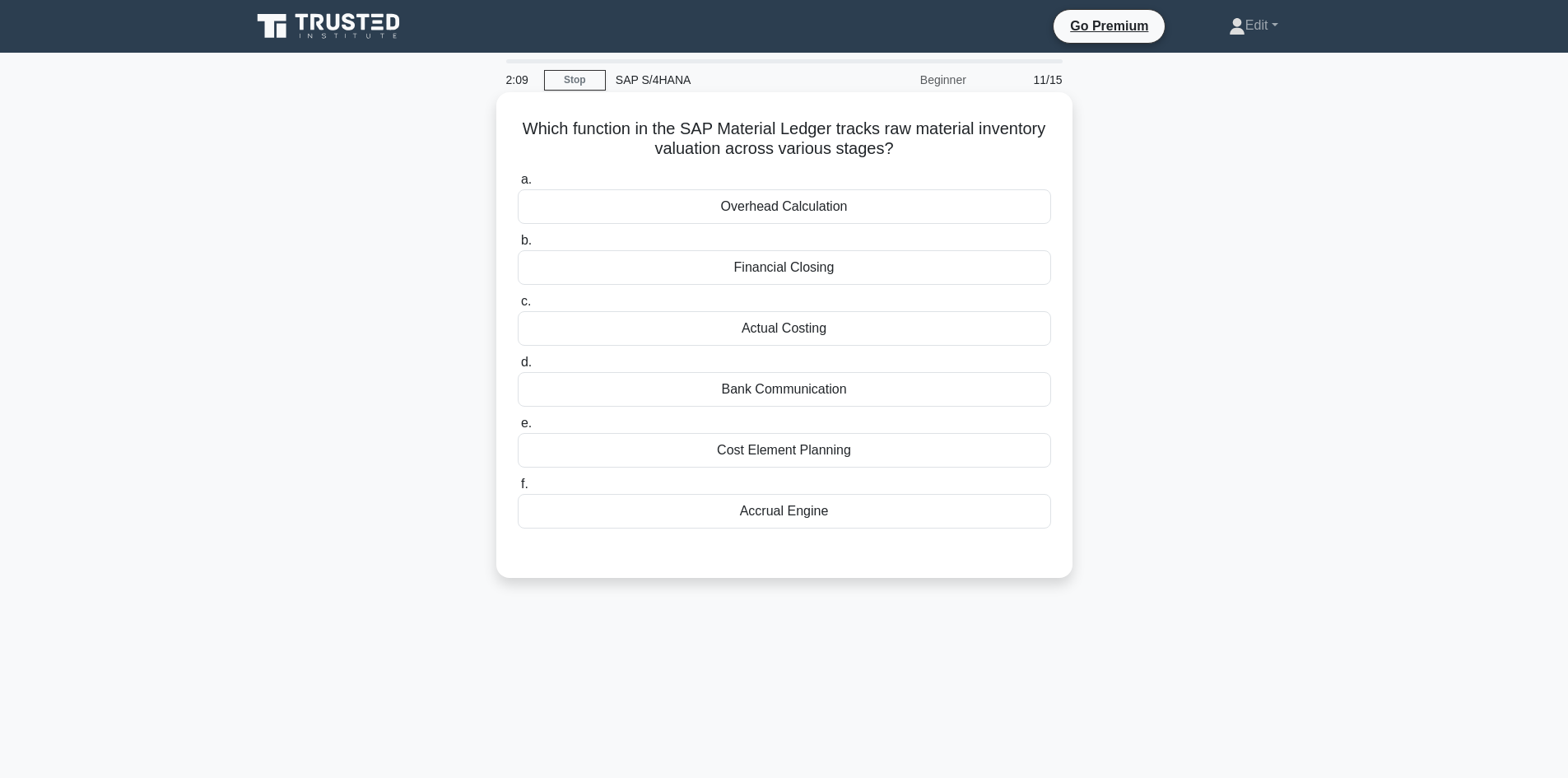
click at [816, 279] on div "Financial Closing" at bounding box center [784, 267] width 533 height 35
click at [518, 247] on input "b. Financial Closing" at bounding box center [518, 241] width 0 height 11
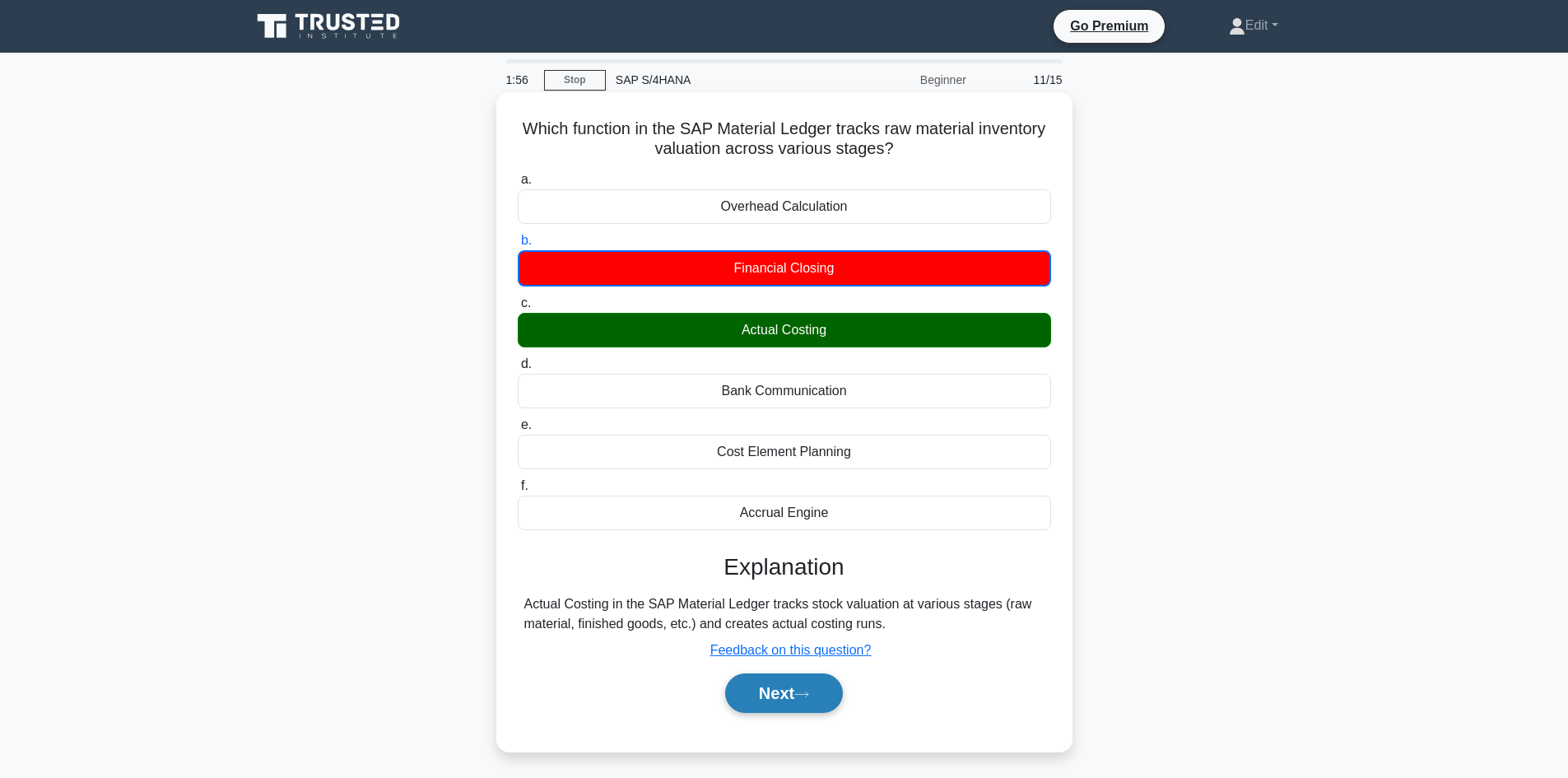
click at [775, 705] on button "Next" at bounding box center [784, 693] width 118 height 39
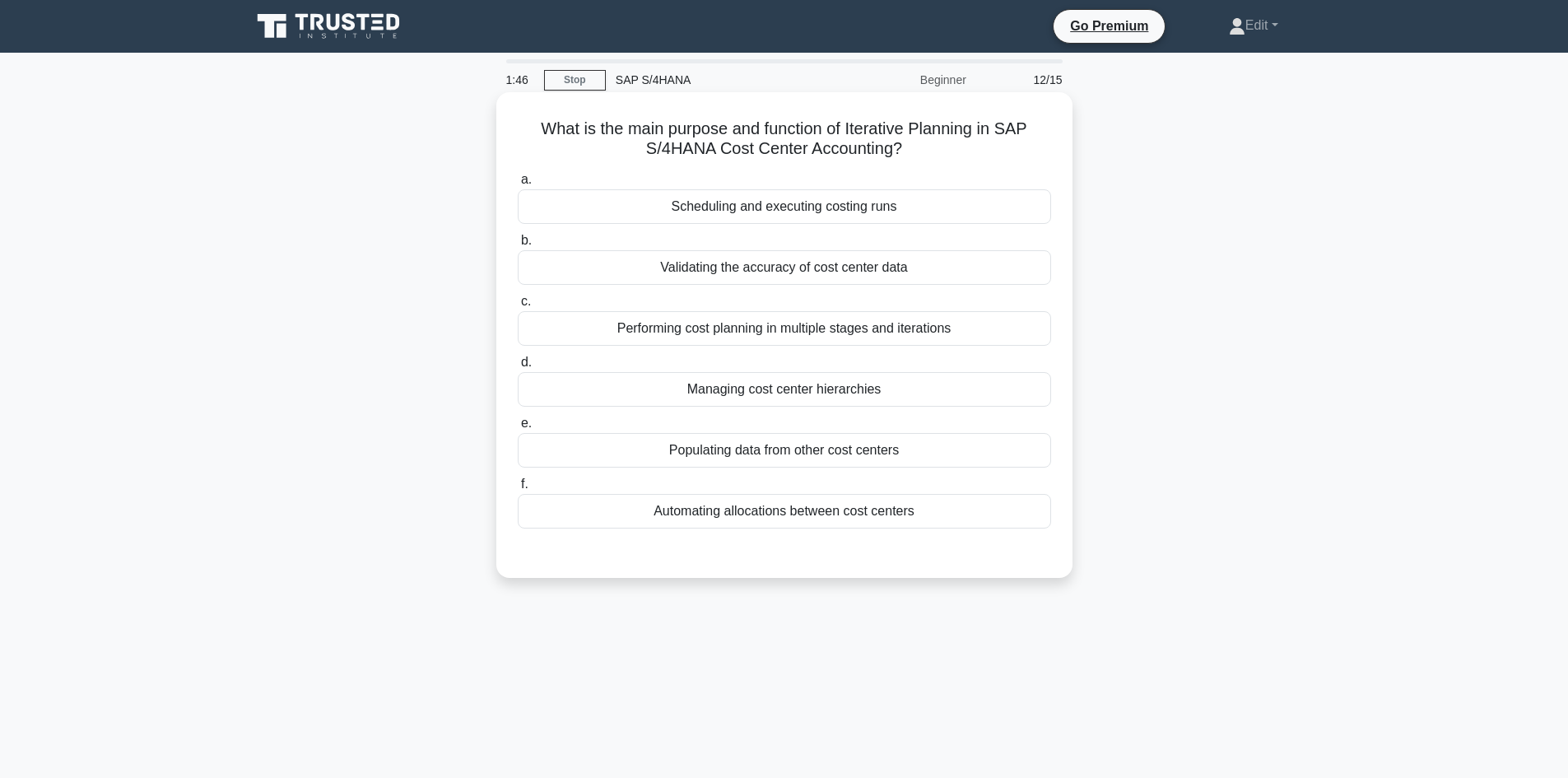
click at [917, 331] on div "Performing cost planning in multiple stages and iterations" at bounding box center [784, 328] width 533 height 35
click at [518, 307] on input "c. Performing cost planning in multiple stages and iterations" at bounding box center [518, 302] width 0 height 11
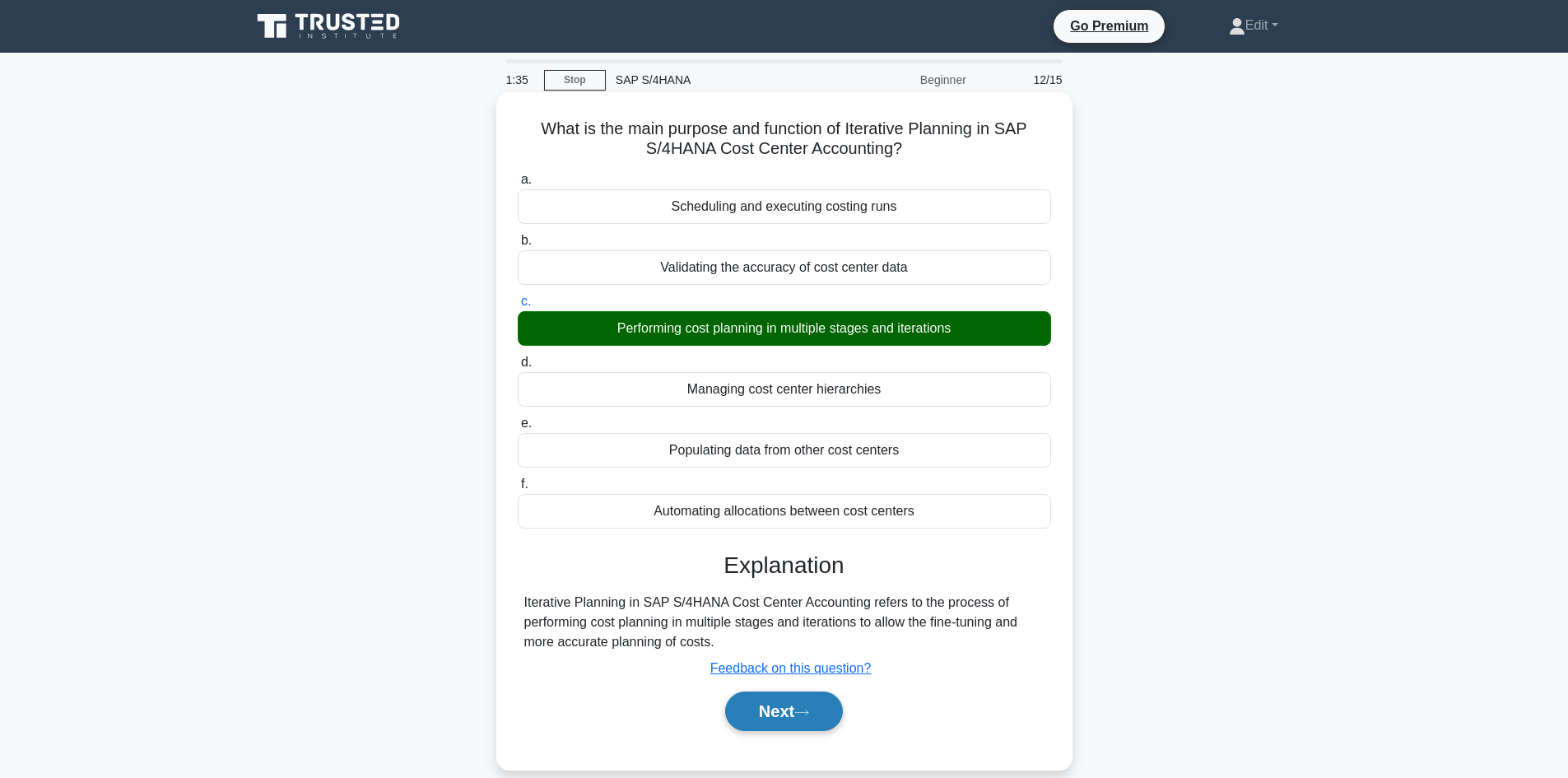
click at [808, 721] on button "Next" at bounding box center [784, 711] width 118 height 39
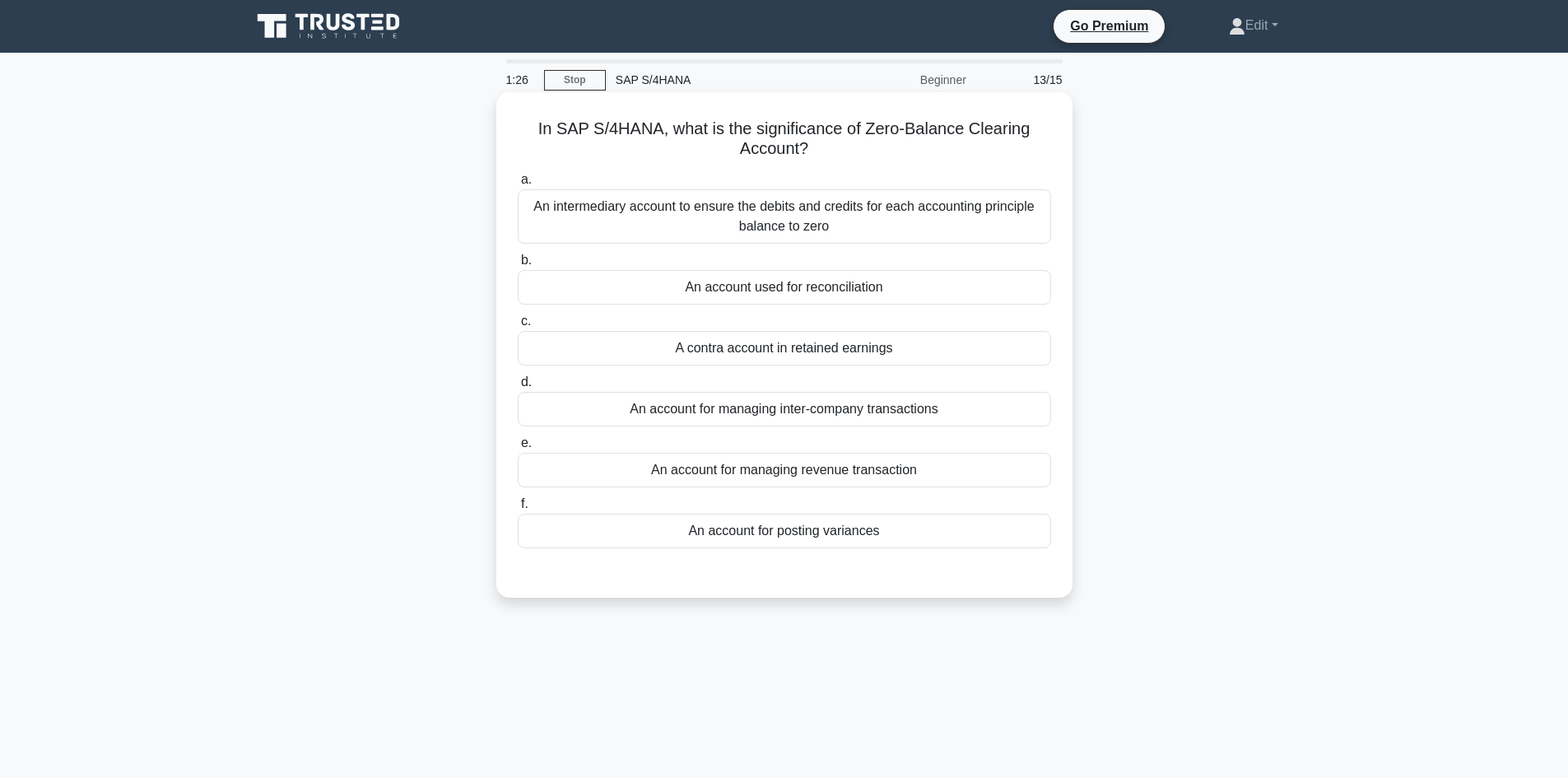
click at [871, 214] on div "An intermediary account to ensure the debits and credits for each accounting pr…" at bounding box center [784, 216] width 533 height 54
click at [518, 185] on input "a. An intermediary account to ensure the debits and credits for each accounting…" at bounding box center [518, 180] width 0 height 11
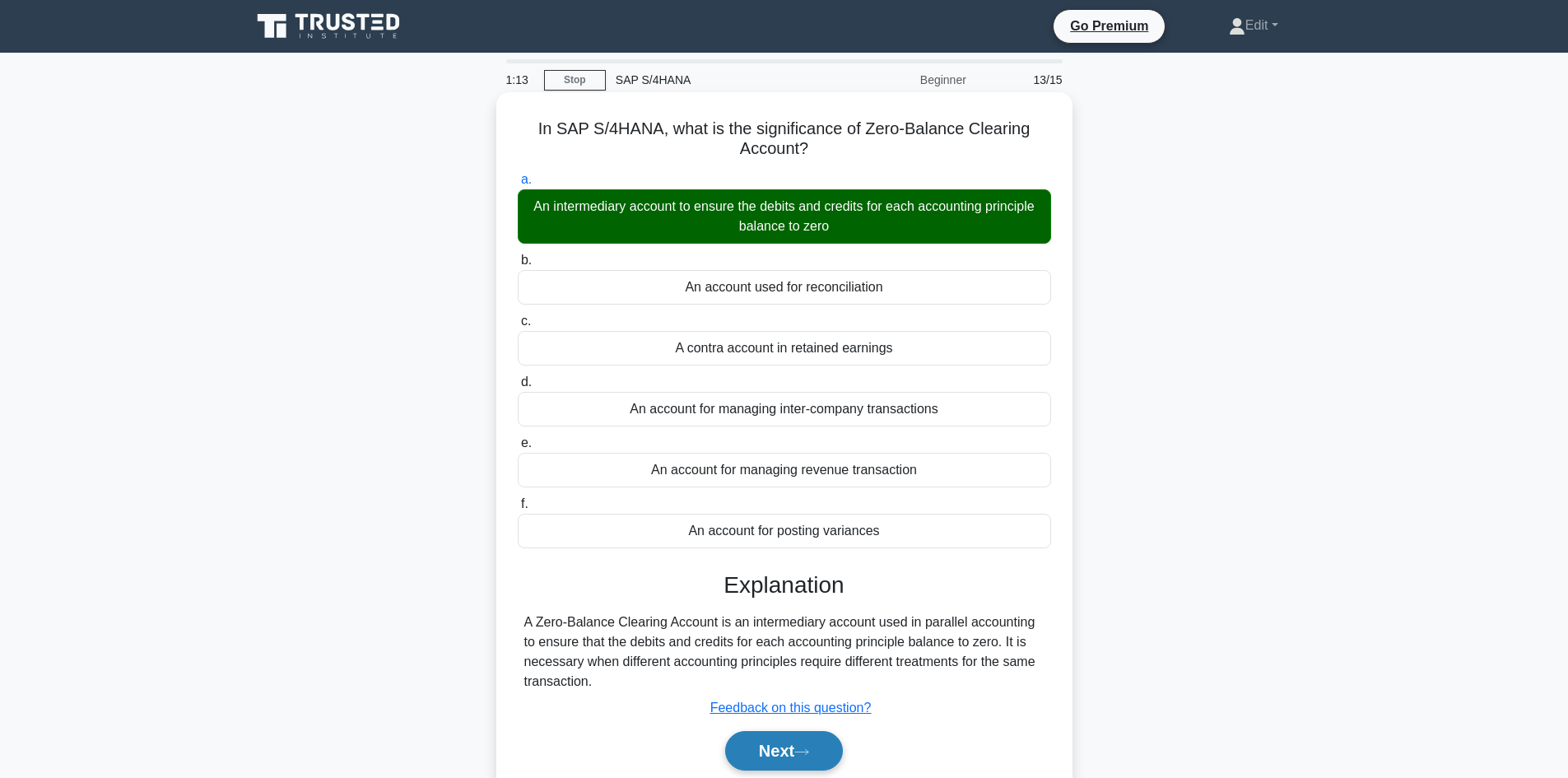
click at [769, 760] on button "Next" at bounding box center [784, 751] width 118 height 39
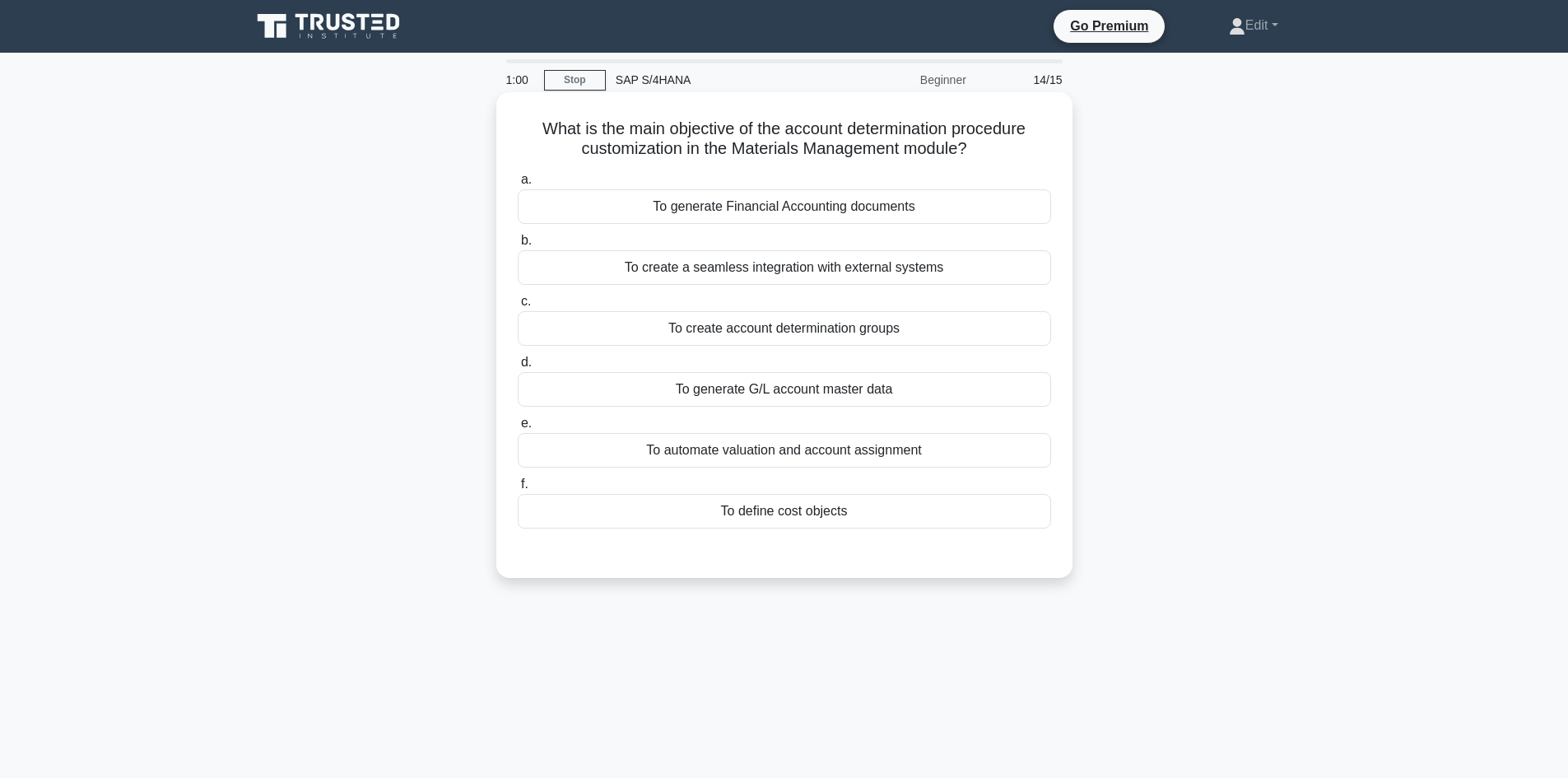
click at [874, 200] on div "To generate Financial Accounting documents" at bounding box center [784, 206] width 533 height 35
click at [518, 185] on input "a. To generate Financial Accounting documents" at bounding box center [518, 180] width 0 height 11
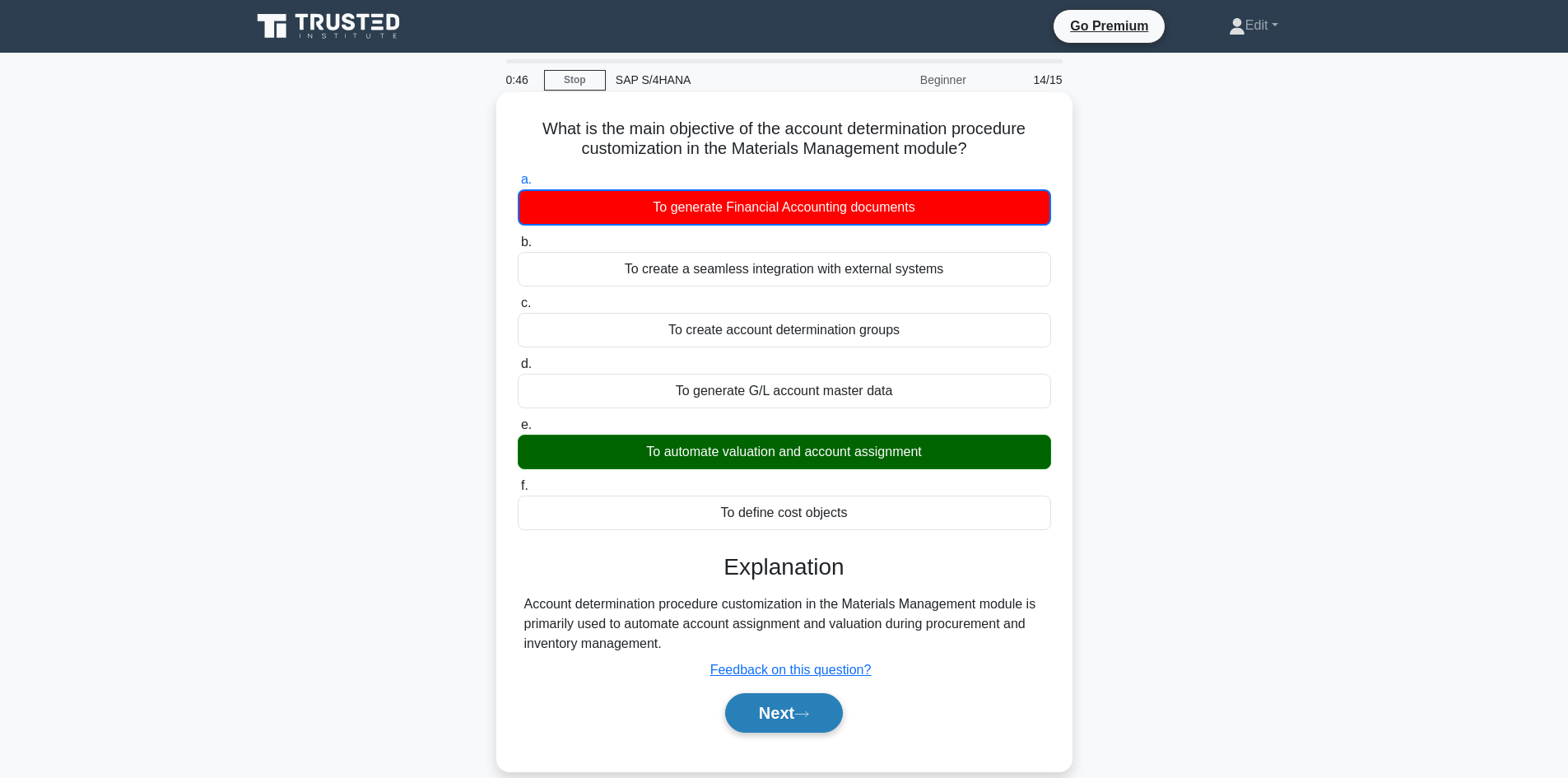
drag, startPoint x: 763, startPoint y: 713, endPoint x: 775, endPoint y: 732, distance: 22.5
click at [763, 713] on button "Next" at bounding box center [784, 713] width 118 height 39
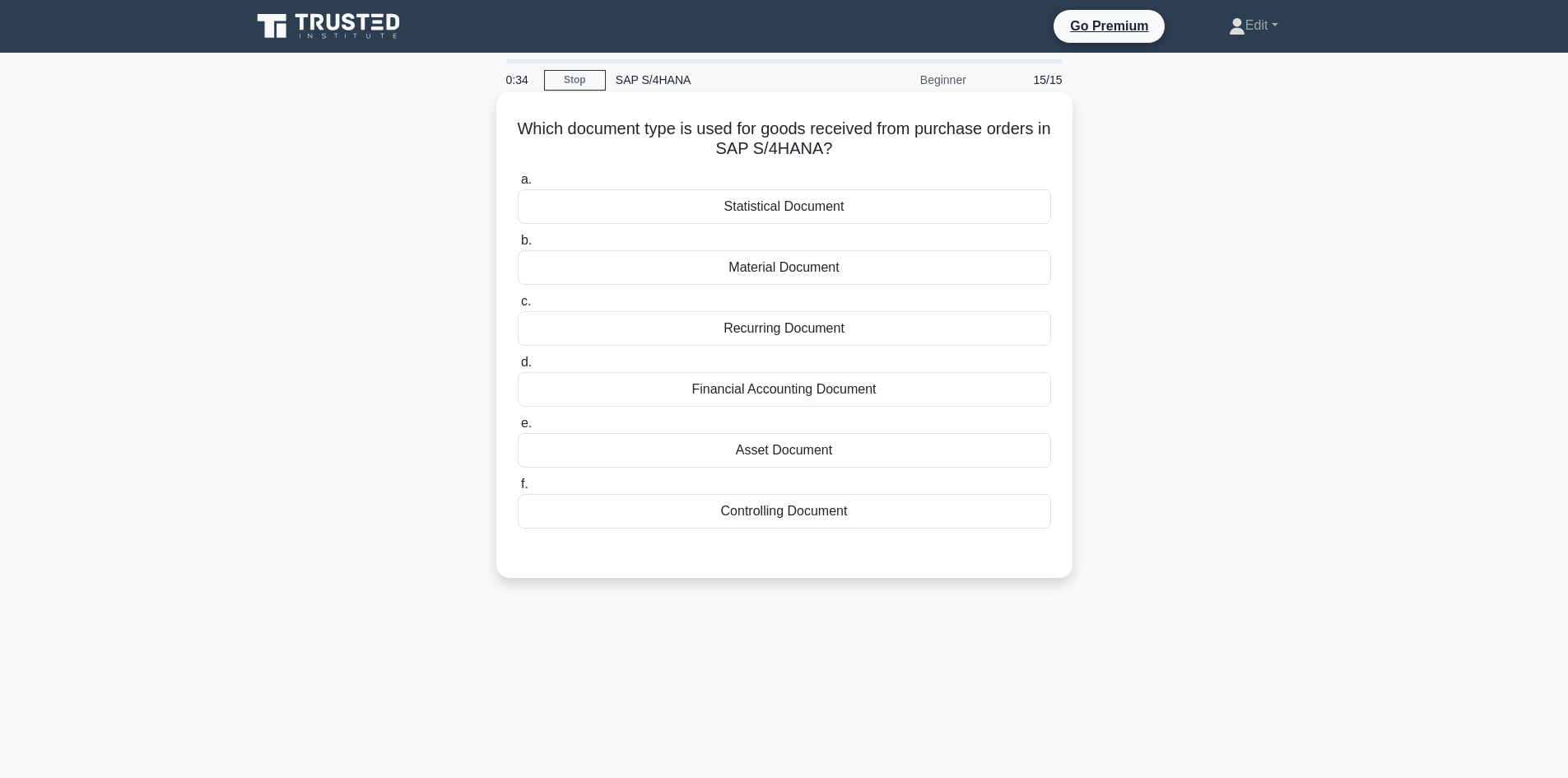
click at [823, 268] on div "Material Document" at bounding box center [784, 267] width 533 height 35
click at [518, 247] on input "b. Material Document" at bounding box center [518, 241] width 0 height 11
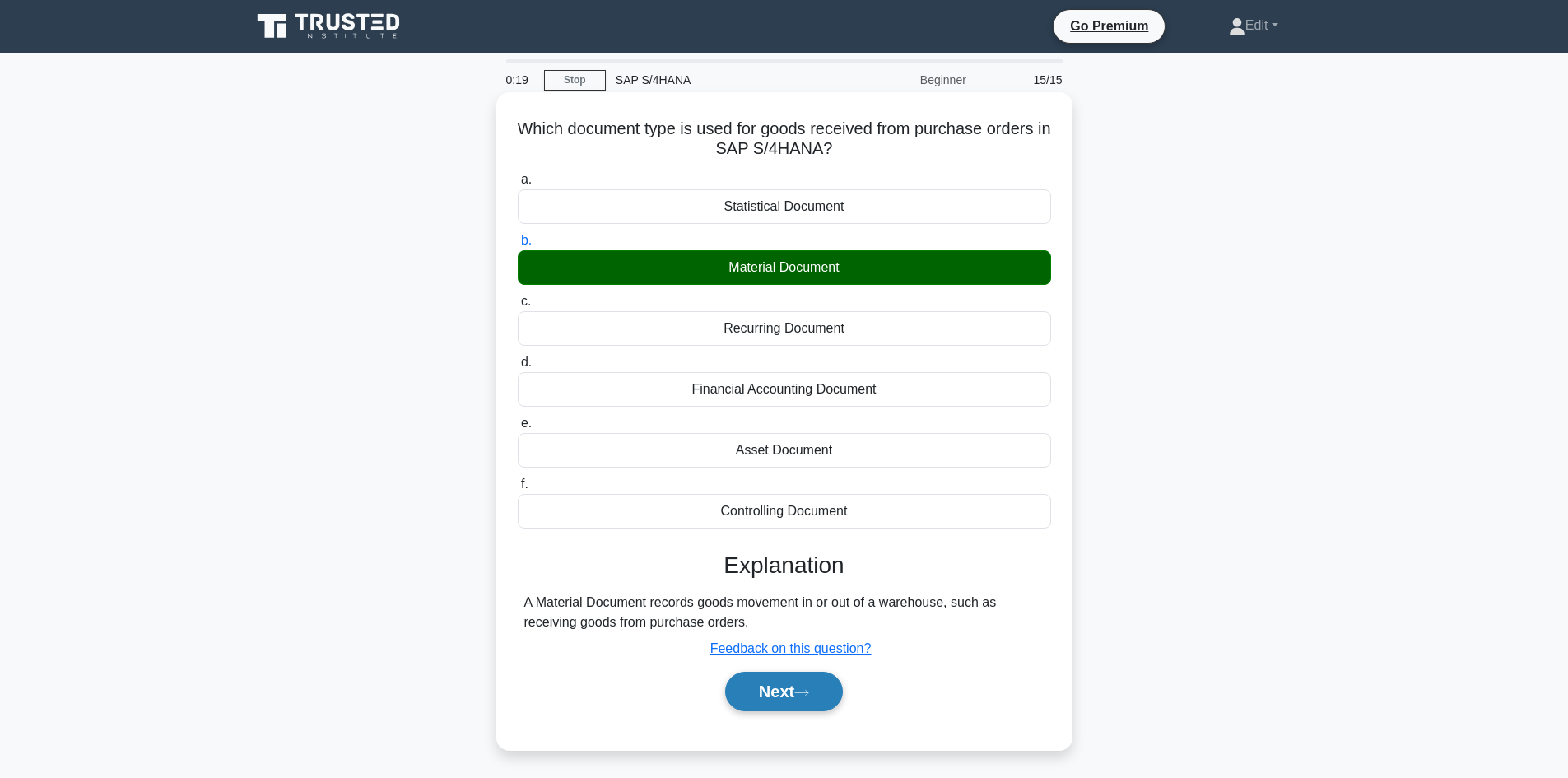
click at [793, 707] on button "Next" at bounding box center [784, 691] width 118 height 39
